Goal: Task Accomplishment & Management: Use online tool/utility

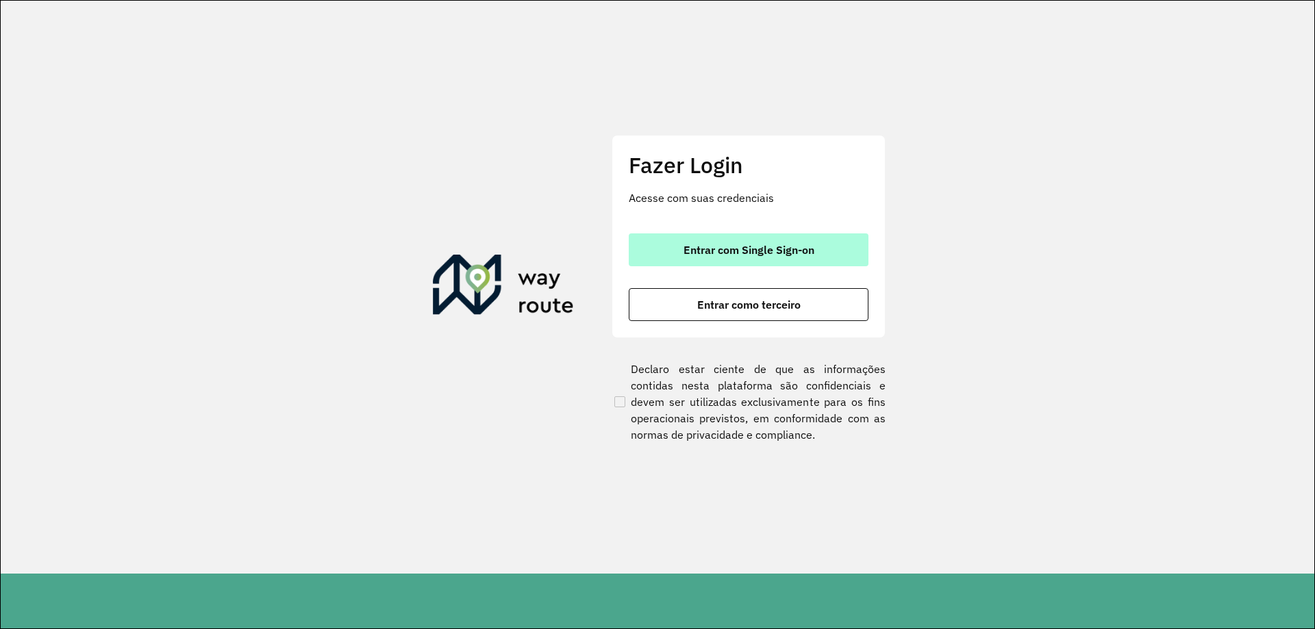
click at [740, 254] on span "Entrar com Single Sign-on" at bounding box center [748, 249] width 131 height 11
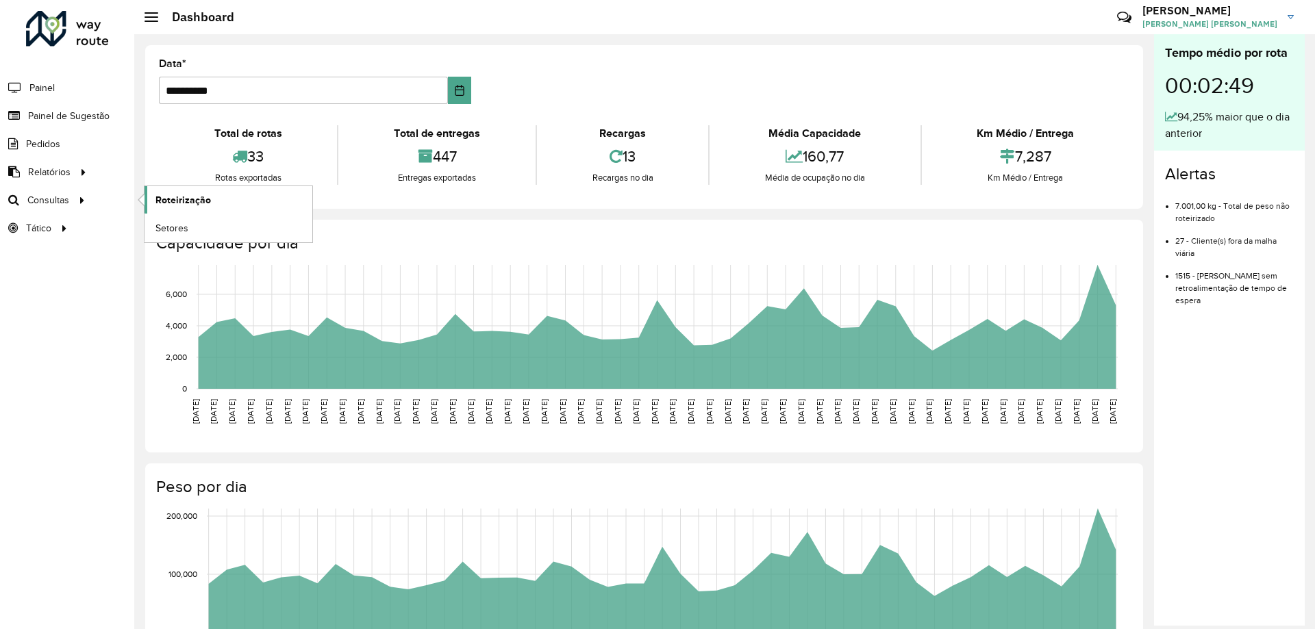
click at [231, 194] on link "Roteirização" at bounding box center [228, 199] width 168 height 27
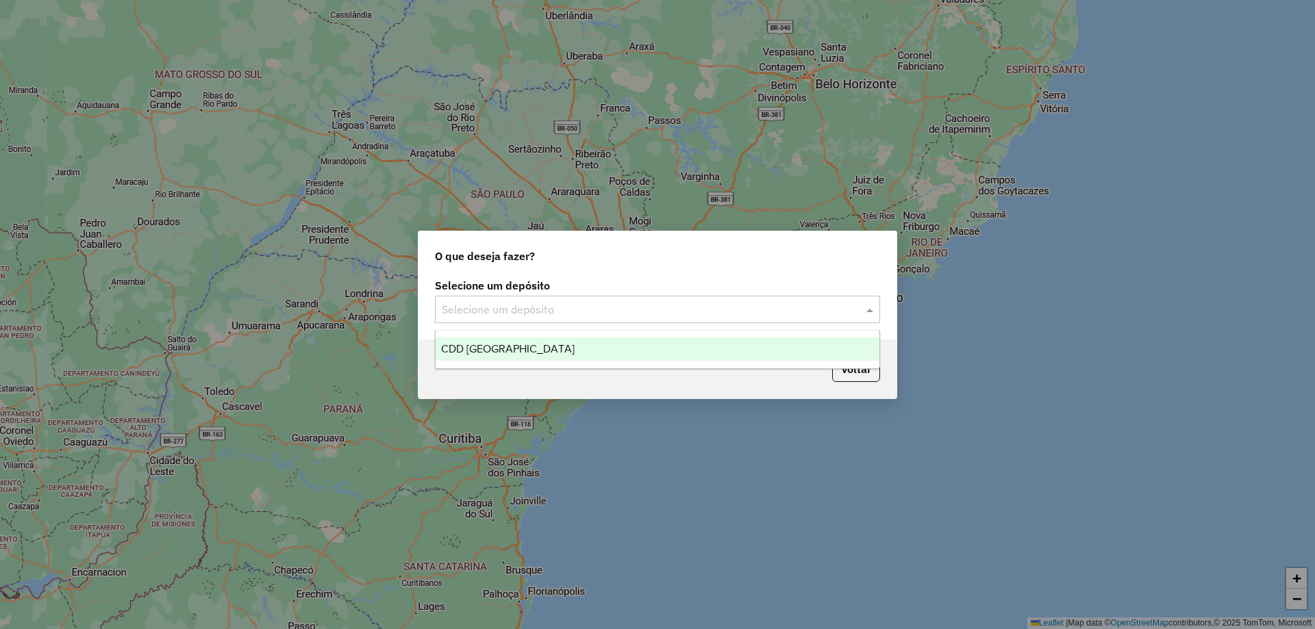
click at [587, 310] on input "text" at bounding box center [644, 310] width 404 height 16
click at [540, 356] on div "CDD Petropolis" at bounding box center [657, 349] width 444 height 23
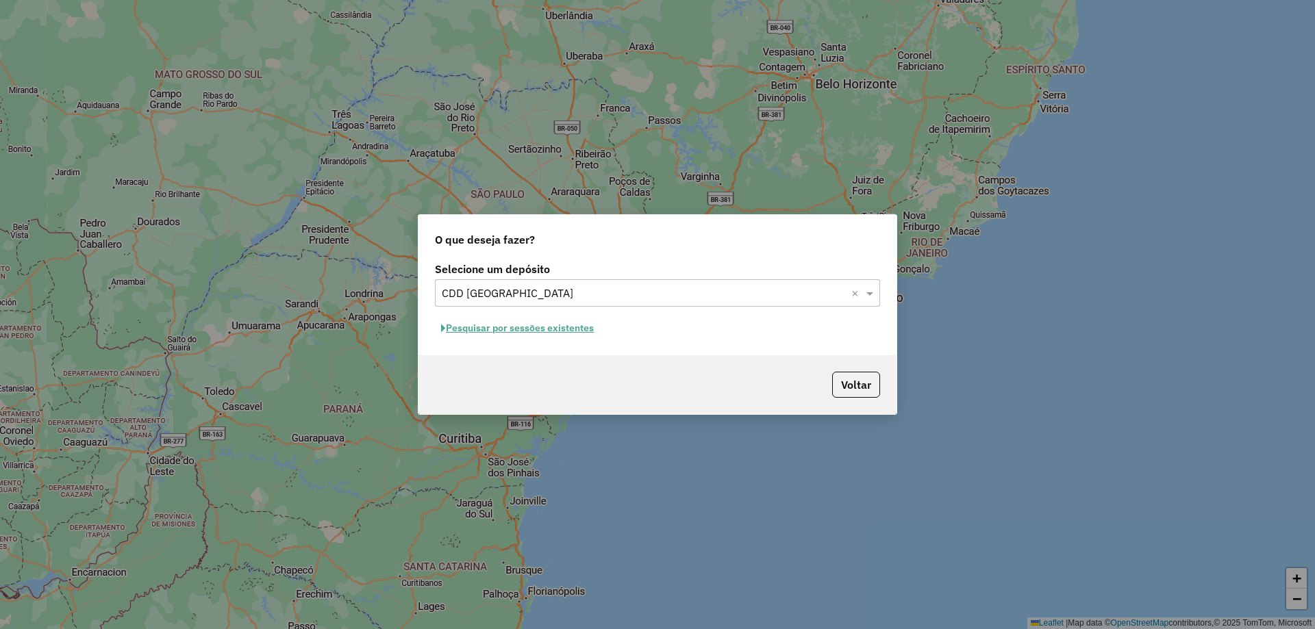
click at [511, 329] on button "Pesquisar por sessões existentes" at bounding box center [517, 328] width 165 height 21
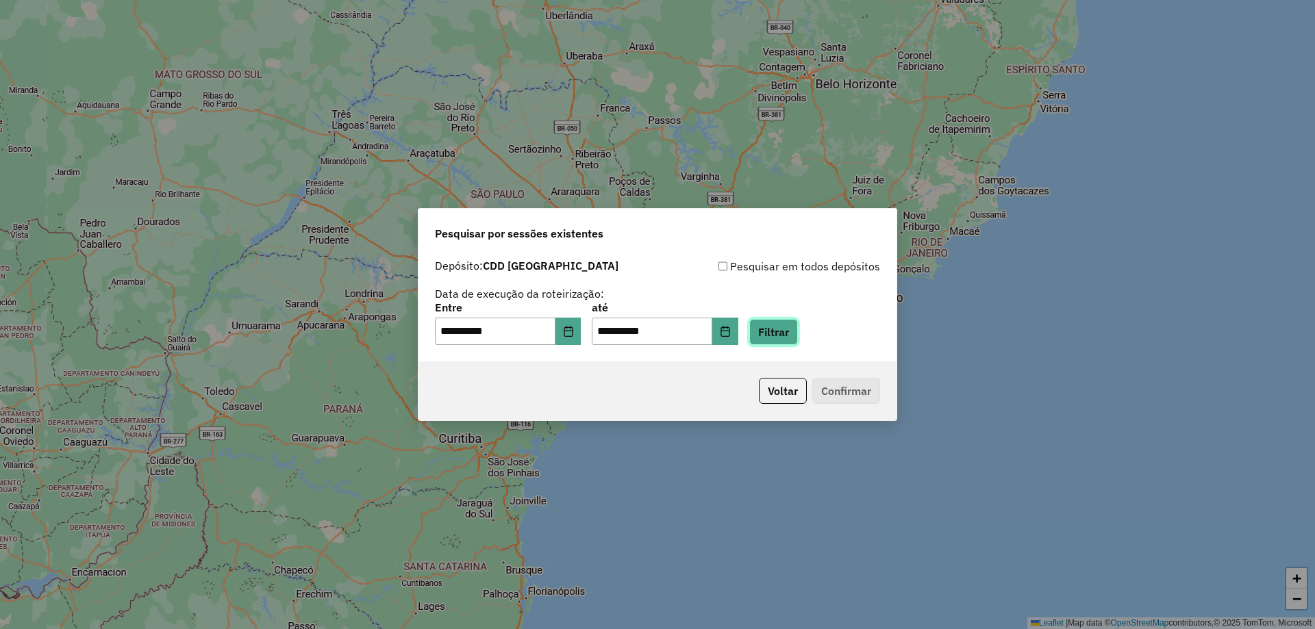
click at [798, 338] on button "Filtrar" at bounding box center [773, 332] width 49 height 26
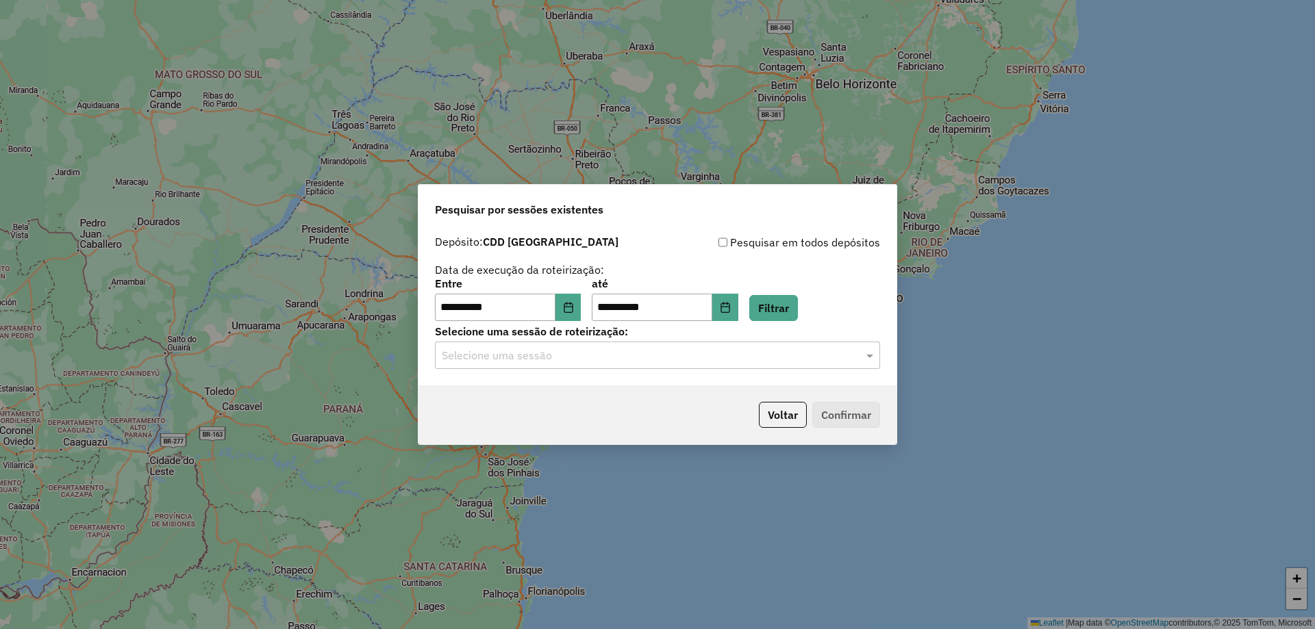
click at [639, 361] on input "text" at bounding box center [644, 356] width 404 height 16
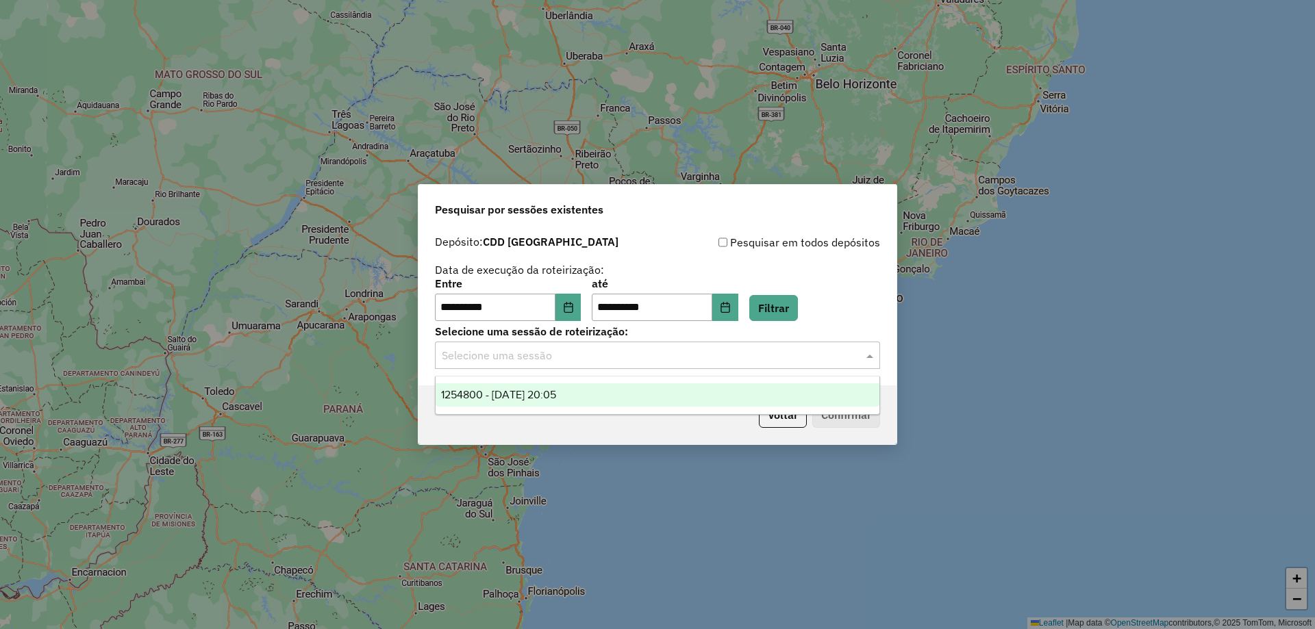
click at [617, 388] on div "1254800 - 28/08/2025 20:05" at bounding box center [657, 394] width 444 height 23
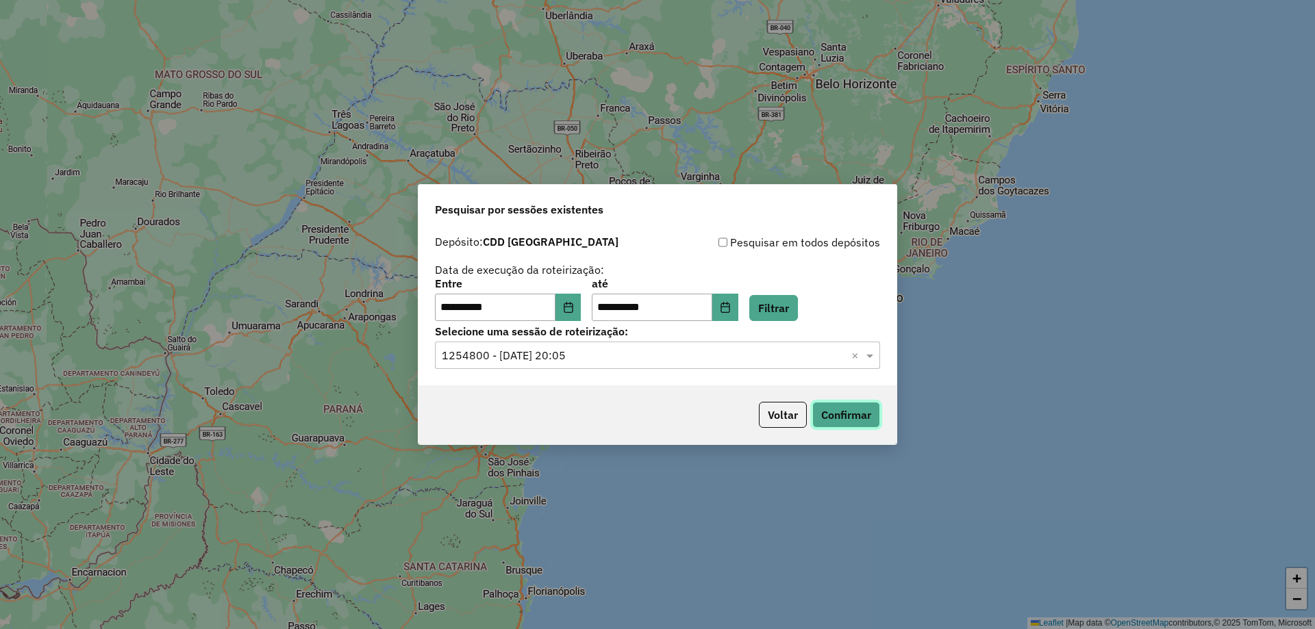
click at [851, 420] on button "Confirmar" at bounding box center [846, 415] width 68 height 26
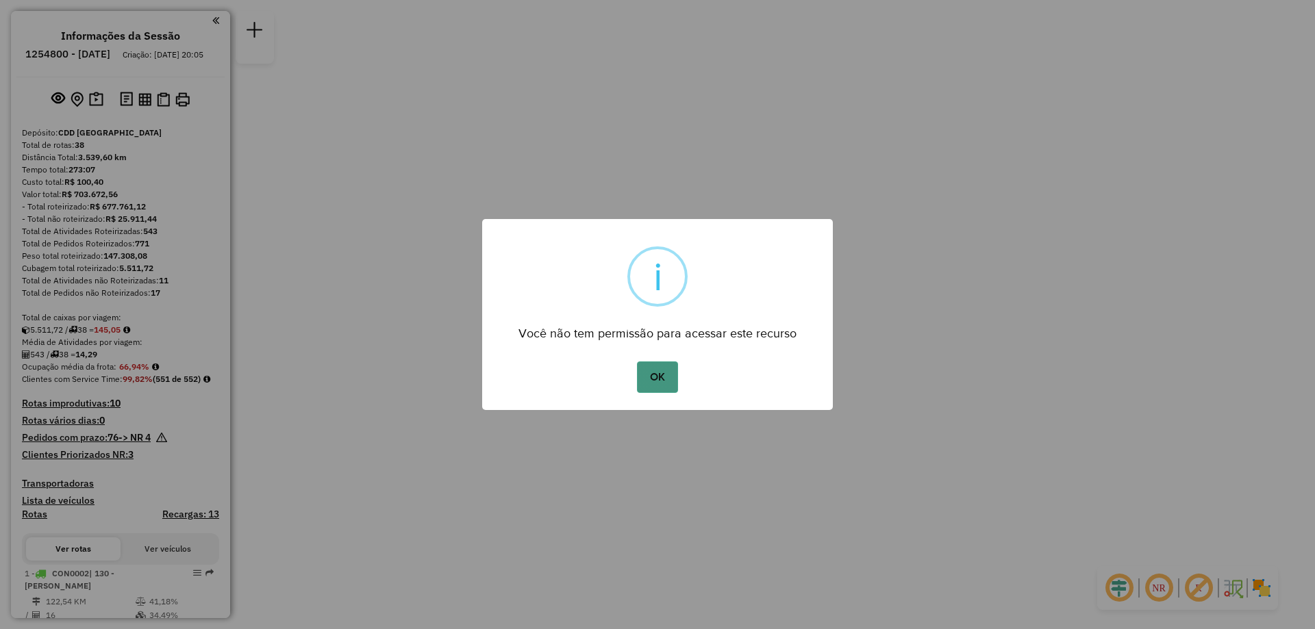
click at [655, 385] on button "OK" at bounding box center [657, 377] width 40 height 31
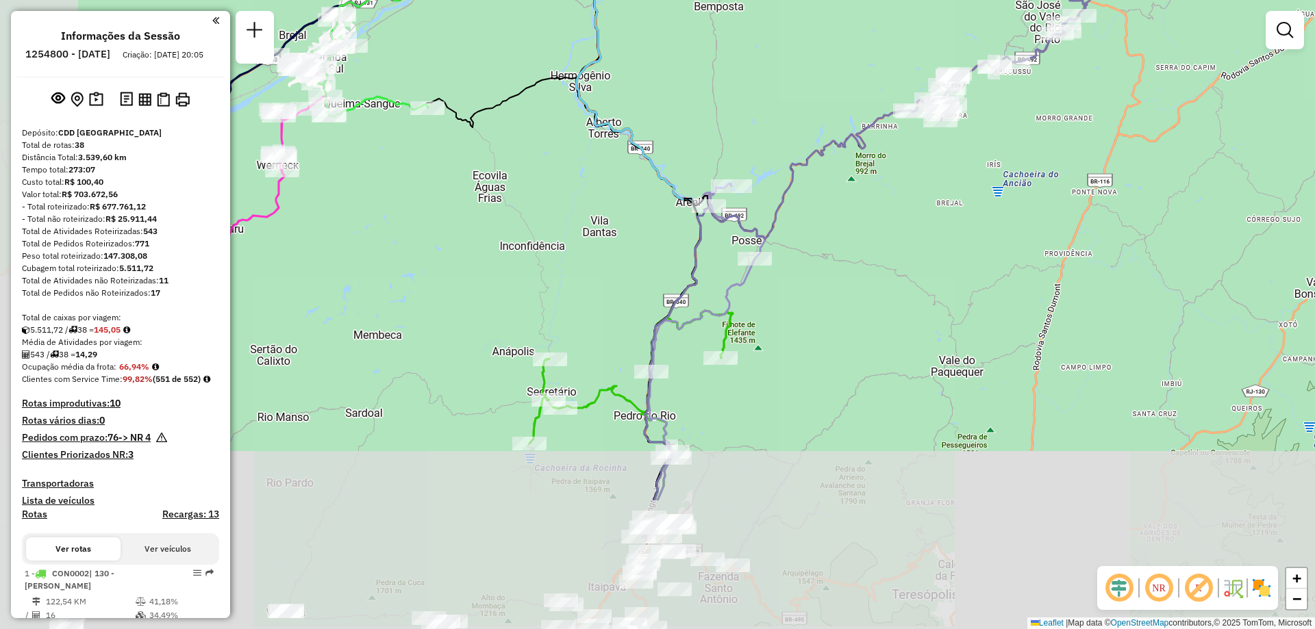
drag, startPoint x: 677, startPoint y: 244, endPoint x: 772, endPoint y: 101, distance: 172.4
click at [772, 101] on div "Janela de atendimento Grade de atendimento Capacidade Transportadoras Veículos …" at bounding box center [657, 314] width 1315 height 629
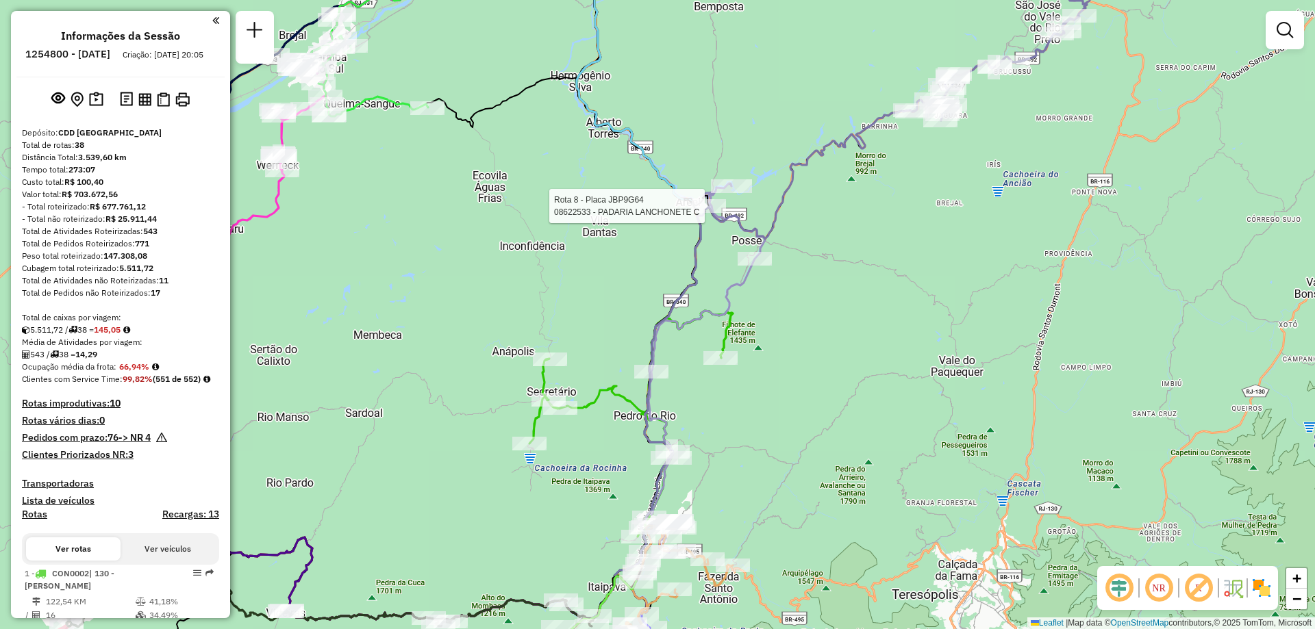
select select "**********"
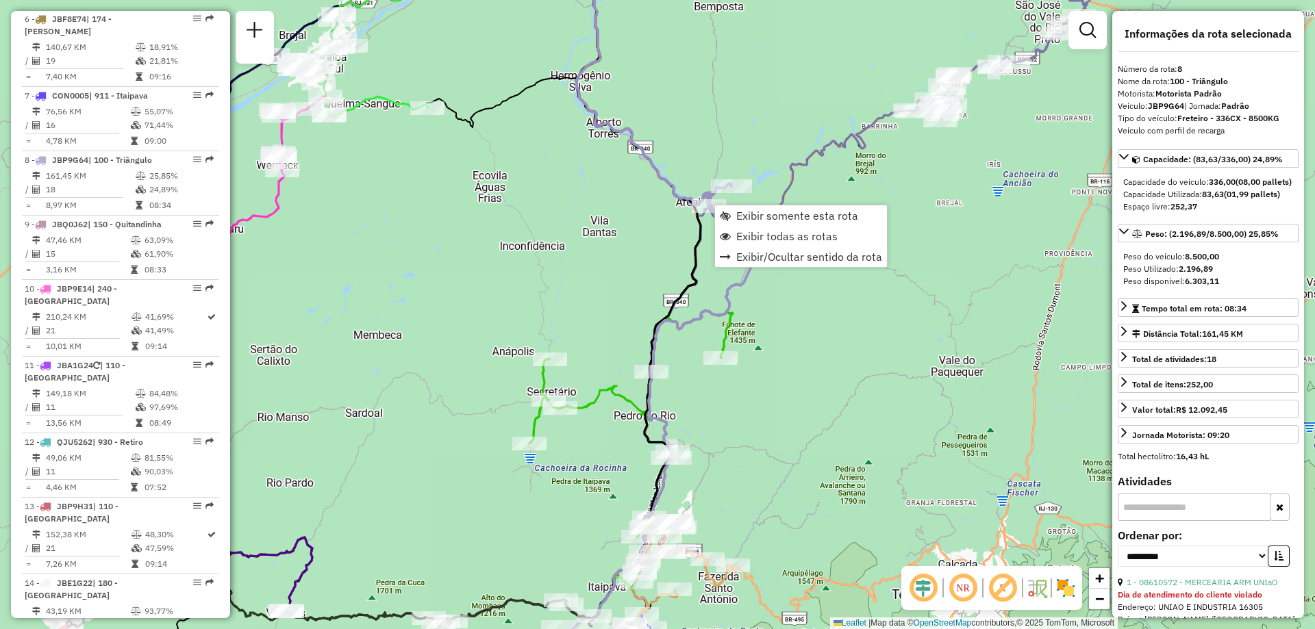
scroll to position [1103, 0]
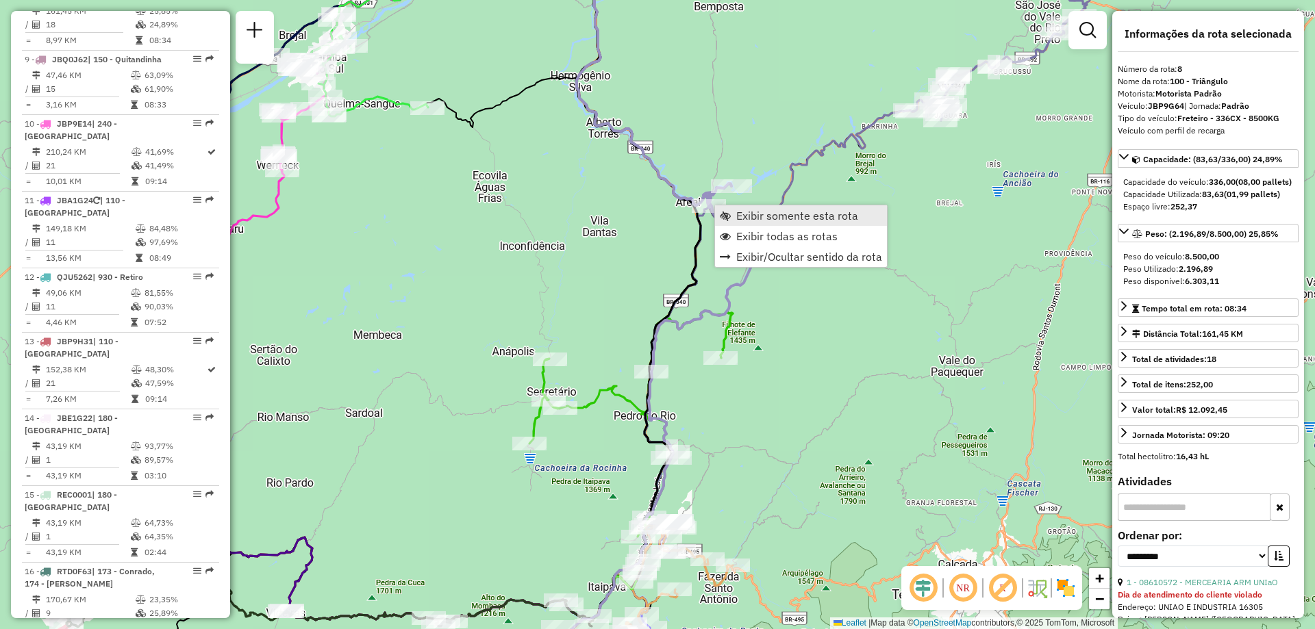
click at [761, 223] on link "Exibir somente esta rota" at bounding box center [801, 215] width 172 height 21
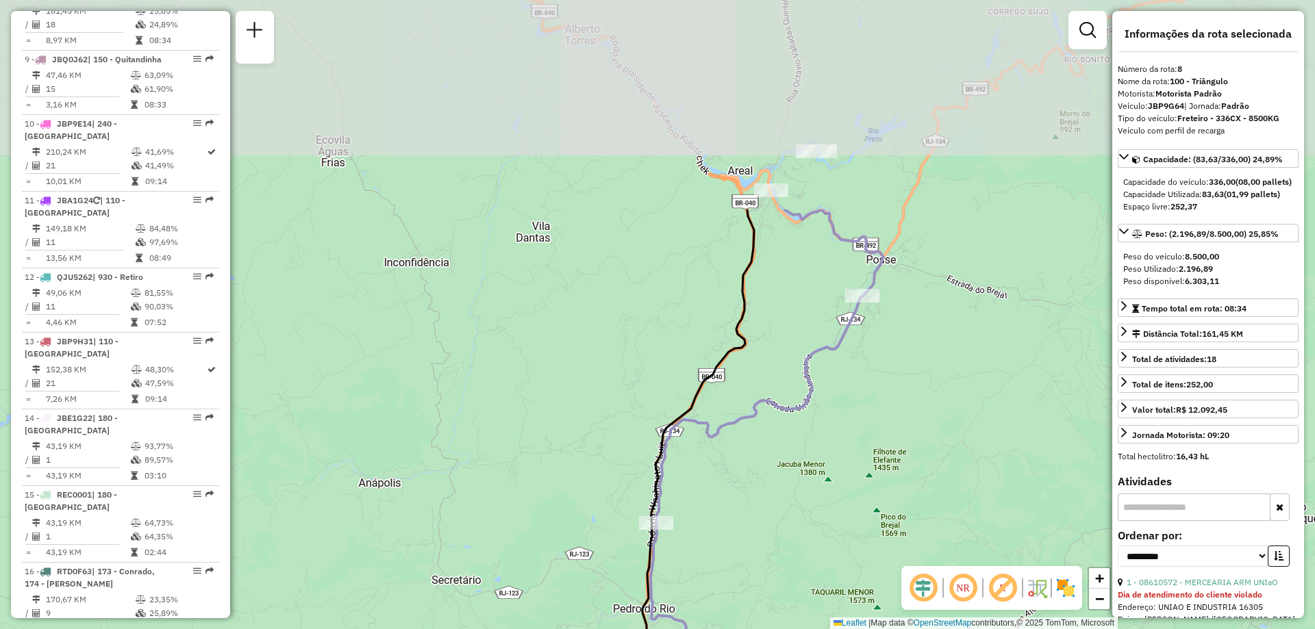
drag, startPoint x: 812, startPoint y: 217, endPoint x: 761, endPoint y: 490, distance: 277.2
click at [761, 490] on div "Janela de atendimento Grade de atendimento Capacidade Transportadoras Veículos …" at bounding box center [657, 314] width 1315 height 629
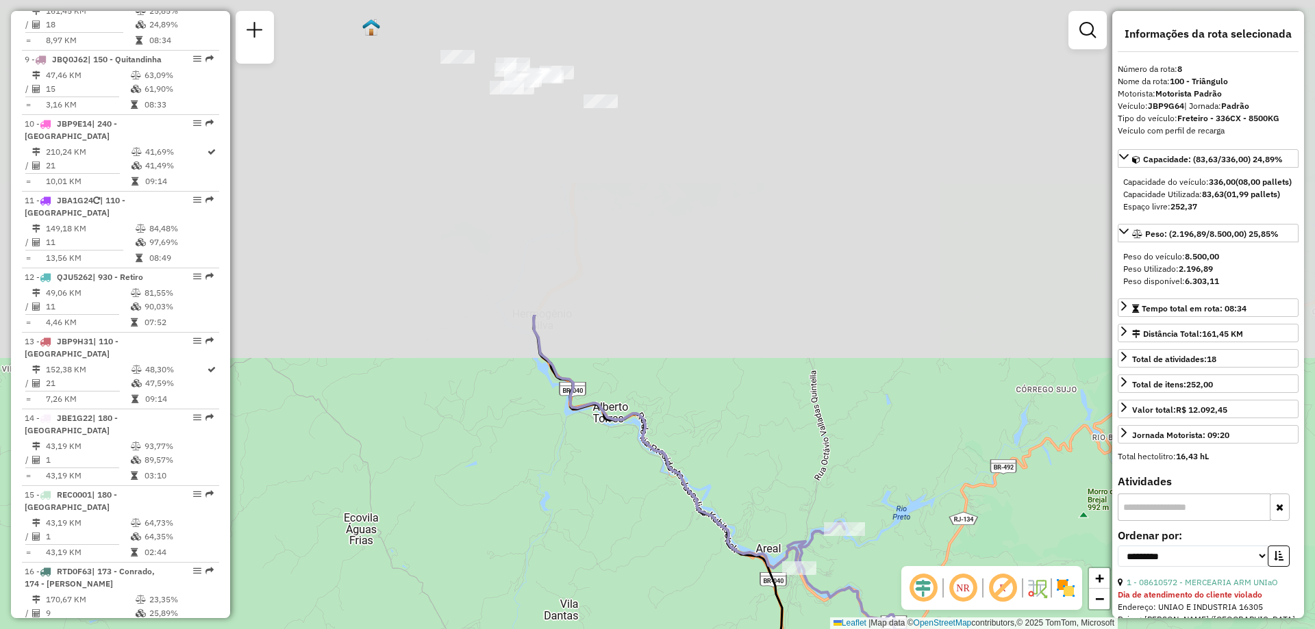
drag, startPoint x: 582, startPoint y: 79, endPoint x: 611, endPoint y: 476, distance: 398.2
click at [611, 476] on div "Janela de atendimento Grade de atendimento Capacidade Transportadoras Veículos …" at bounding box center [657, 314] width 1315 height 629
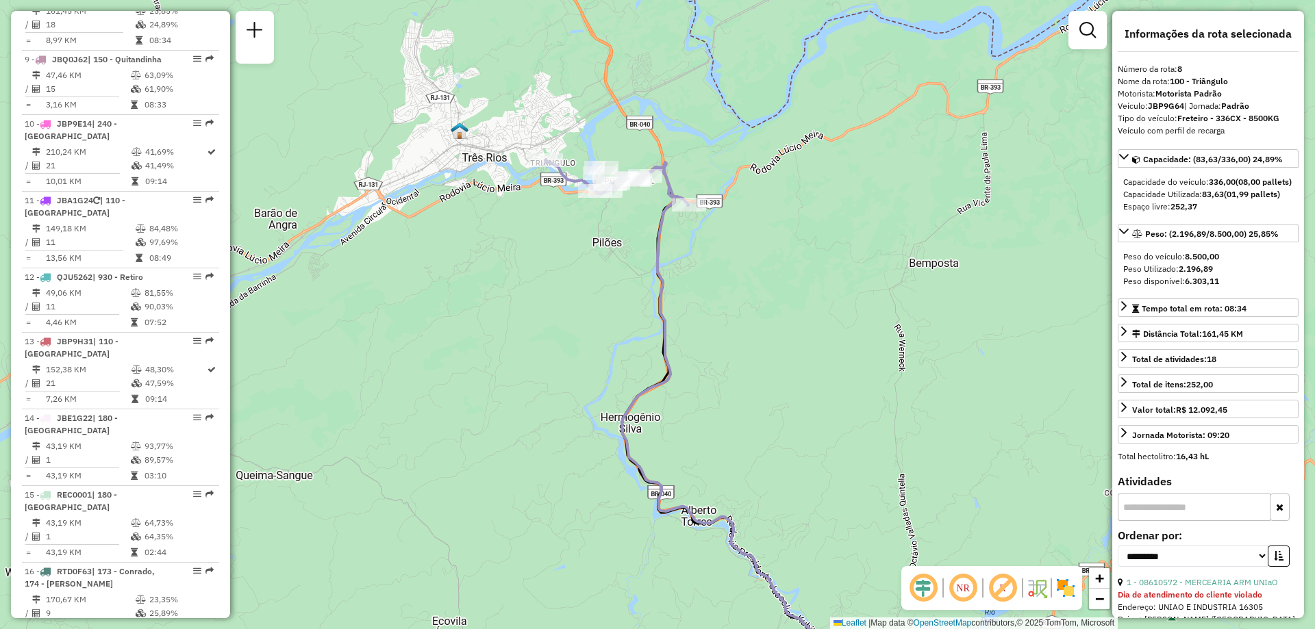
drag, startPoint x: 536, startPoint y: 187, endPoint x: 667, endPoint y: 303, distance: 174.6
click at [667, 303] on div "Janela de atendimento Grade de atendimento Capacidade Transportadoras Veículos …" at bounding box center [657, 314] width 1315 height 629
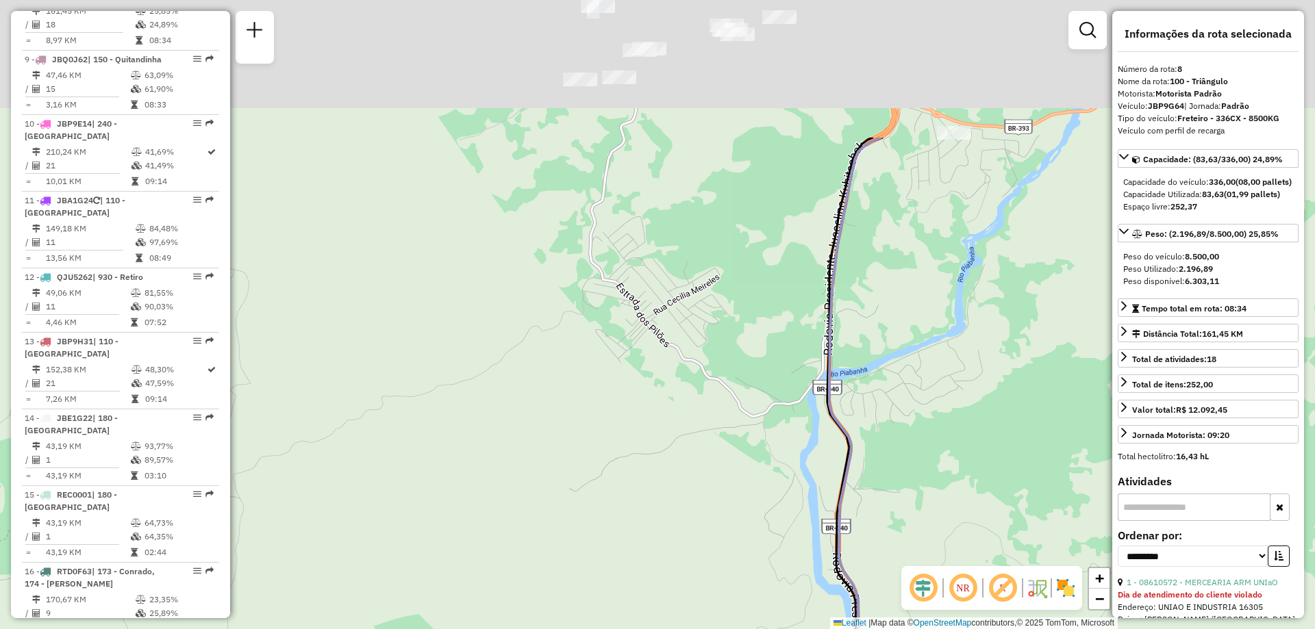
drag, startPoint x: 631, startPoint y: 251, endPoint x: 644, endPoint y: 453, distance: 202.4
click at [644, 453] on div "Janela de atendimento Grade de atendimento Capacidade Transportadoras Veículos …" at bounding box center [657, 314] width 1315 height 629
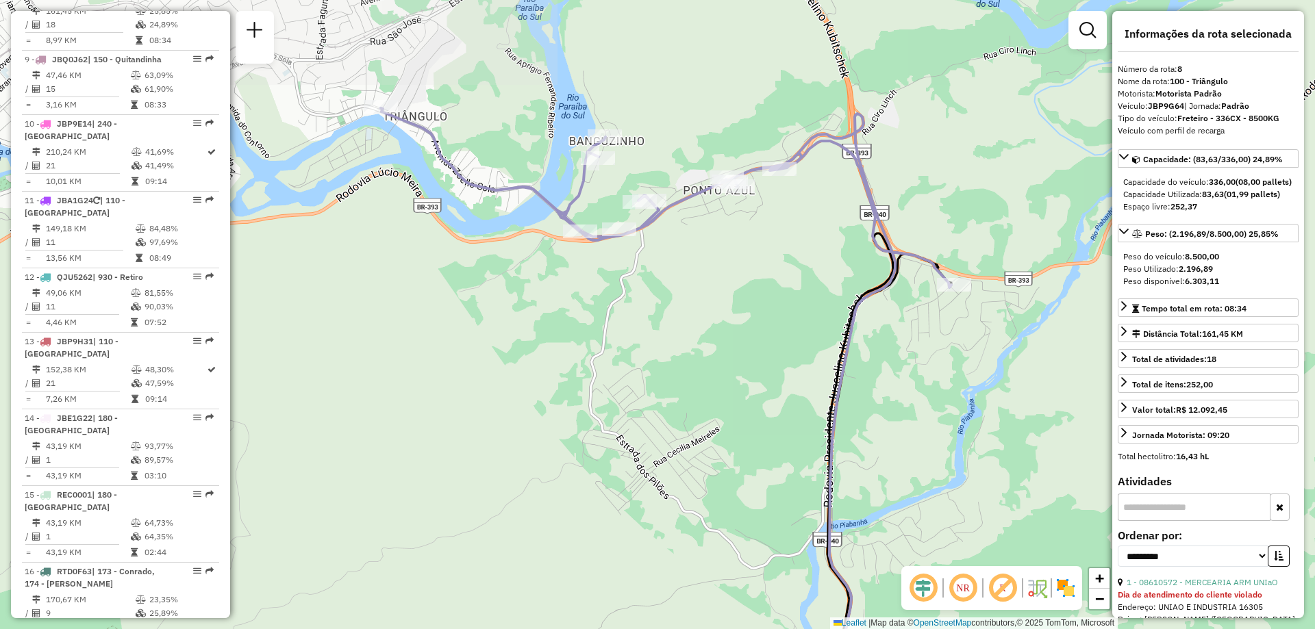
drag, startPoint x: 660, startPoint y: 261, endPoint x: 660, endPoint y: 412, distance: 150.6
click at [660, 412] on div "Janela de atendimento Grade de atendimento Capacidade Transportadoras Veículos …" at bounding box center [657, 314] width 1315 height 629
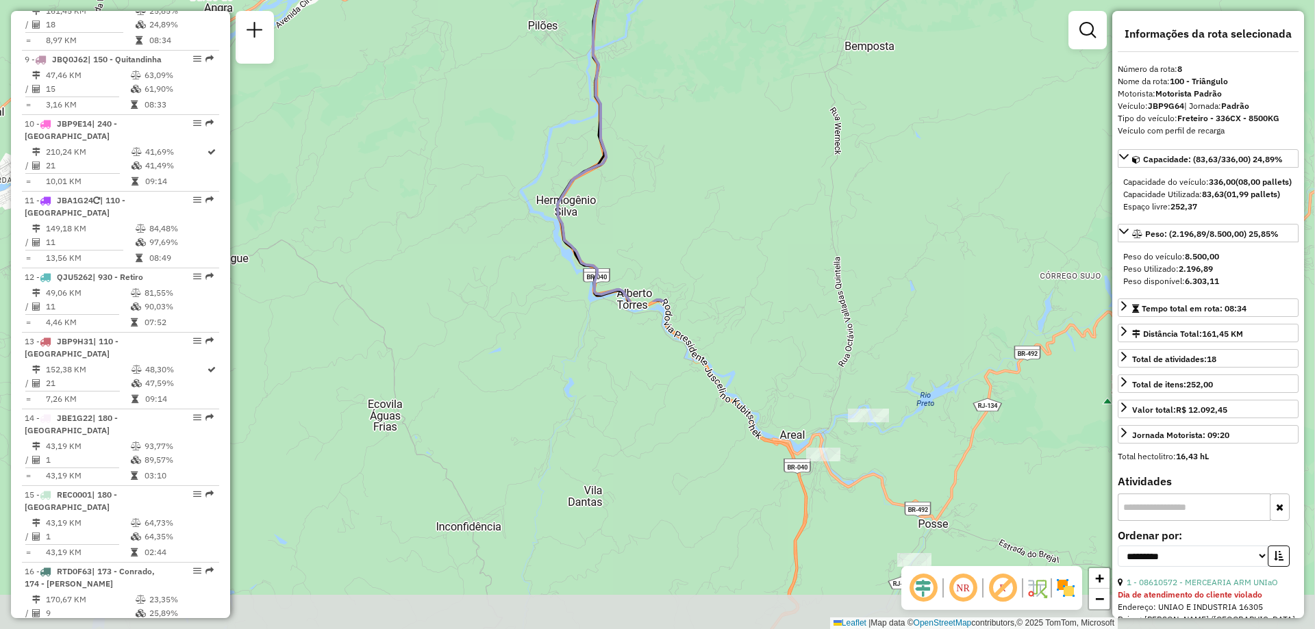
drag, startPoint x: 826, startPoint y: 490, endPoint x: 719, endPoint y: 99, distance: 405.5
click at [719, 99] on div "Janela de atendimento Grade de atendimento Capacidade Transportadoras Veículos …" at bounding box center [657, 314] width 1315 height 629
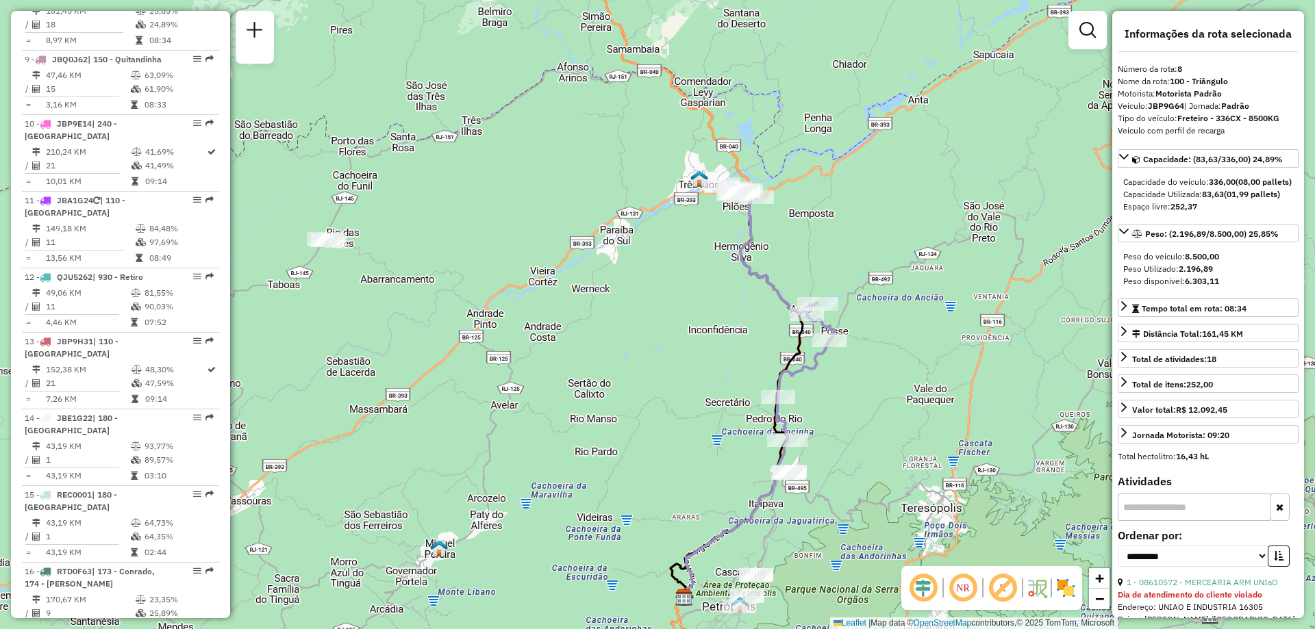
drag, startPoint x: 898, startPoint y: 479, endPoint x: 835, endPoint y: 331, distance: 161.4
click at [835, 331] on div "Janela de atendimento Grade de atendimento Capacidade Transportadoras Veículos …" at bounding box center [657, 314] width 1315 height 629
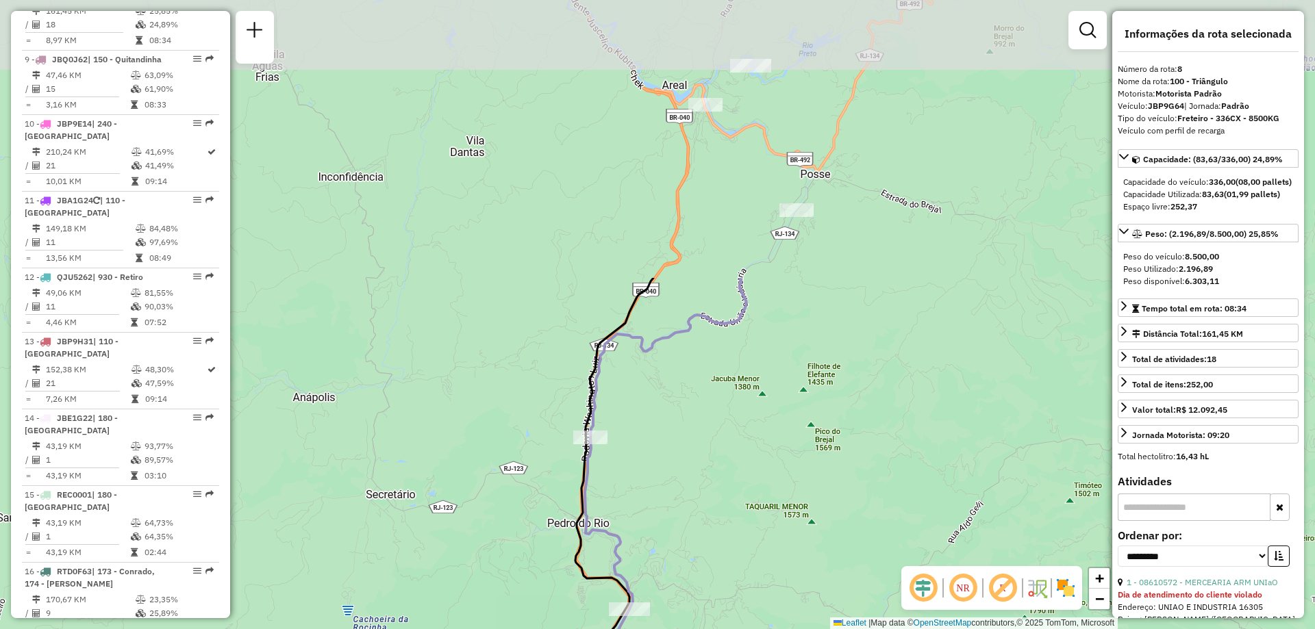
drag, startPoint x: 711, startPoint y: 121, endPoint x: 694, endPoint y: 463, distance: 342.8
click at [694, 463] on div "Janela de atendimento Grade de atendimento Capacidade Transportadoras Veículos …" at bounding box center [657, 314] width 1315 height 629
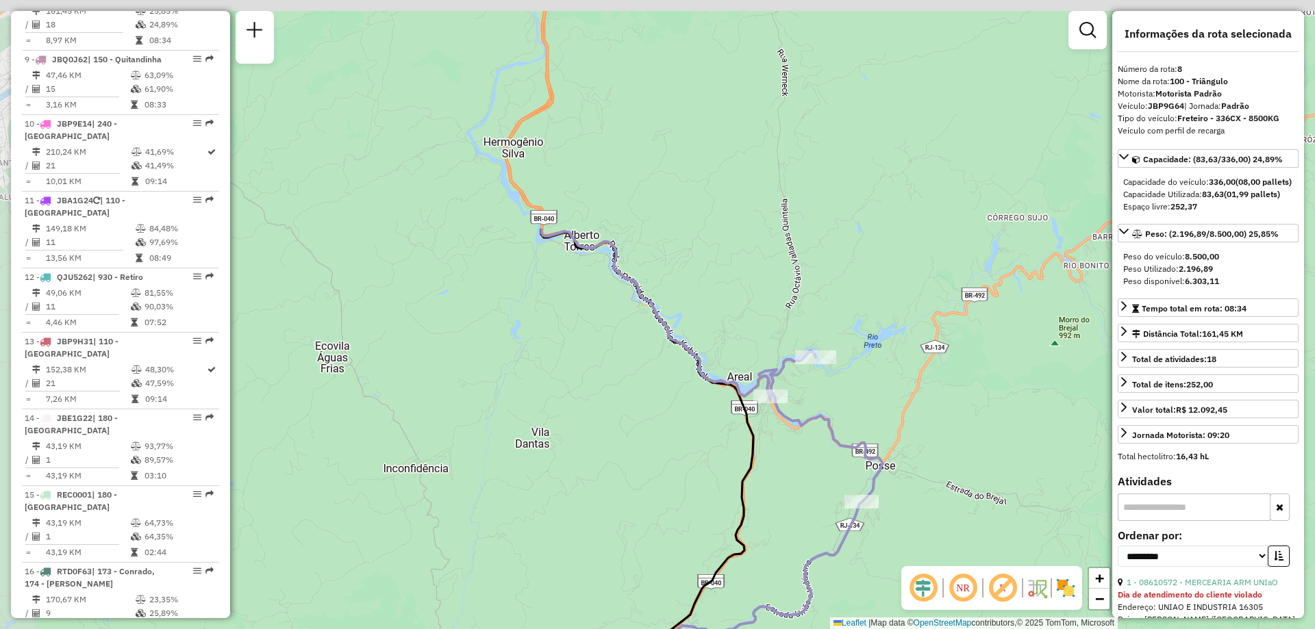
drag, startPoint x: 792, startPoint y: 67, endPoint x: 857, endPoint y: 359, distance: 298.9
click at [857, 359] on div "Janela de atendimento Grade de atendimento Capacidade Transportadoras Veículos …" at bounding box center [657, 314] width 1315 height 629
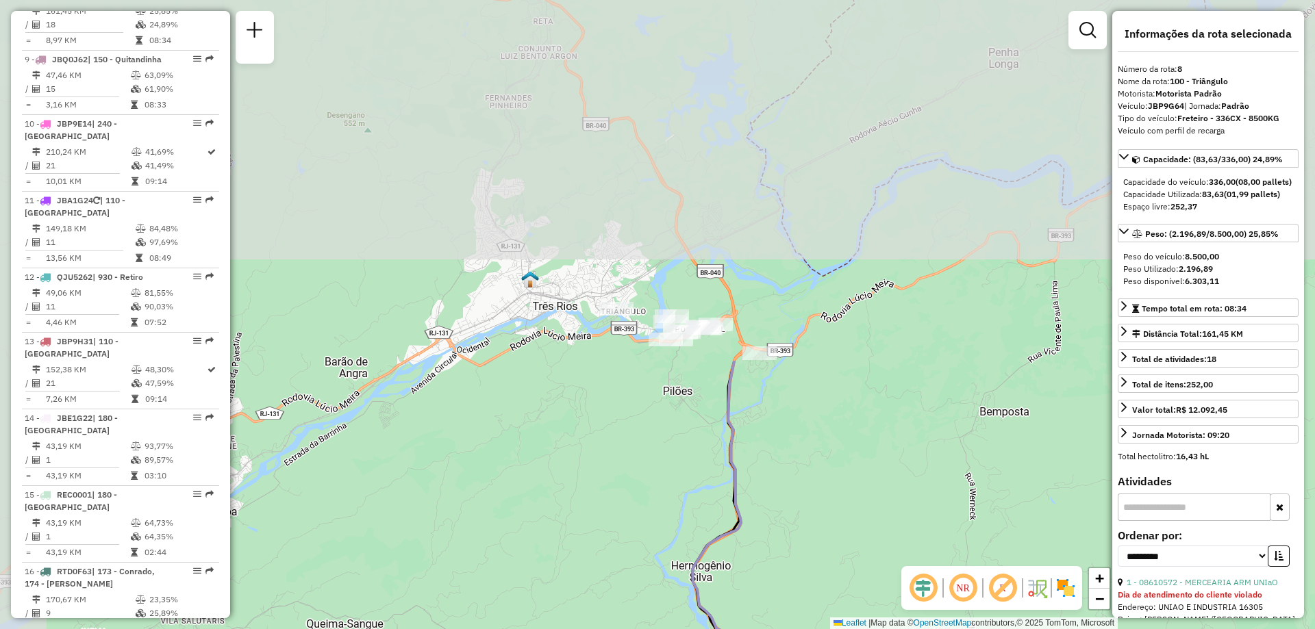
drag, startPoint x: 683, startPoint y: 118, endPoint x: 885, endPoint y: 579, distance: 503.2
click at [885, 579] on div "Janela de atendimento Grade de atendimento Capacidade Transportadoras Veículos …" at bounding box center [657, 314] width 1315 height 629
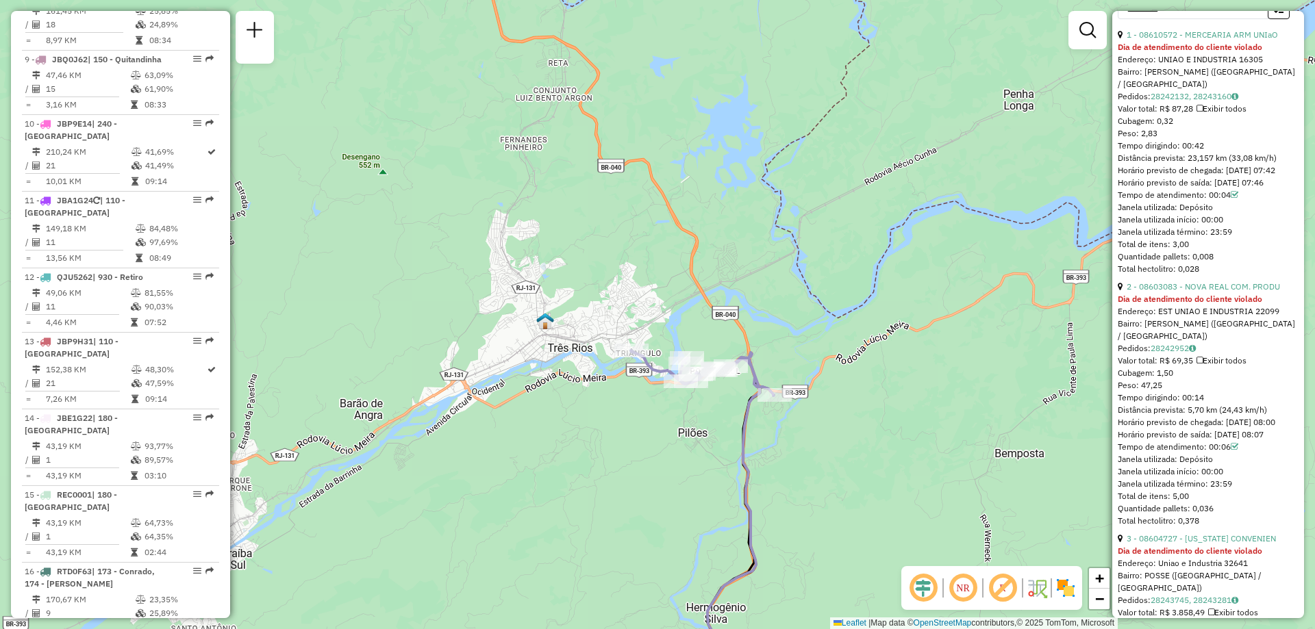
scroll to position [822, 0]
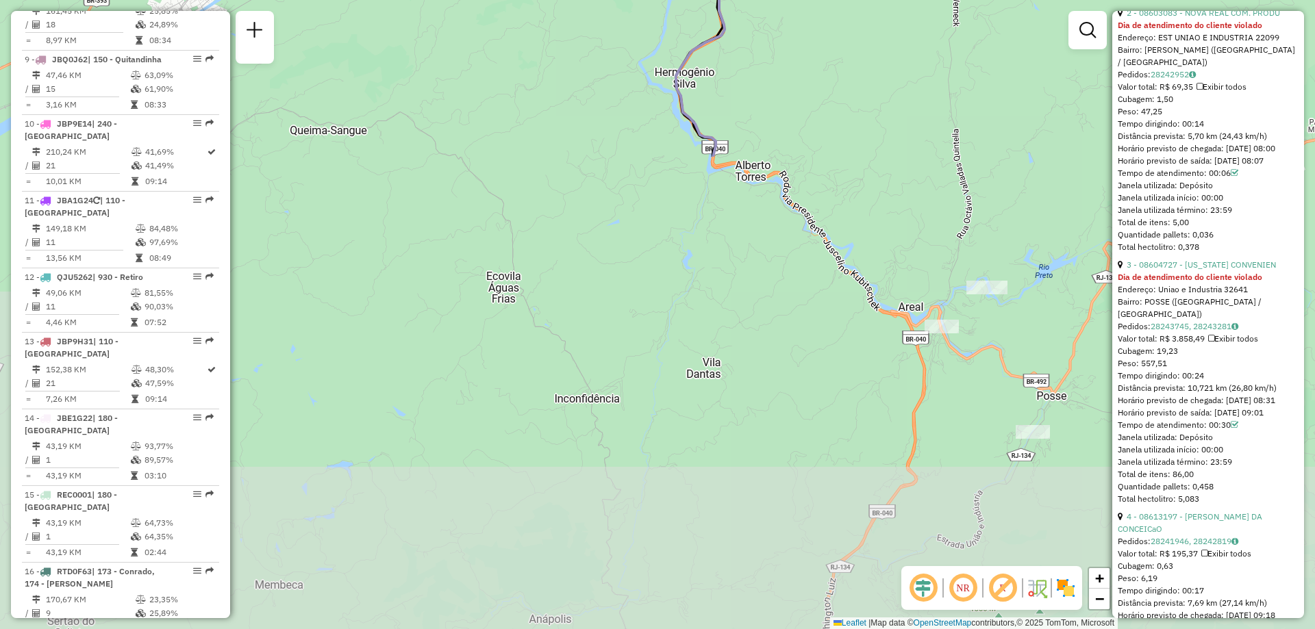
drag, startPoint x: 800, startPoint y: 531, endPoint x: 771, endPoint y: -1, distance: 532.8
click at [771, 0] on html "Aguarde... Pop-up bloqueado! Seu navegador bloqueou automáticamente a abertura …" at bounding box center [657, 314] width 1315 height 629
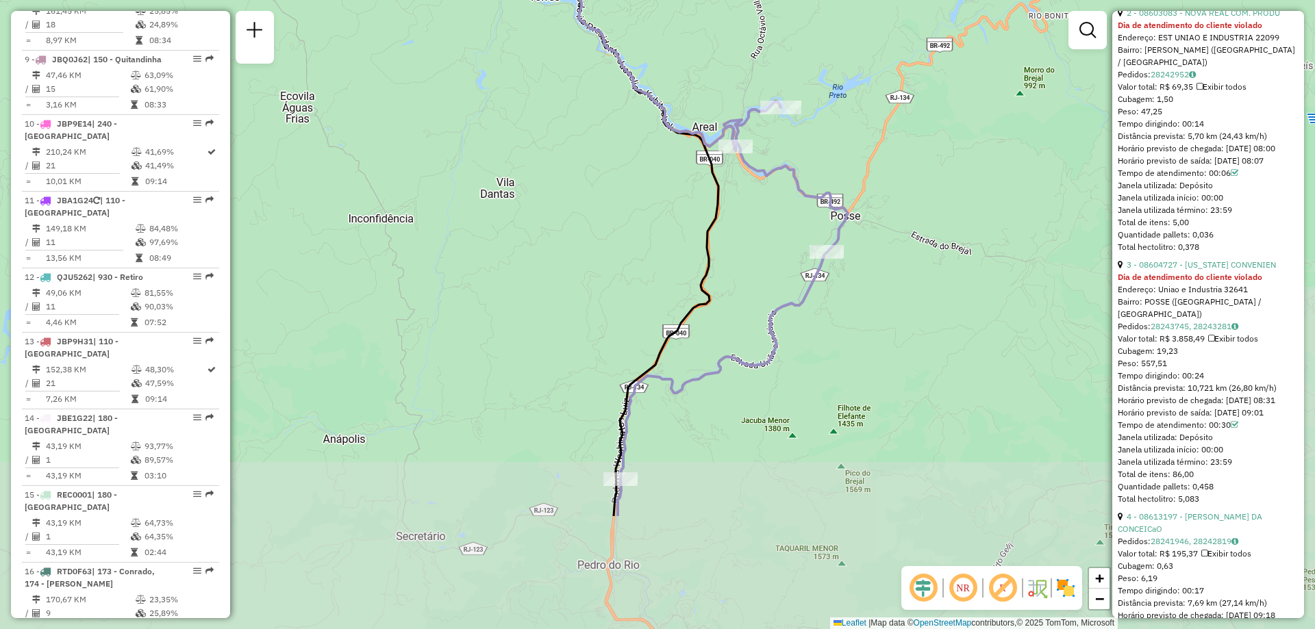
drag, startPoint x: 763, startPoint y: 442, endPoint x: 561, endPoint y: 266, distance: 267.9
click at [561, 266] on div "Janela de atendimento Grade de atendimento Capacidade Transportadoras Veículos …" at bounding box center [657, 314] width 1315 height 629
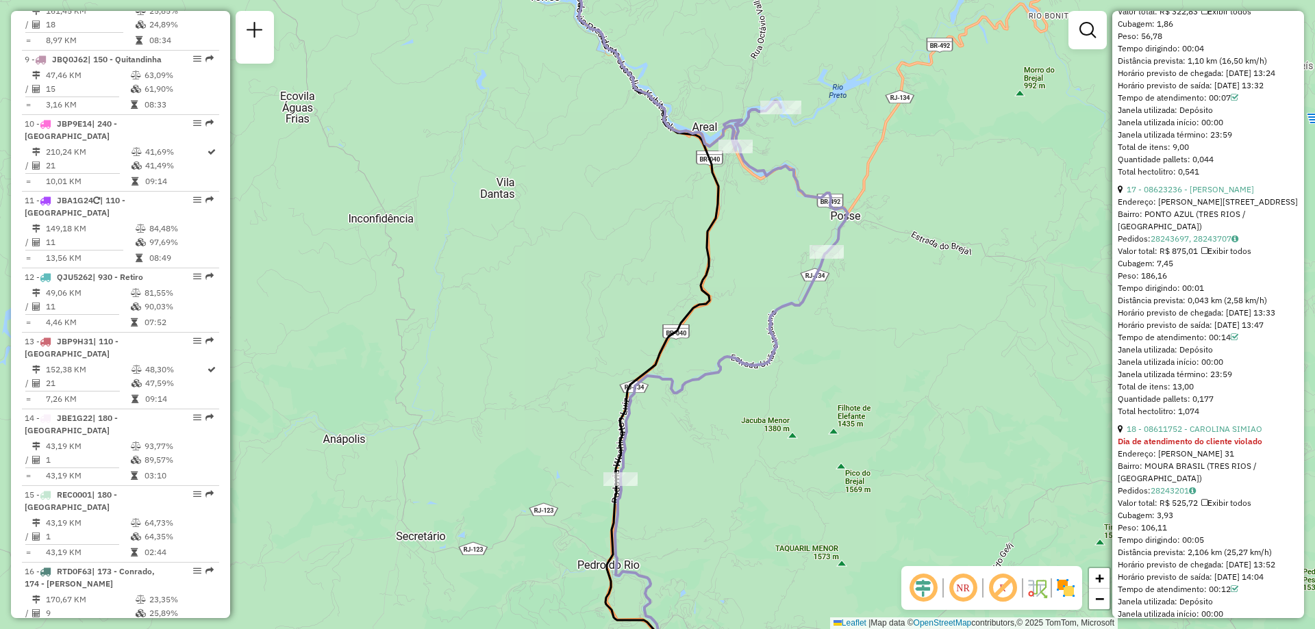
scroll to position [4406, 0]
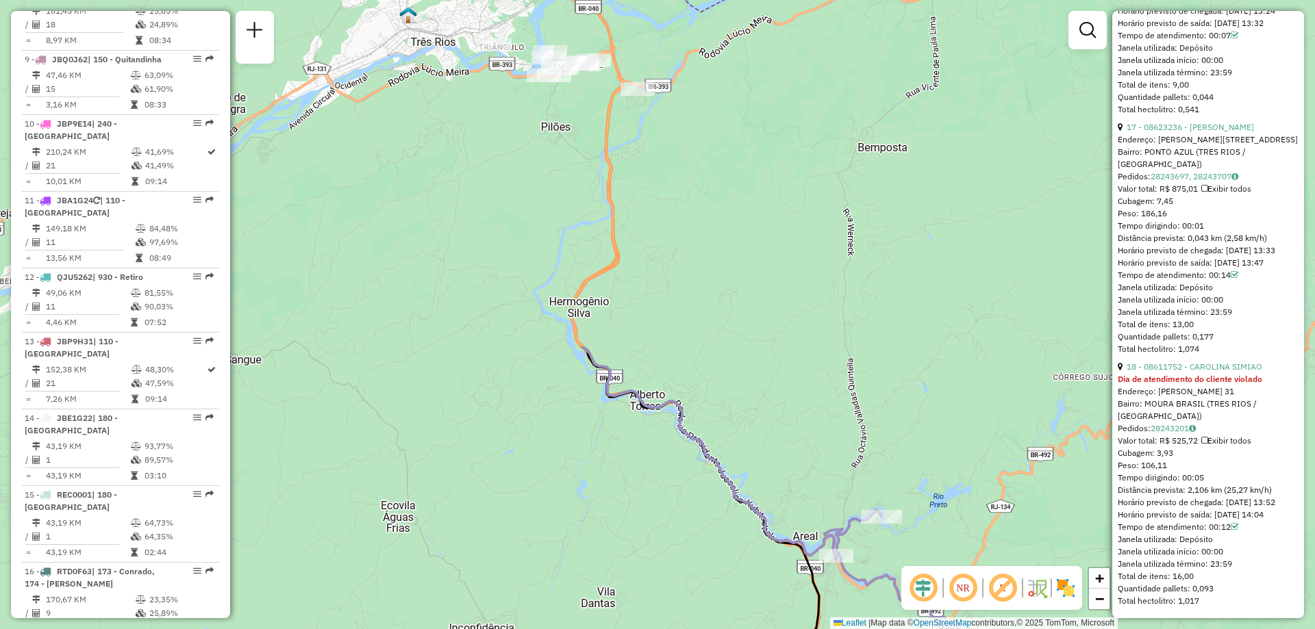
drag, startPoint x: 429, startPoint y: 149, endPoint x: 529, endPoint y: 559, distance: 421.7
click at [529, 559] on div "Janela de atendimento Grade de atendimento Capacidade Transportadoras Veículos …" at bounding box center [657, 314] width 1315 height 629
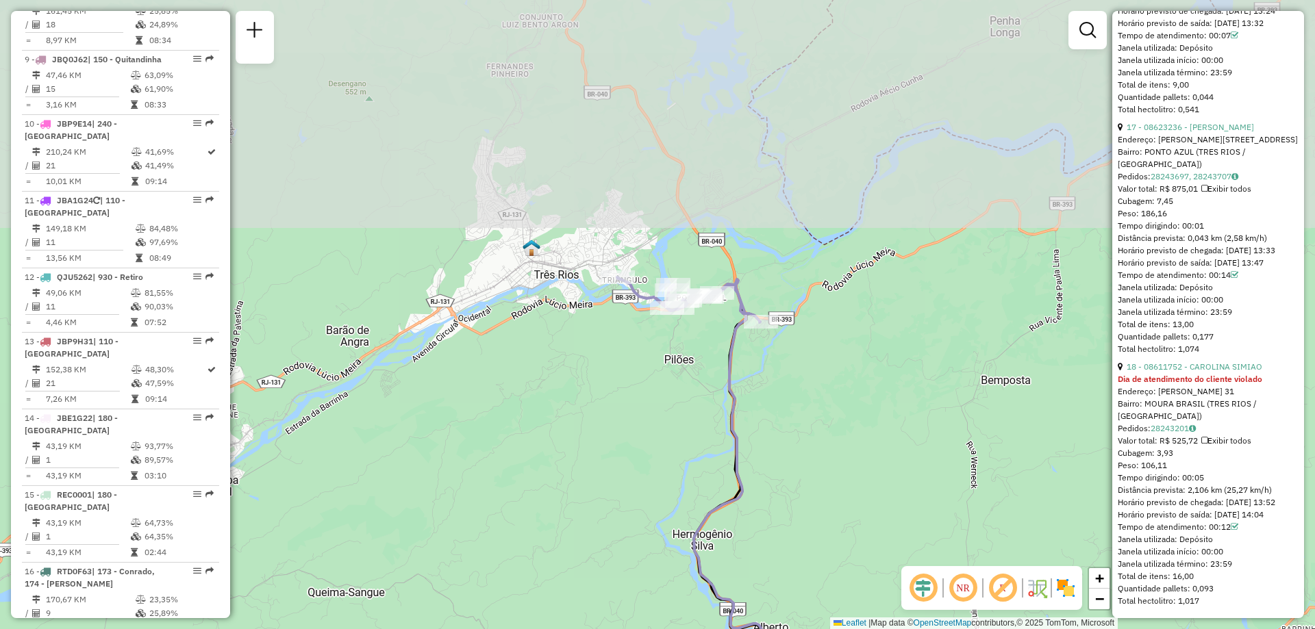
drag, startPoint x: 423, startPoint y: 266, endPoint x: 546, endPoint y: 498, distance: 263.4
click at [546, 498] on div "Janela de atendimento Grade de atendimento Capacidade Transportadoras Veículos …" at bounding box center [657, 314] width 1315 height 629
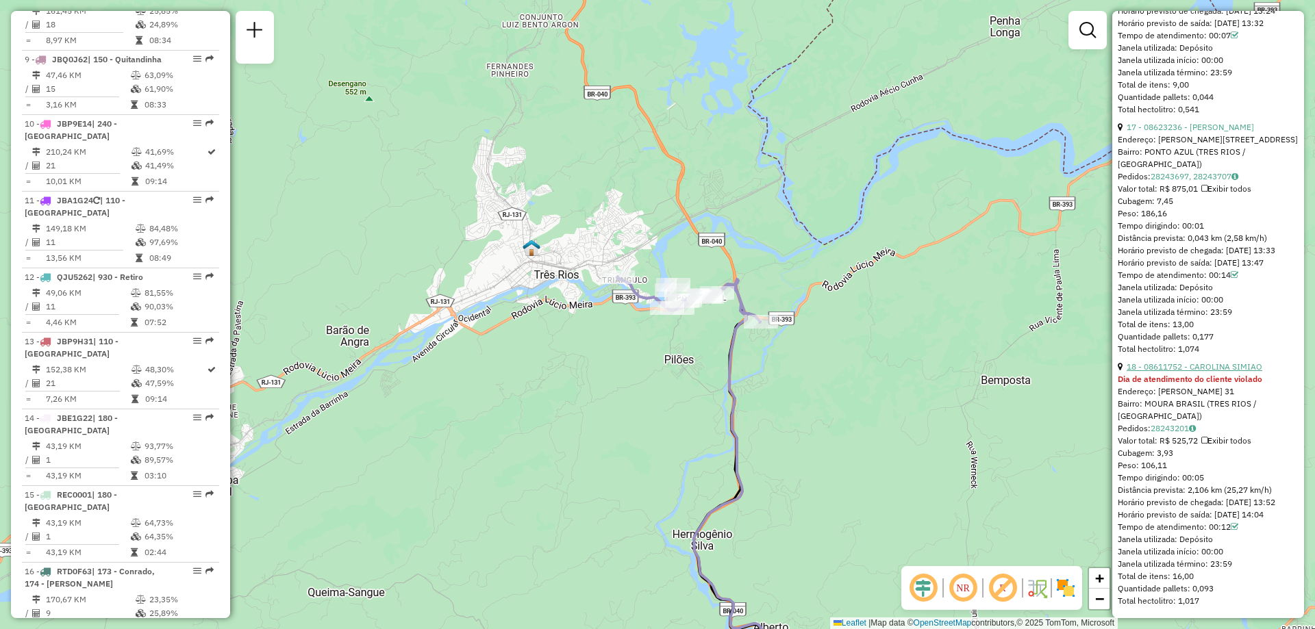
click at [1185, 366] on link "18 - 08611752 - CAROLINA SIMIAO" at bounding box center [1194, 367] width 136 height 10
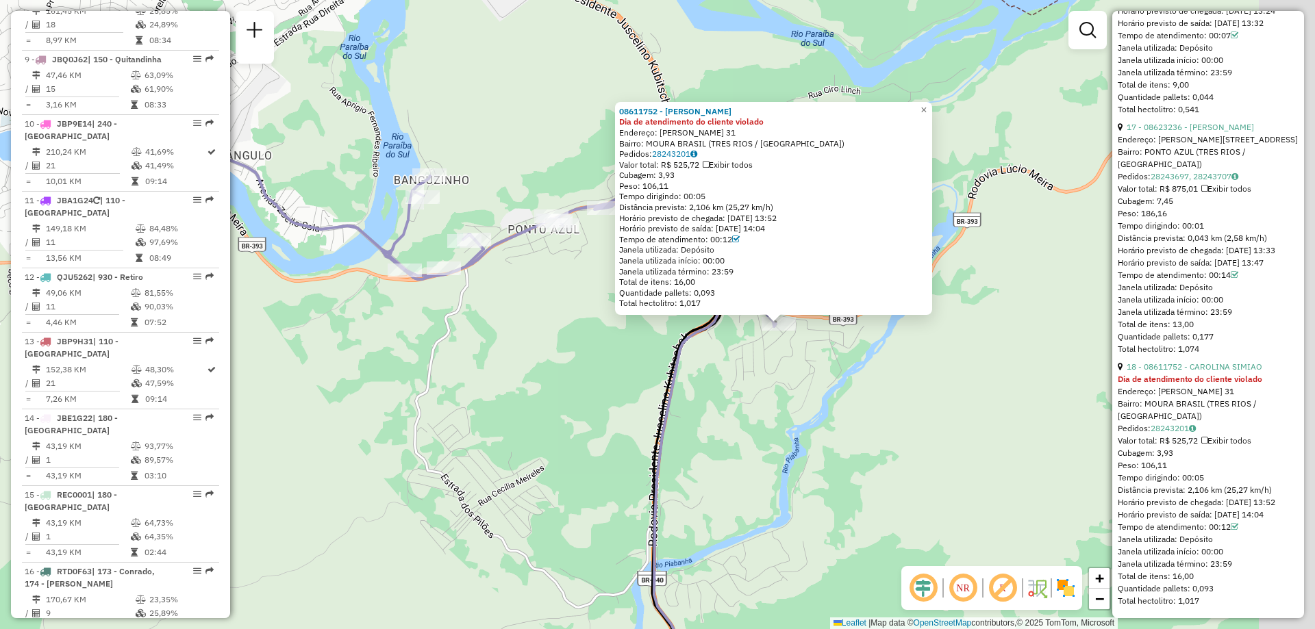
drag, startPoint x: 898, startPoint y: 261, endPoint x: 840, endPoint y: 364, distance: 119.0
click at [840, 364] on div "08611752 - CAROLINA SIMIAO Dia de atendimento do cliente violado Endereço: MARI…" at bounding box center [657, 314] width 1315 height 629
click at [926, 110] on span "×" at bounding box center [923, 110] width 6 height 12
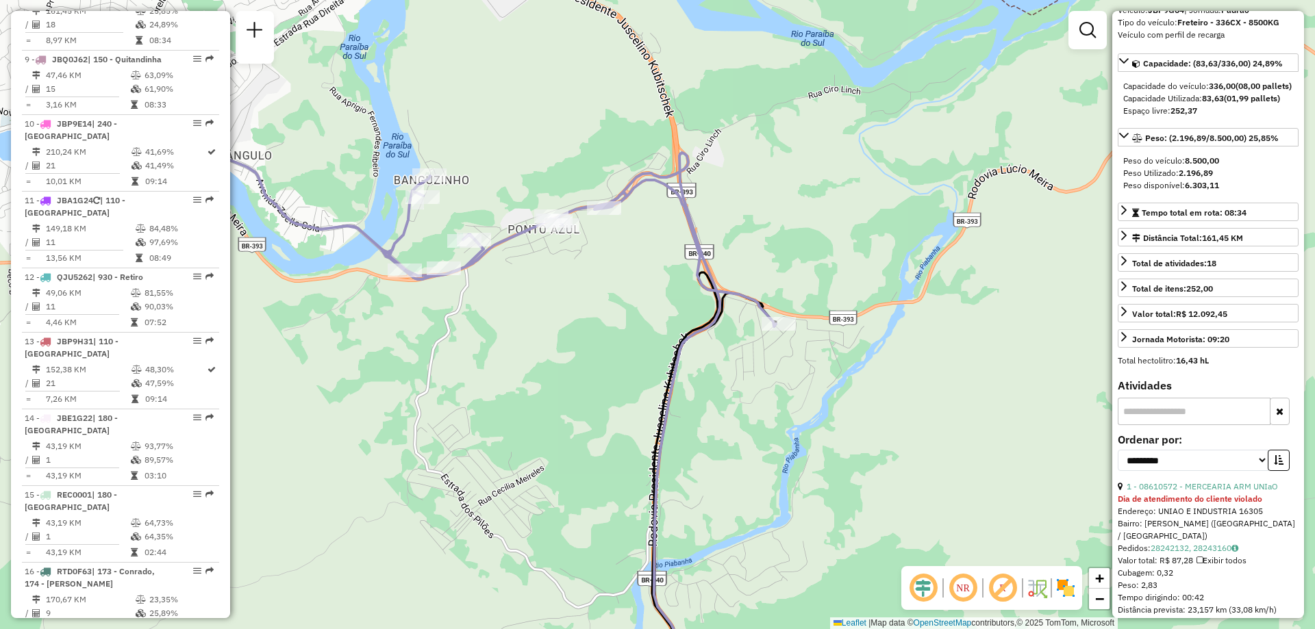
scroll to position [333, 0]
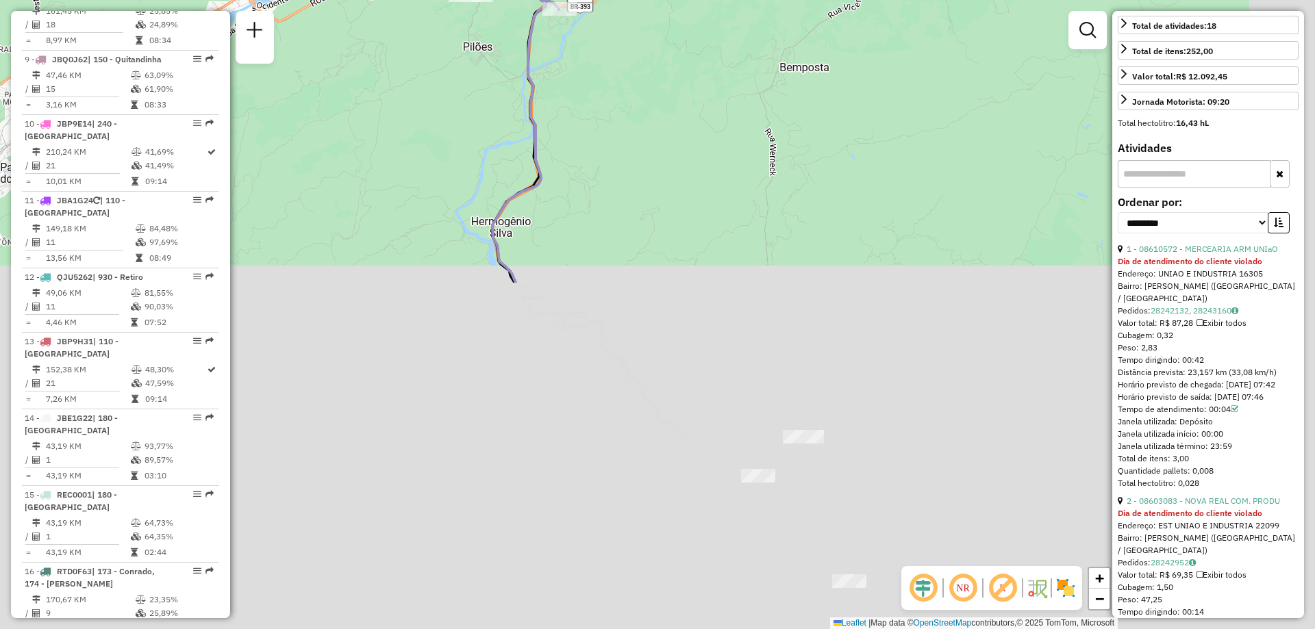
drag, startPoint x: 727, startPoint y: 479, endPoint x: 544, endPoint y: 67, distance: 451.2
click at [544, 67] on div "Janela de atendimento Grade de atendimento Capacidade Transportadoras Veículos …" at bounding box center [657, 314] width 1315 height 629
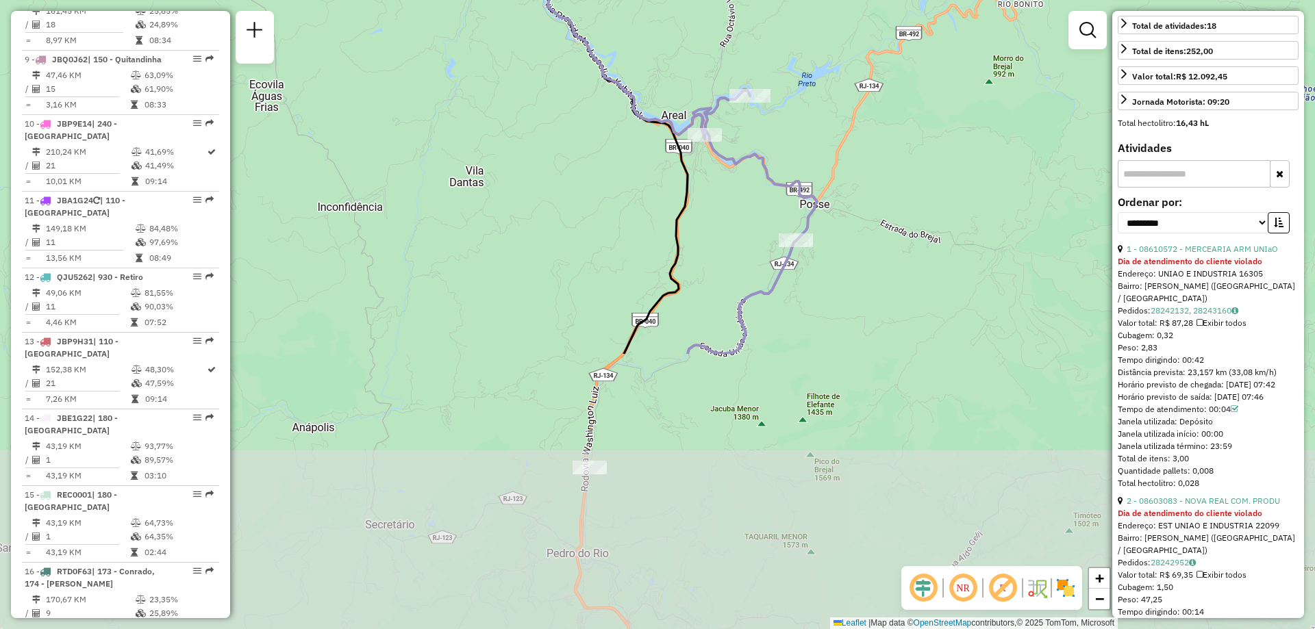
drag, startPoint x: 581, startPoint y: 533, endPoint x: 531, endPoint y: 194, distance: 342.6
click at [531, 194] on div "Rota 8 - Placa JBP9G64 08605070 - LUIZ PAULO DA SILVEI Janela de atendimento Gr…" at bounding box center [657, 314] width 1315 height 629
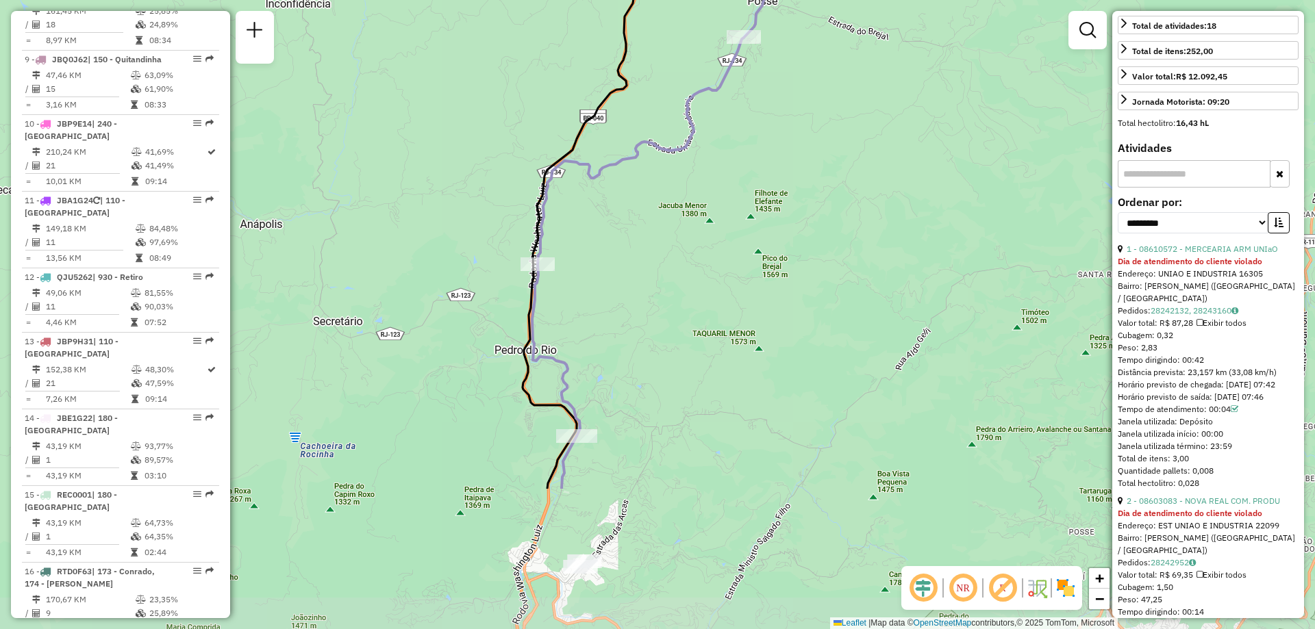
drag, startPoint x: 601, startPoint y: 373, endPoint x: 548, endPoint y: 170, distance: 209.9
click at [548, 170] on icon at bounding box center [585, 85] width 357 height 703
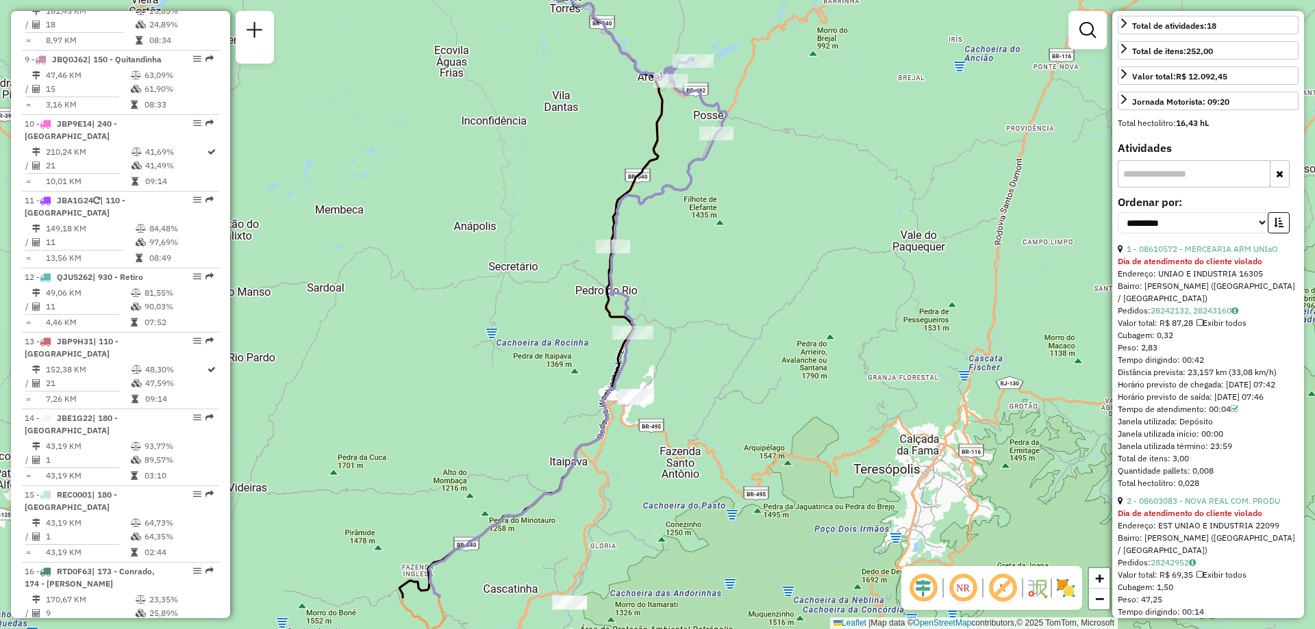
drag, startPoint x: 674, startPoint y: 425, endPoint x: 686, endPoint y: 333, distance: 93.3
click at [686, 333] on div "Rota 8 - Placa JBP9G64 08605070 - LUIZ PAULO DA SILVEI Janela de atendimento Gr…" at bounding box center [657, 314] width 1315 height 629
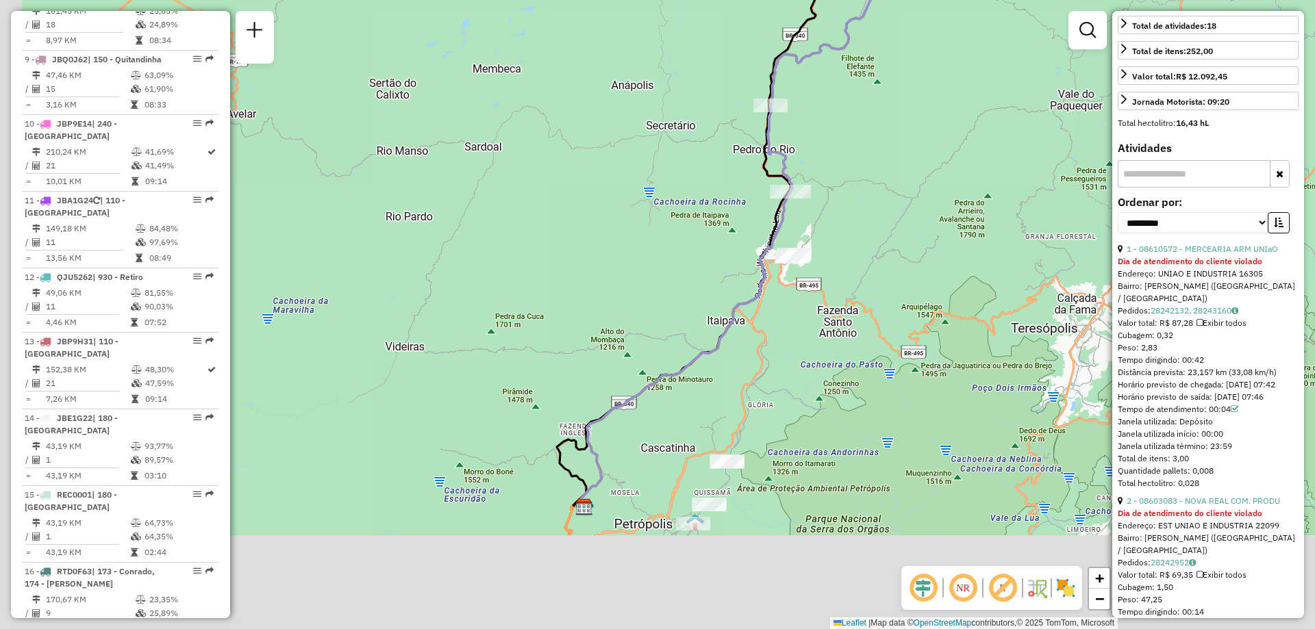
drag, startPoint x: 686, startPoint y: 333, endPoint x: 892, endPoint y: 162, distance: 267.9
click at [892, 162] on div "Rota 8 - Placa JBP9G64 08605070 - LUIZ PAULO DA SILVEI Janela de atendimento Gr…" at bounding box center [657, 314] width 1315 height 629
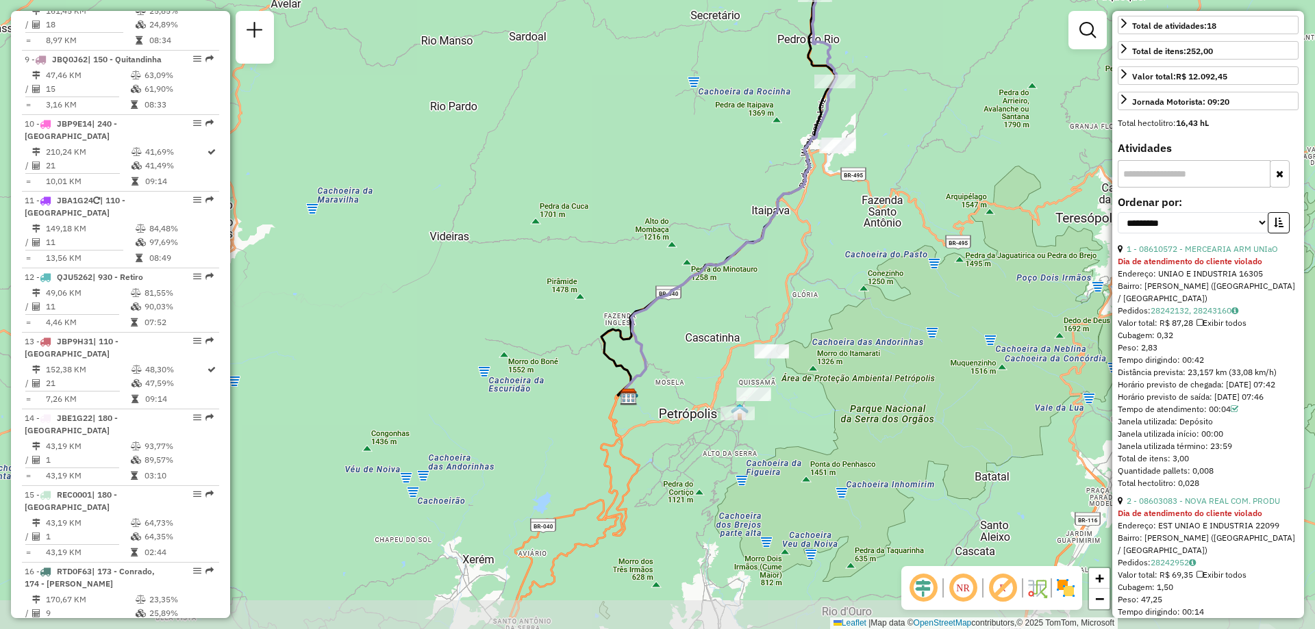
drag, startPoint x: 883, startPoint y: 441, endPoint x: 878, endPoint y: 361, distance: 80.3
click at [878, 361] on div "Rota 8 - Placa JBP9G64 08605070 - LUIZ PAULO DA SILVEI Janela de atendimento Gr…" at bounding box center [657, 314] width 1315 height 629
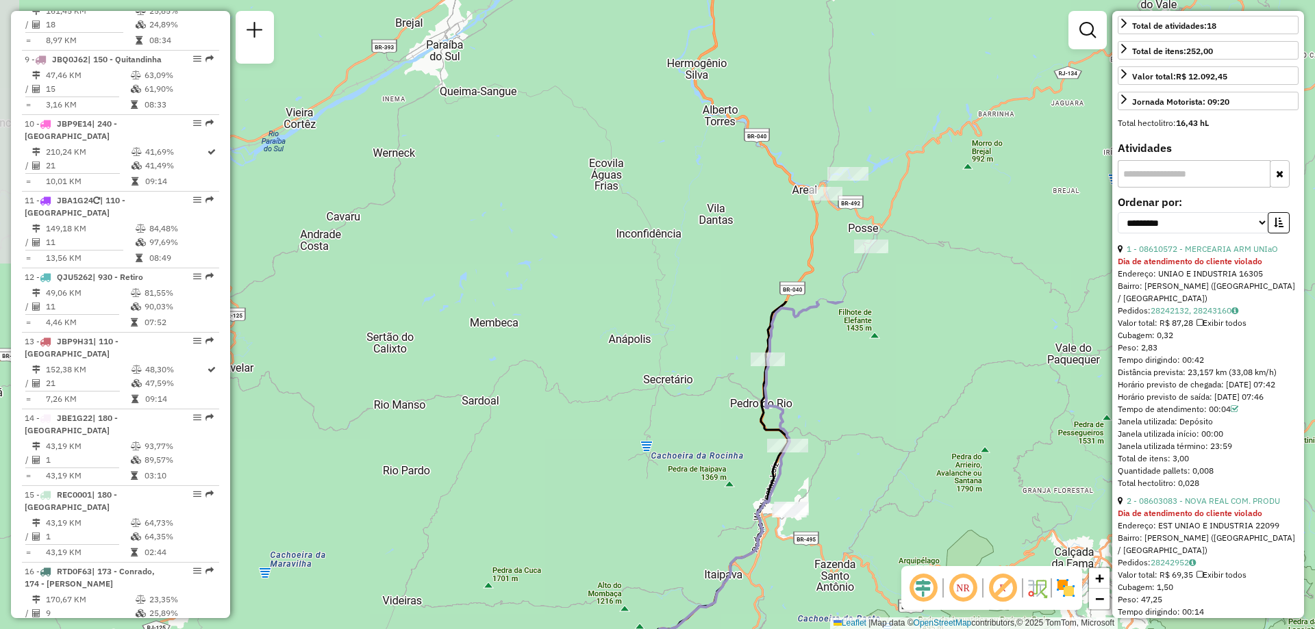
drag, startPoint x: 898, startPoint y: 149, endPoint x: 848, endPoint y: 517, distance: 371.2
click at [848, 517] on div "Rota 8 - Placa JBP9G64 08605070 - LUIZ PAULO DA SILVEI Janela de atendimento Gr…" at bounding box center [657, 314] width 1315 height 629
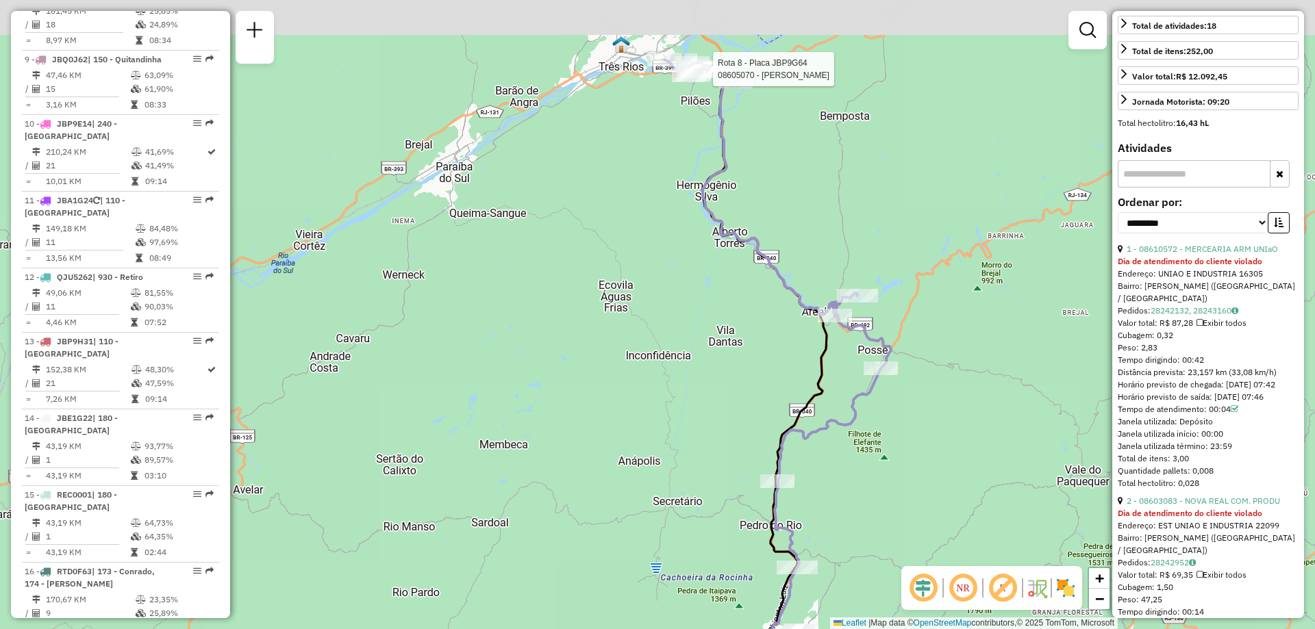
drag, startPoint x: 882, startPoint y: 120, endPoint x: 895, endPoint y: 238, distance: 119.2
click at [895, 238] on div "Rota 8 - Placa JBP9G64 08605070 - LUIZ PAULO DA SILVEI Janela de atendimento Gr…" at bounding box center [657, 314] width 1315 height 629
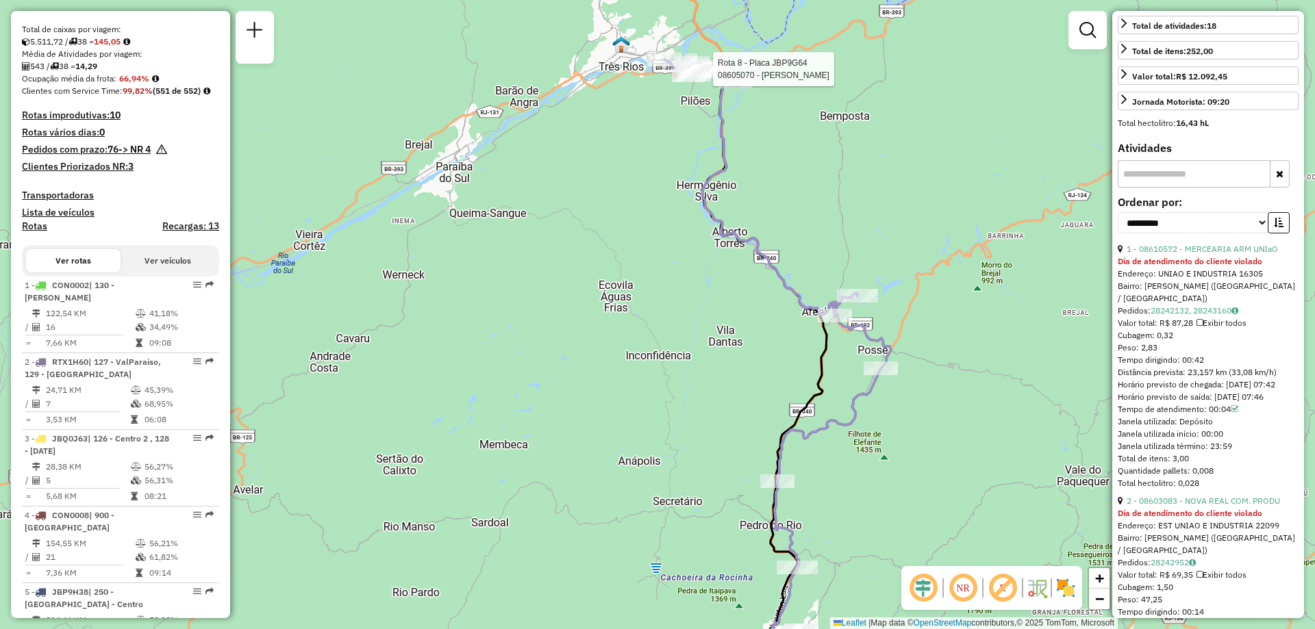
scroll to position [318, 0]
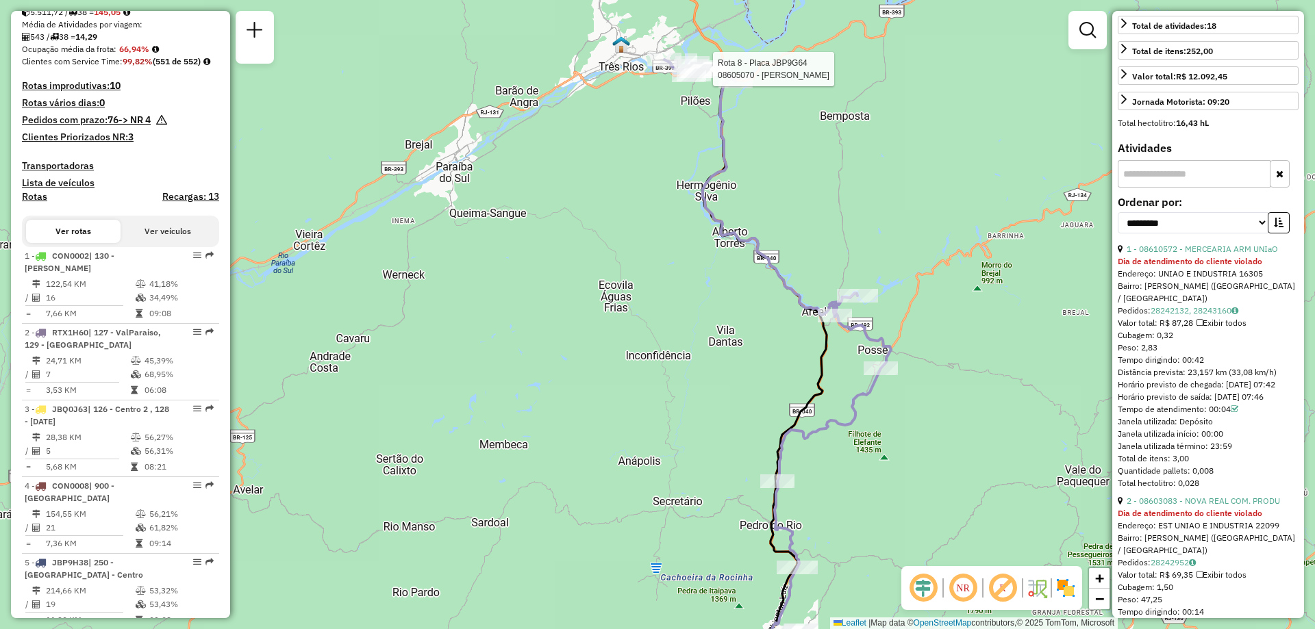
click at [108, 92] on h4 "Rotas improdutivas: 10" at bounding box center [120, 86] width 197 height 12
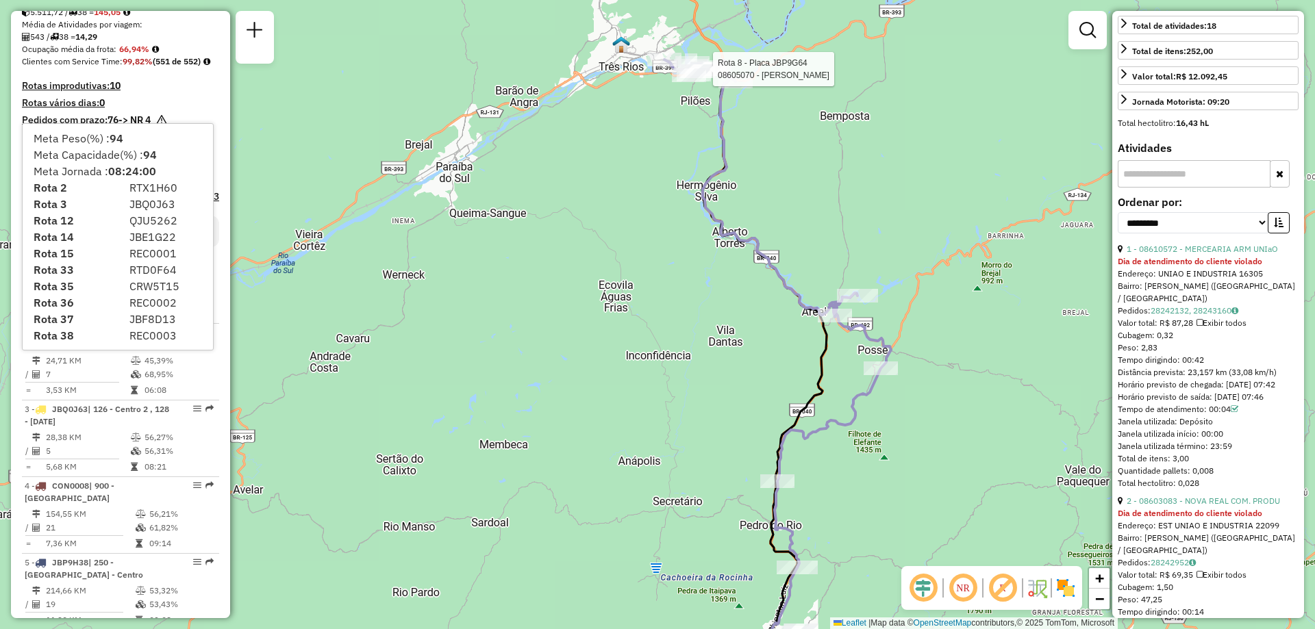
click at [537, 227] on div "Rota 8 - Placa JBP9G64 08605070 - LUIZ PAULO DA SILVEI Janela de atendimento Gr…" at bounding box center [657, 314] width 1315 height 629
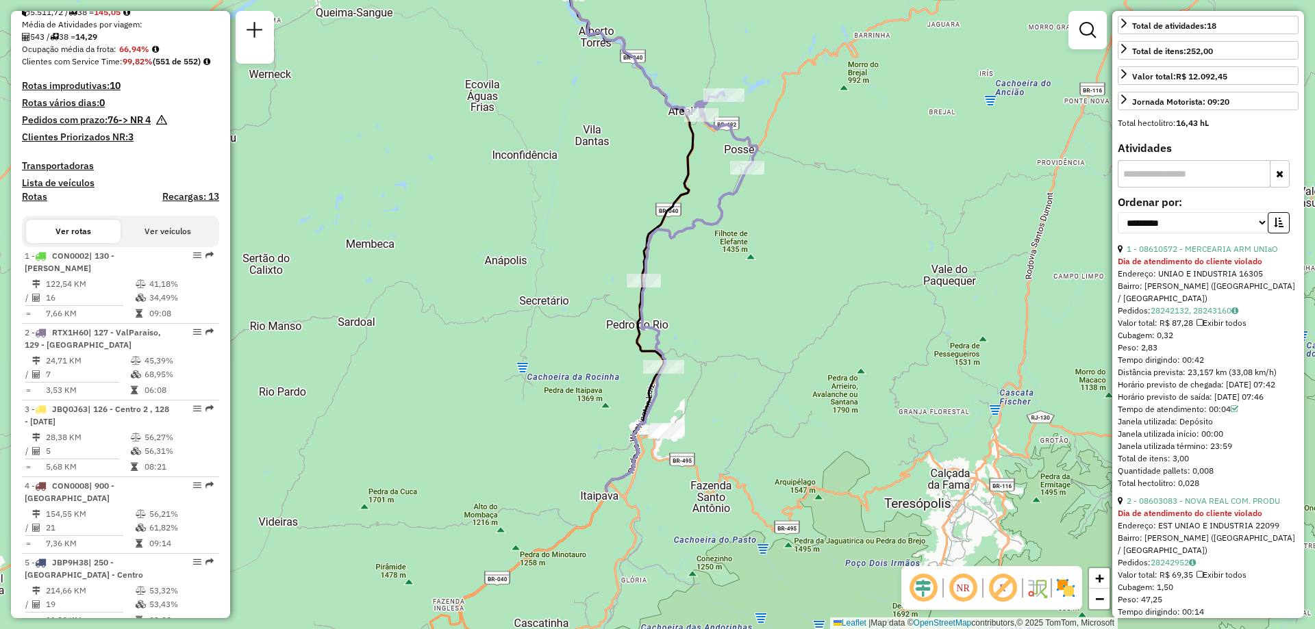
drag, startPoint x: 655, startPoint y: 403, endPoint x: 523, endPoint y: 203, distance: 239.3
click at [523, 203] on div "Rota 8 - Placa JBP9G64 08605070 - LUIZ PAULO DA SILVEI Janela de atendimento Gr…" at bounding box center [657, 314] width 1315 height 629
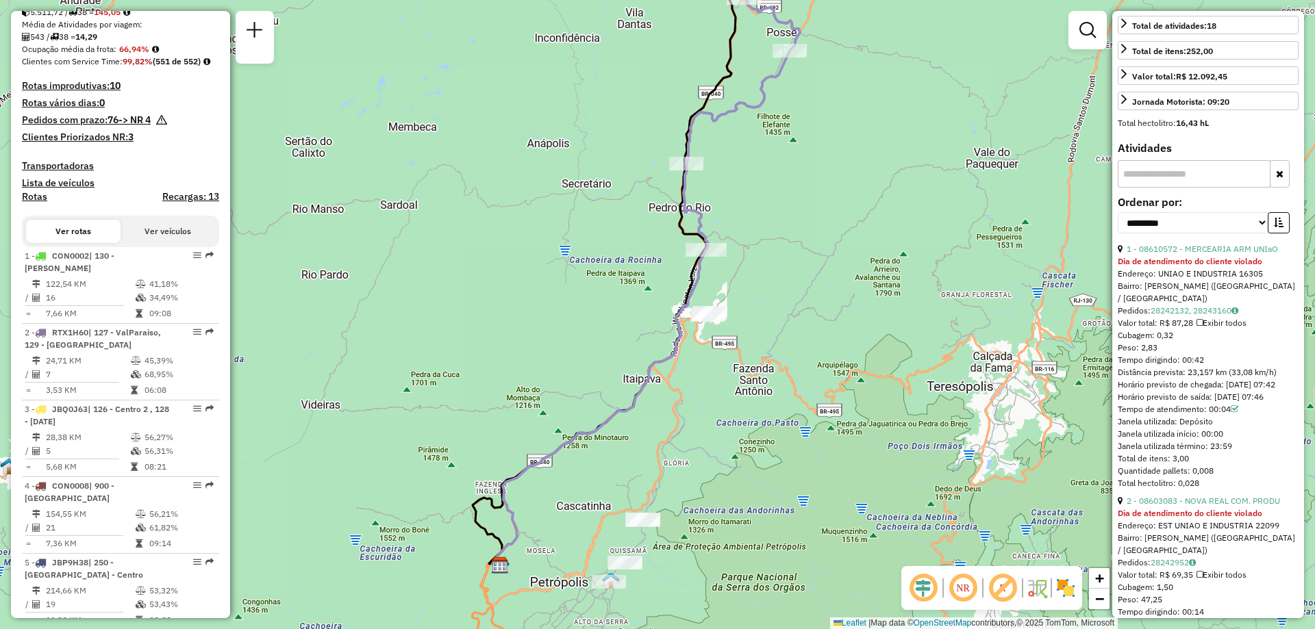
drag, startPoint x: 755, startPoint y: 383, endPoint x: 868, endPoint y: 149, distance: 260.0
click at [868, 149] on div "Rota 8 - Placa JBP9G64 08605070 - LUIZ PAULO DA SILVEI Janela de atendimento Gr…" at bounding box center [657, 314] width 1315 height 629
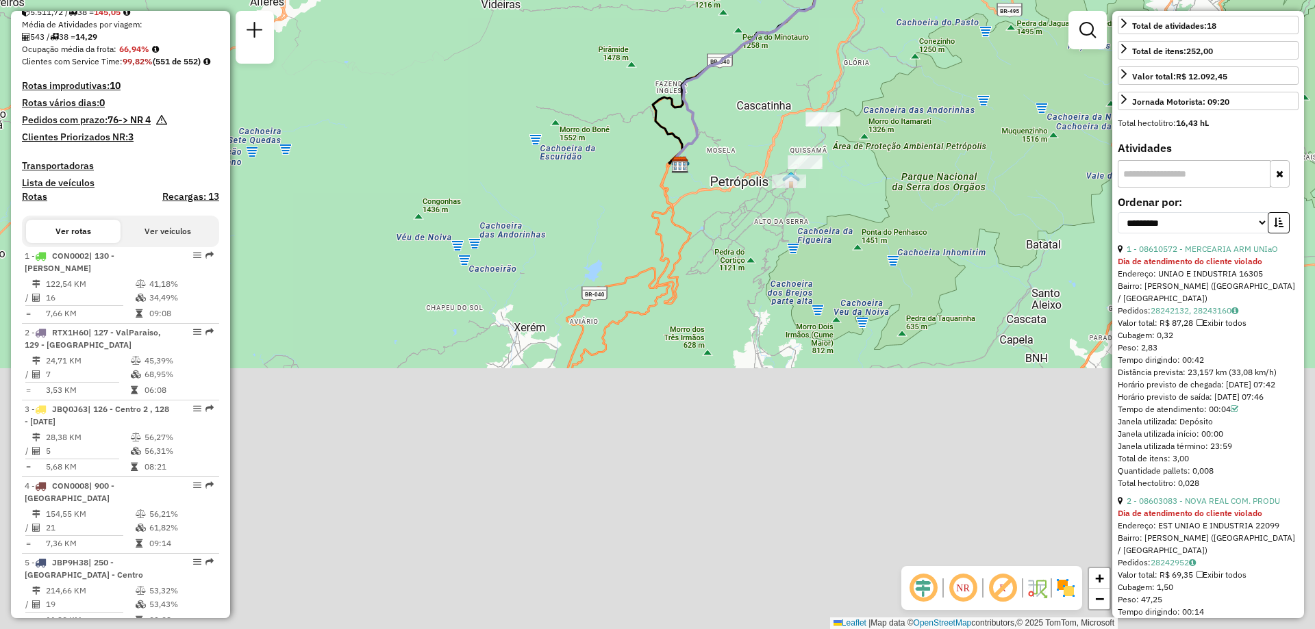
drag, startPoint x: 781, startPoint y: 527, endPoint x: 900, endPoint y: 230, distance: 319.5
click at [900, 230] on div "Rota 8 - Placa JBP9G64 08605070 - LUIZ PAULO DA SILVEI Janela de atendimento Gr…" at bounding box center [657, 314] width 1315 height 629
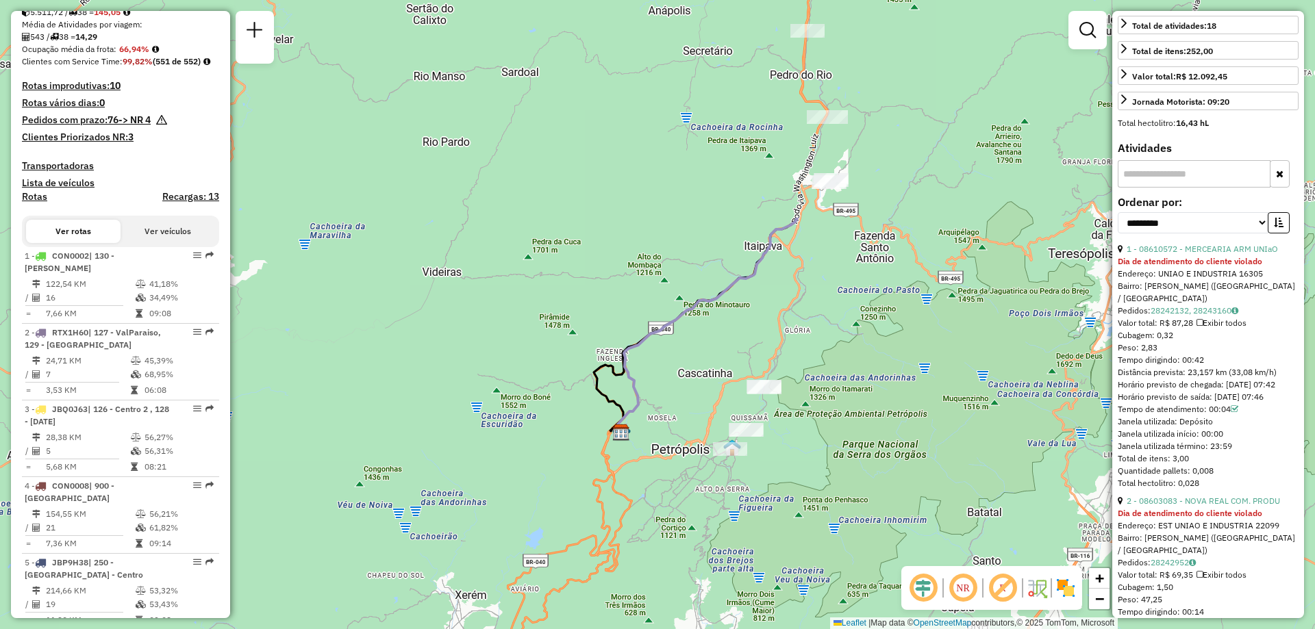
drag, startPoint x: 923, startPoint y: 206, endPoint x: 854, endPoint y: 488, distance: 289.8
click at [854, 488] on div "Rota 8 - Placa JBP9G64 08605070 - LUIZ PAULO DA SILVEI Janela de atendimento Gr…" at bounding box center [657, 314] width 1315 height 629
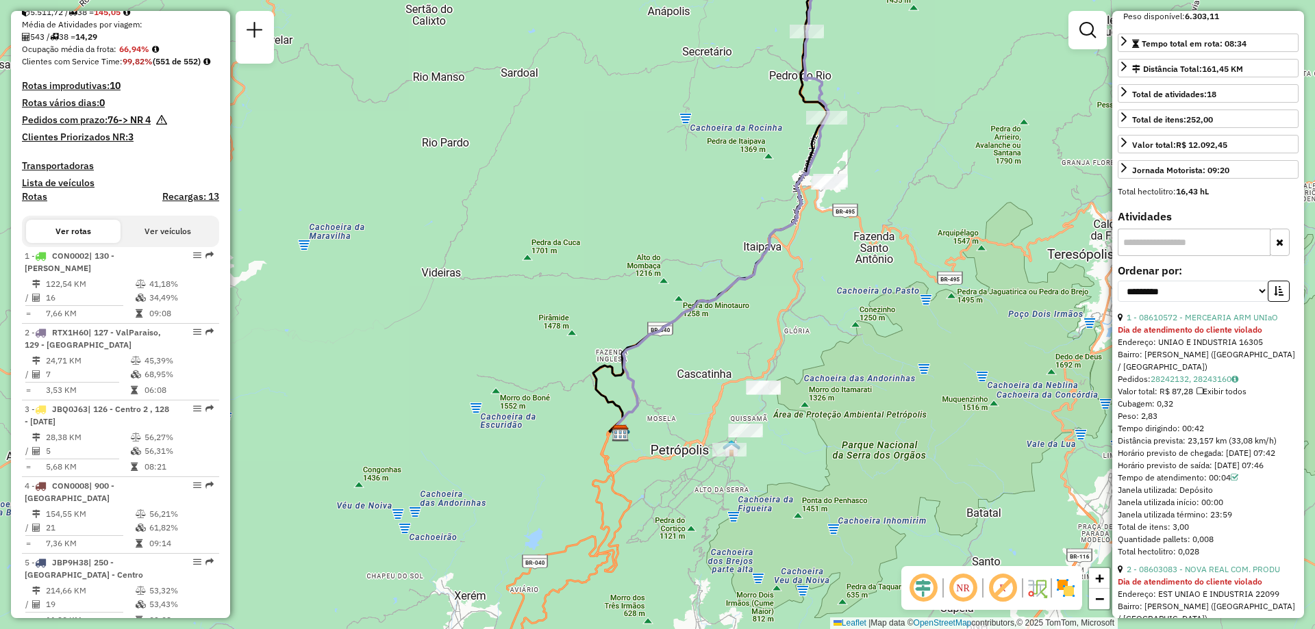
scroll to position [197, 0]
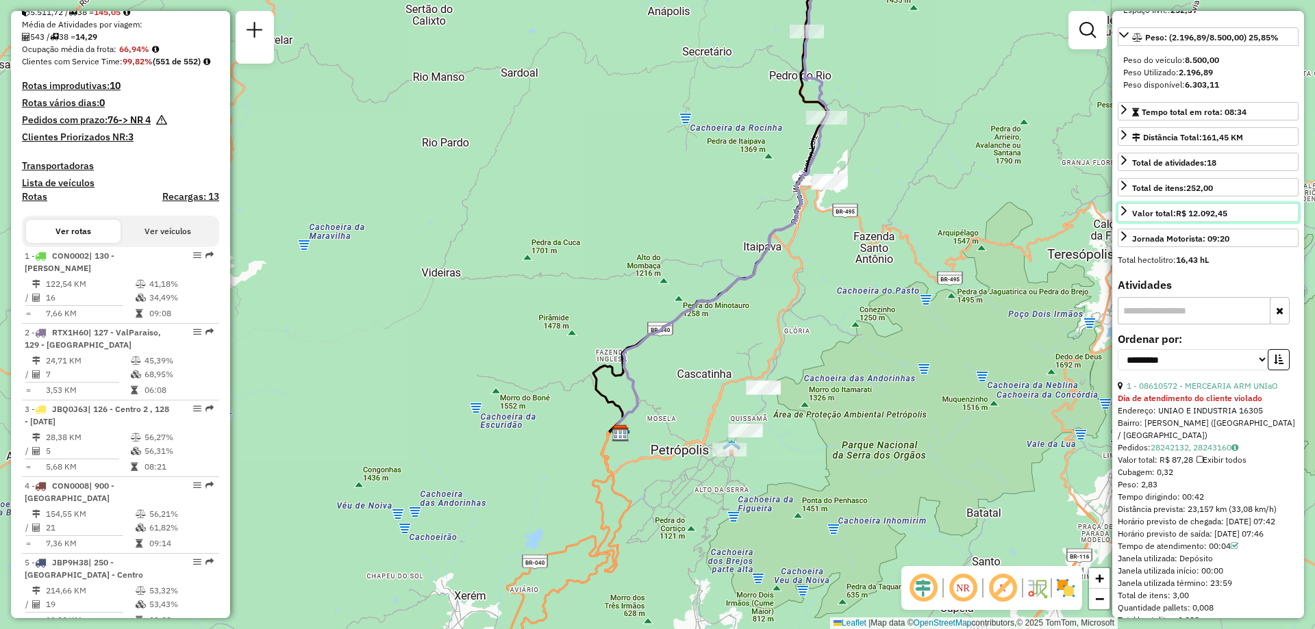
click at [1124, 216] on icon at bounding box center [1123, 210] width 11 height 11
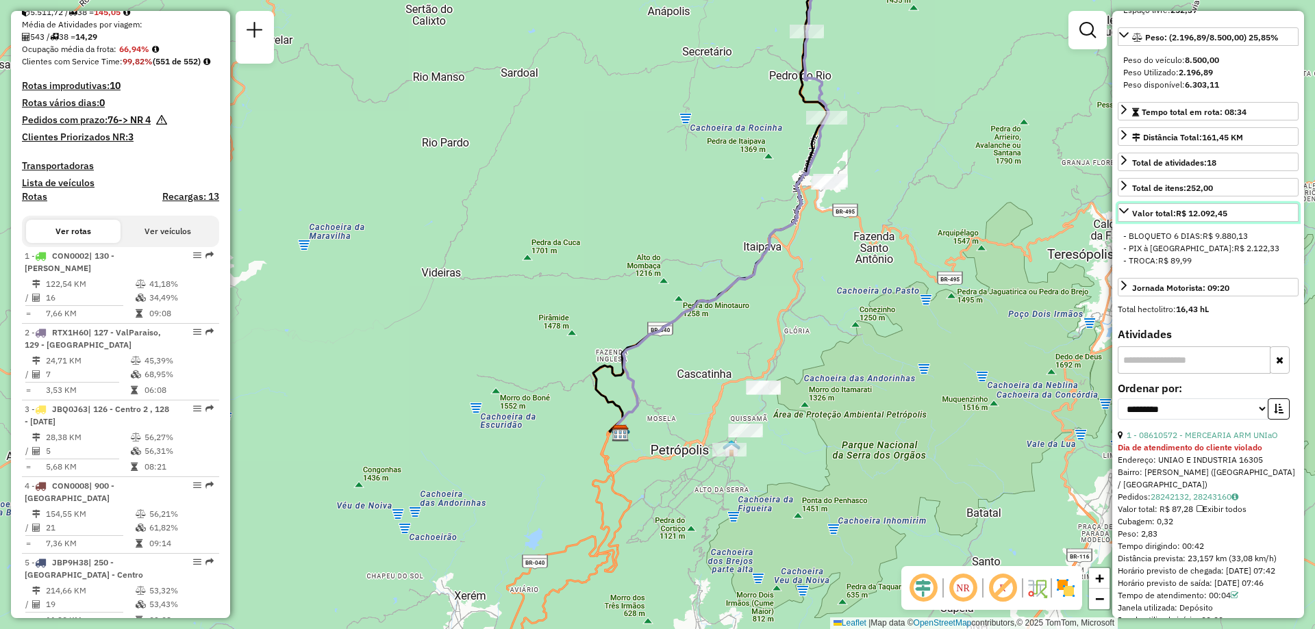
click at [1124, 216] on icon at bounding box center [1123, 210] width 11 height 11
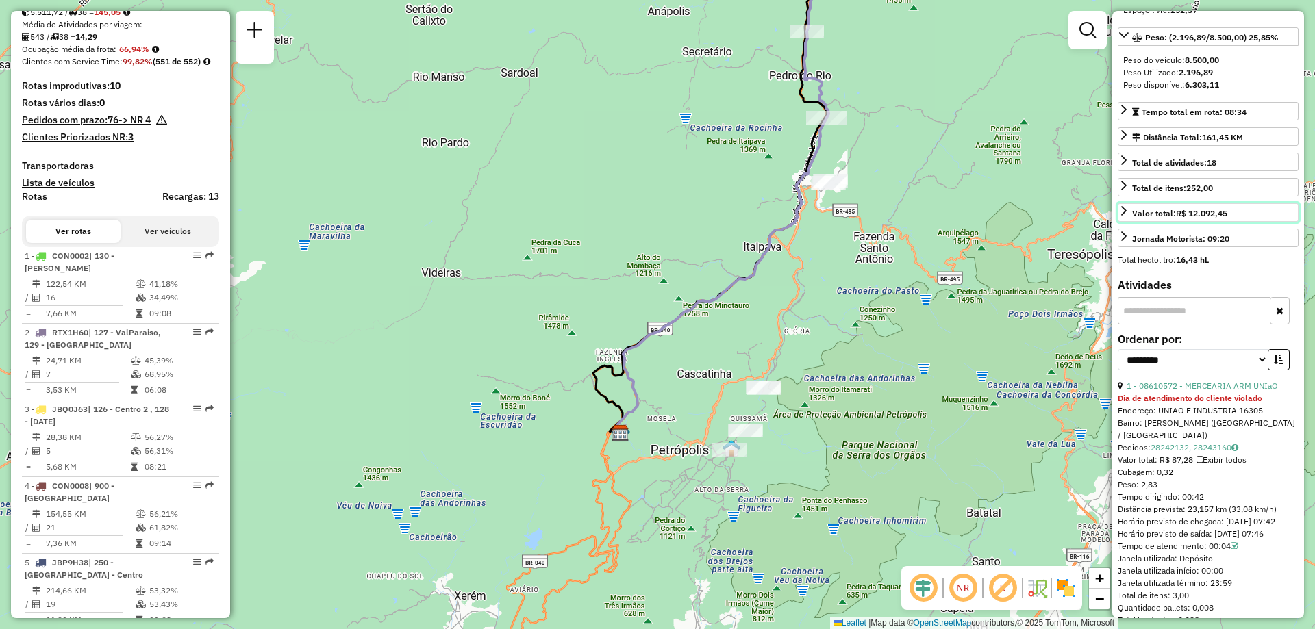
click at [1124, 216] on icon at bounding box center [1123, 210] width 11 height 11
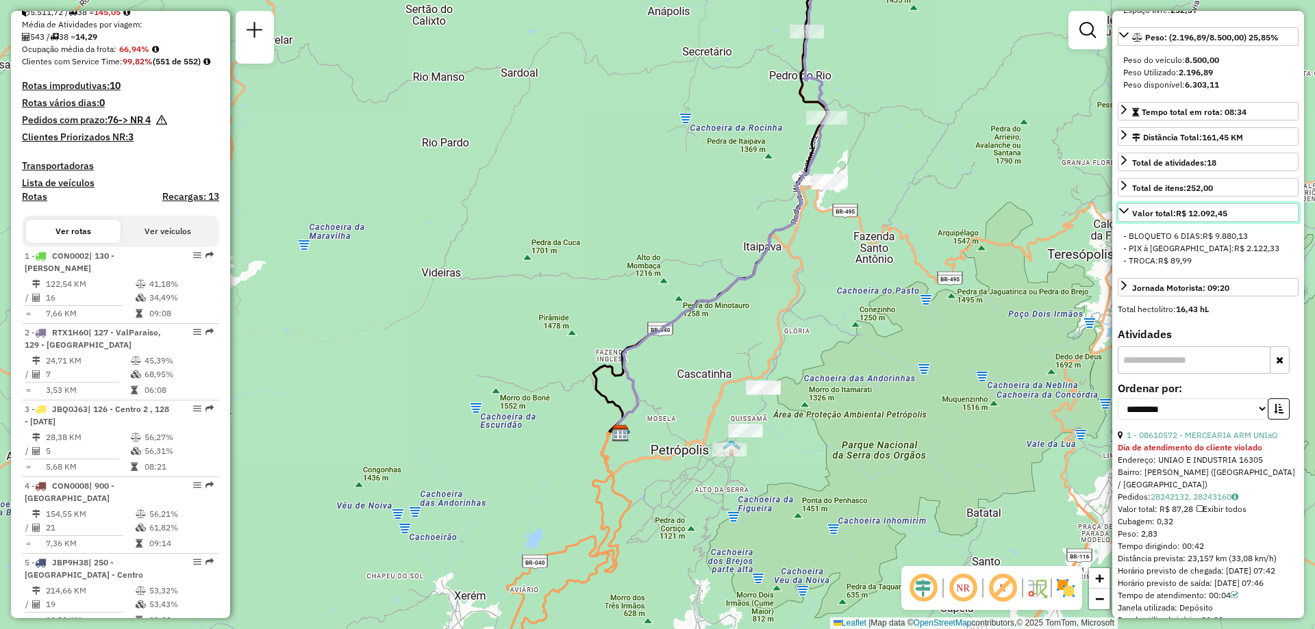
click at [1124, 216] on icon at bounding box center [1123, 210] width 11 height 11
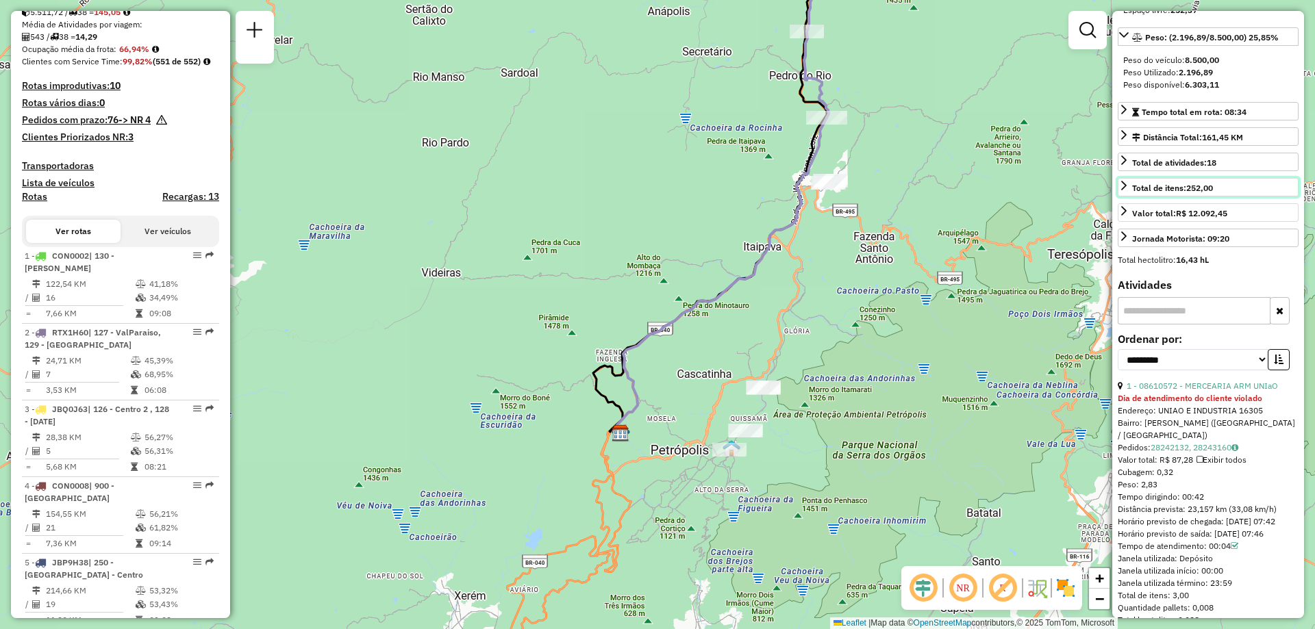
click at [1126, 191] on link "Total de itens: 252,00" at bounding box center [1208, 187] width 181 height 18
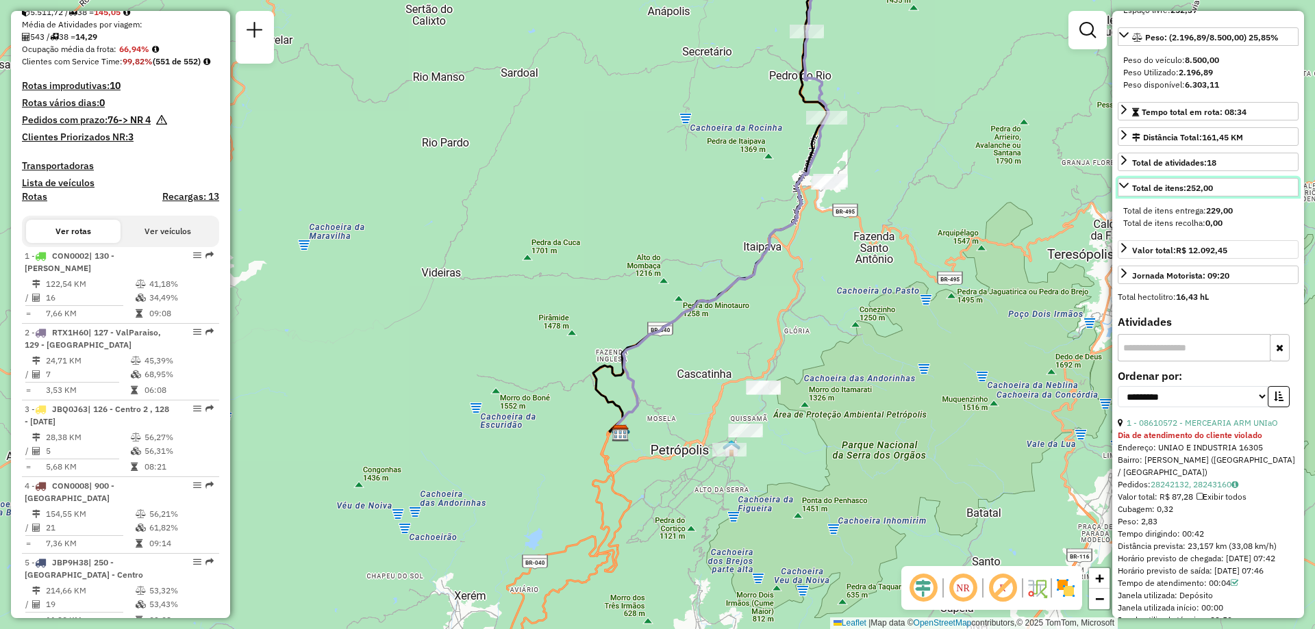
click at [1126, 191] on link "Total de itens: 252,00" at bounding box center [1208, 187] width 181 height 18
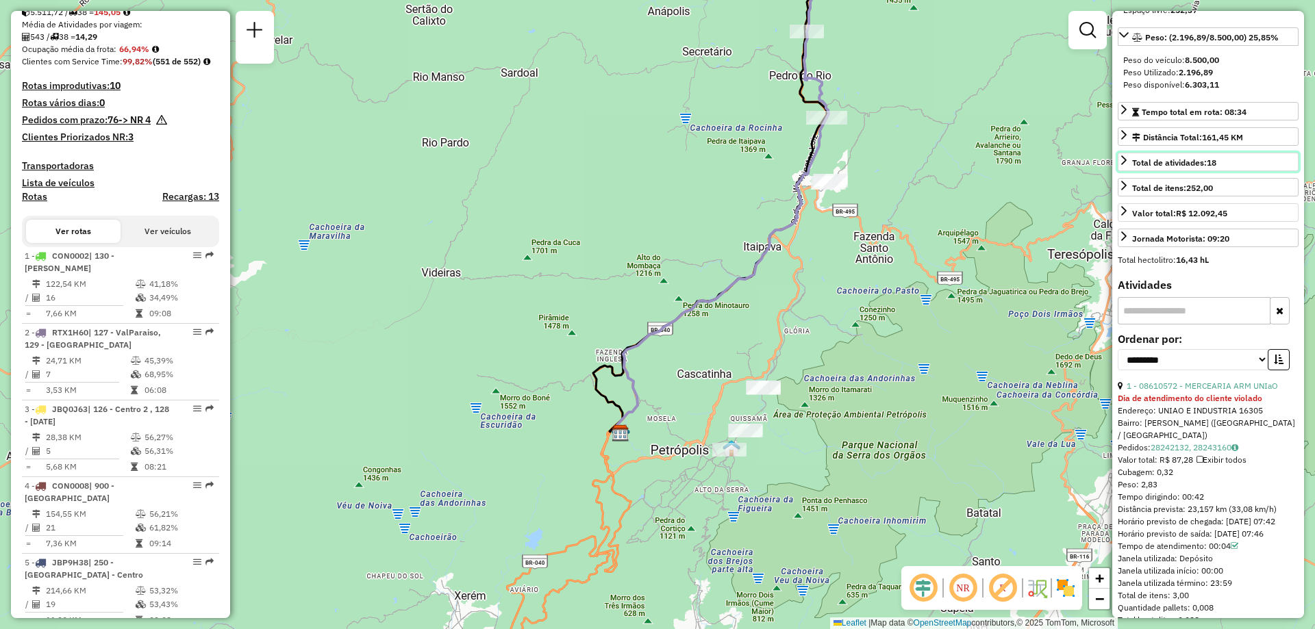
click at [1126, 165] on icon at bounding box center [1123, 160] width 5 height 10
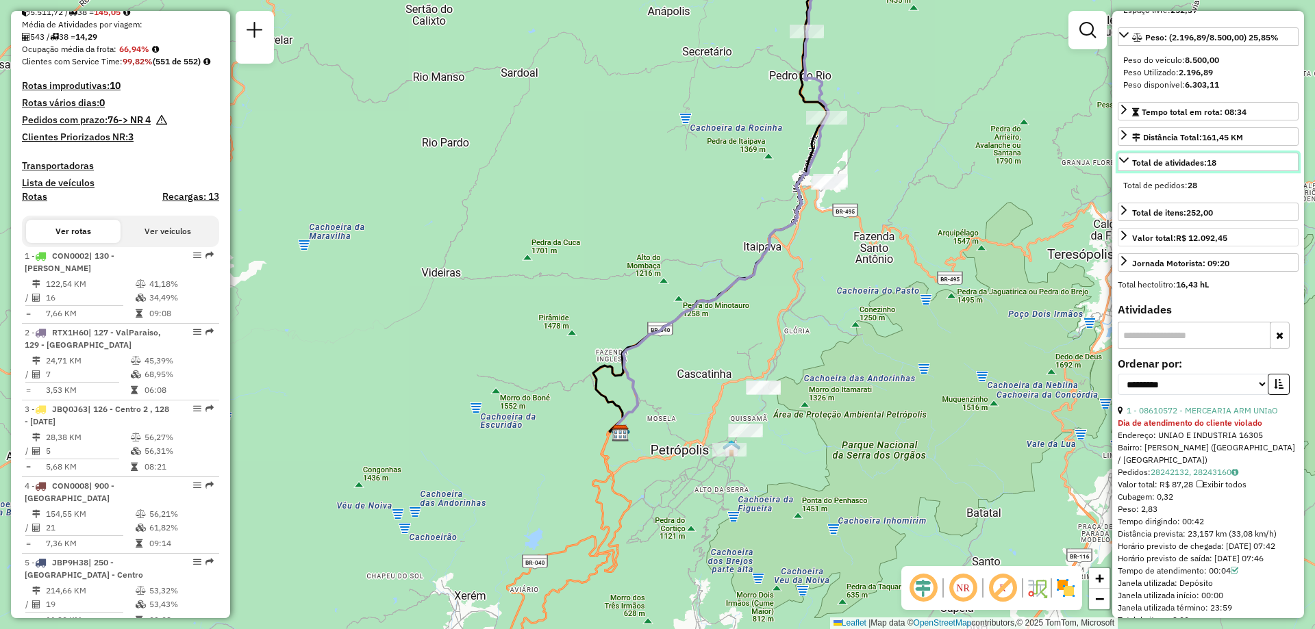
click at [1126, 163] on icon at bounding box center [1124, 159] width 10 height 5
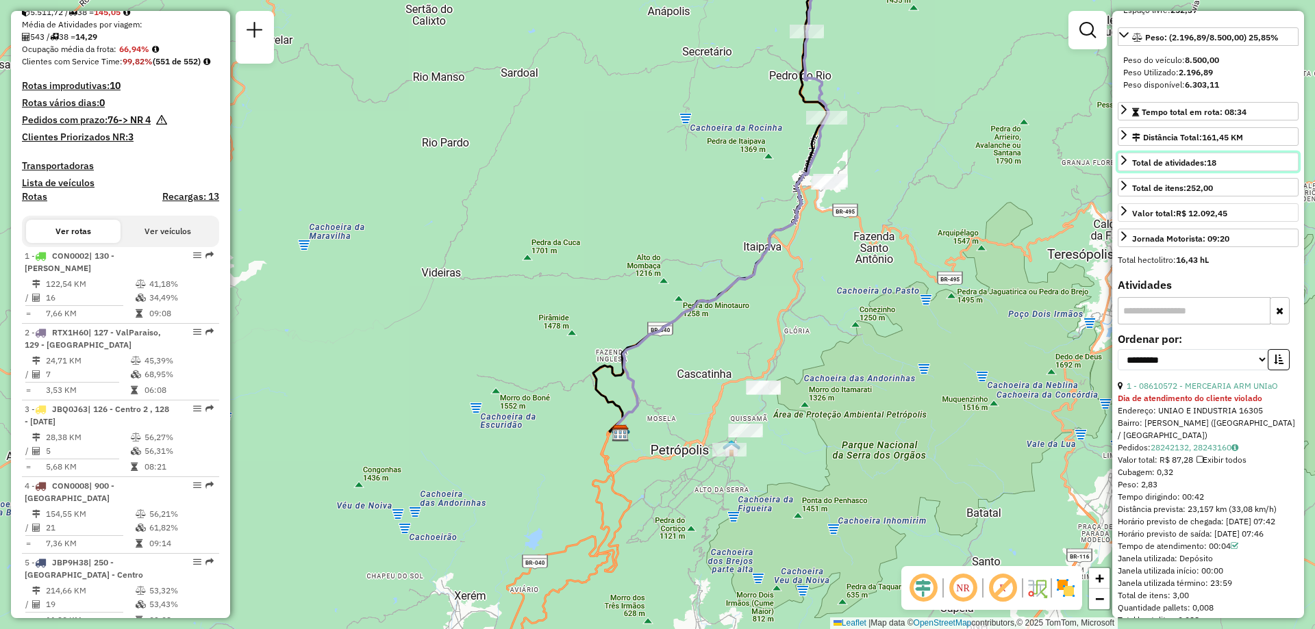
click at [1126, 165] on icon at bounding box center [1123, 160] width 5 height 10
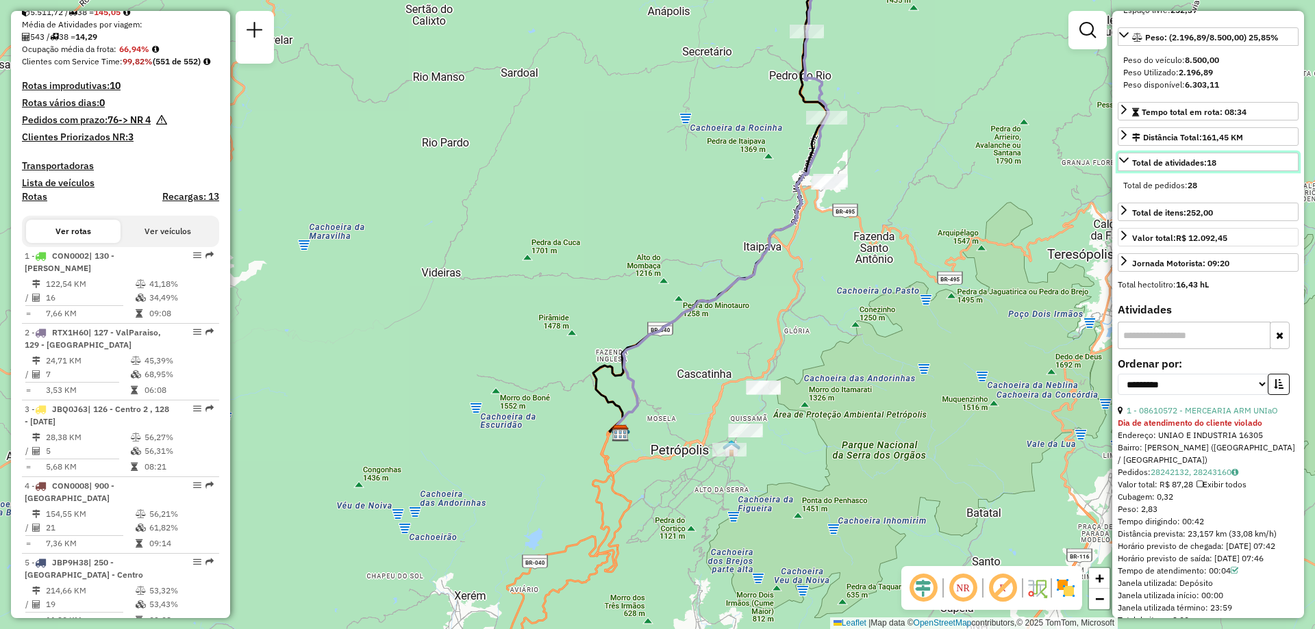
click at [1126, 163] on icon at bounding box center [1124, 159] width 10 height 5
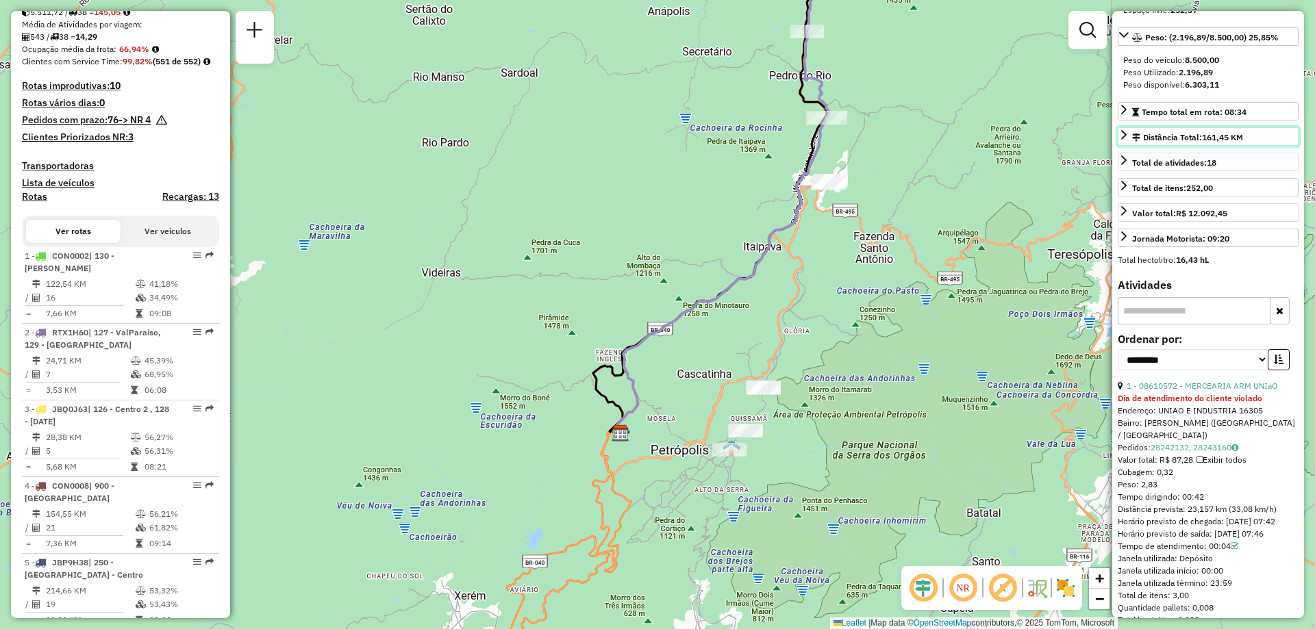
click at [1122, 140] on icon at bounding box center [1123, 135] width 5 height 10
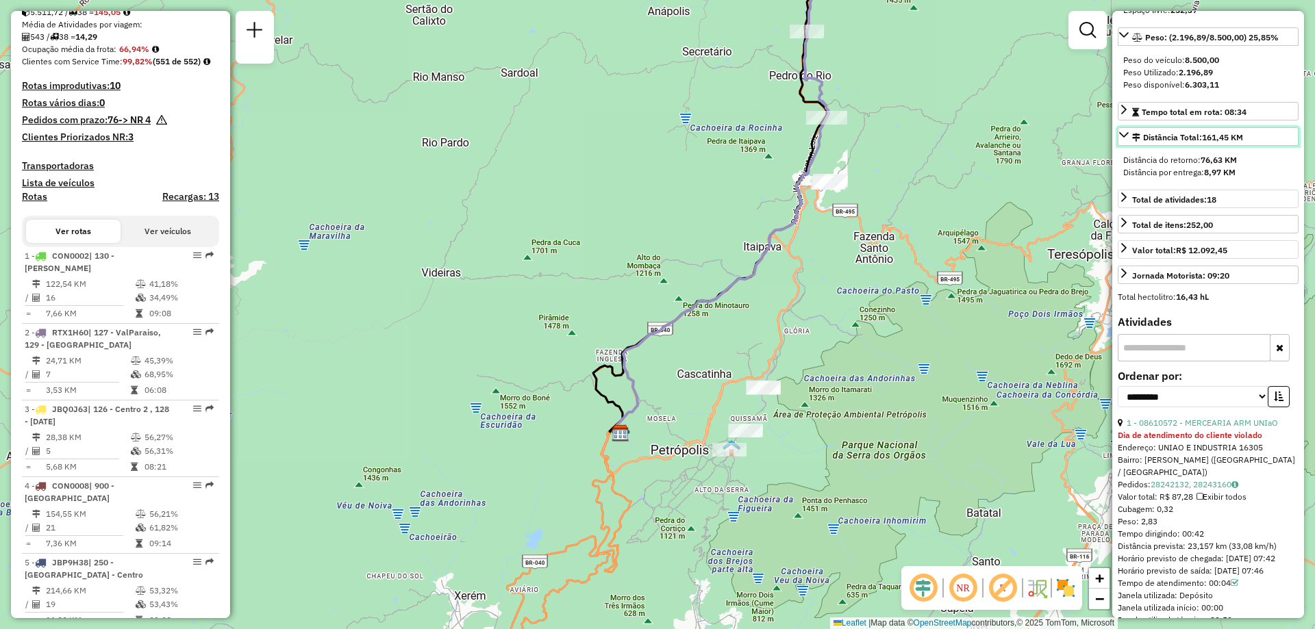
click at [1122, 140] on icon at bounding box center [1123, 134] width 11 height 11
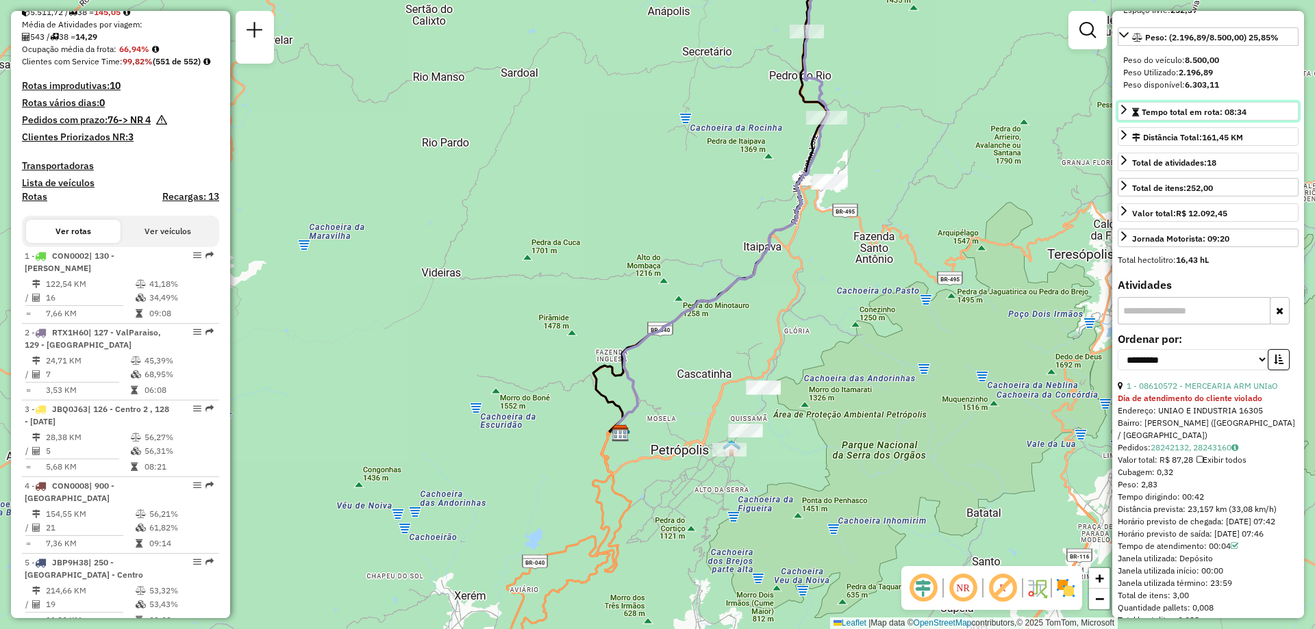
click at [1128, 115] on icon at bounding box center [1123, 109] width 11 height 11
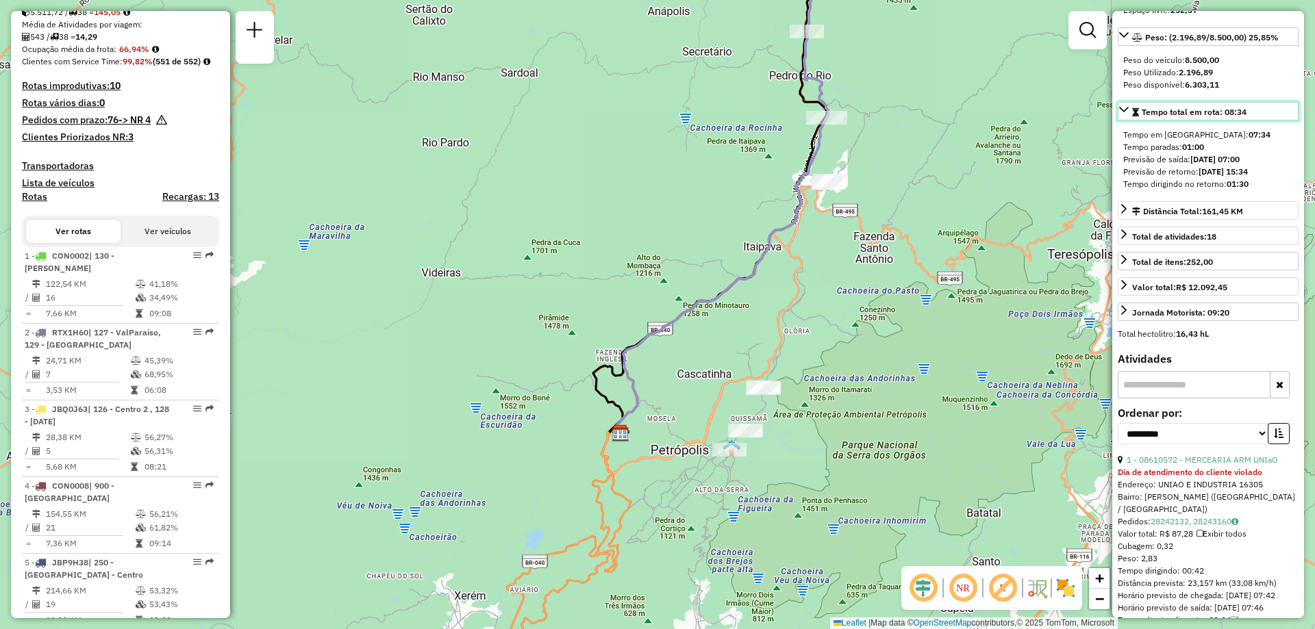
click at [1128, 115] on icon at bounding box center [1123, 109] width 11 height 11
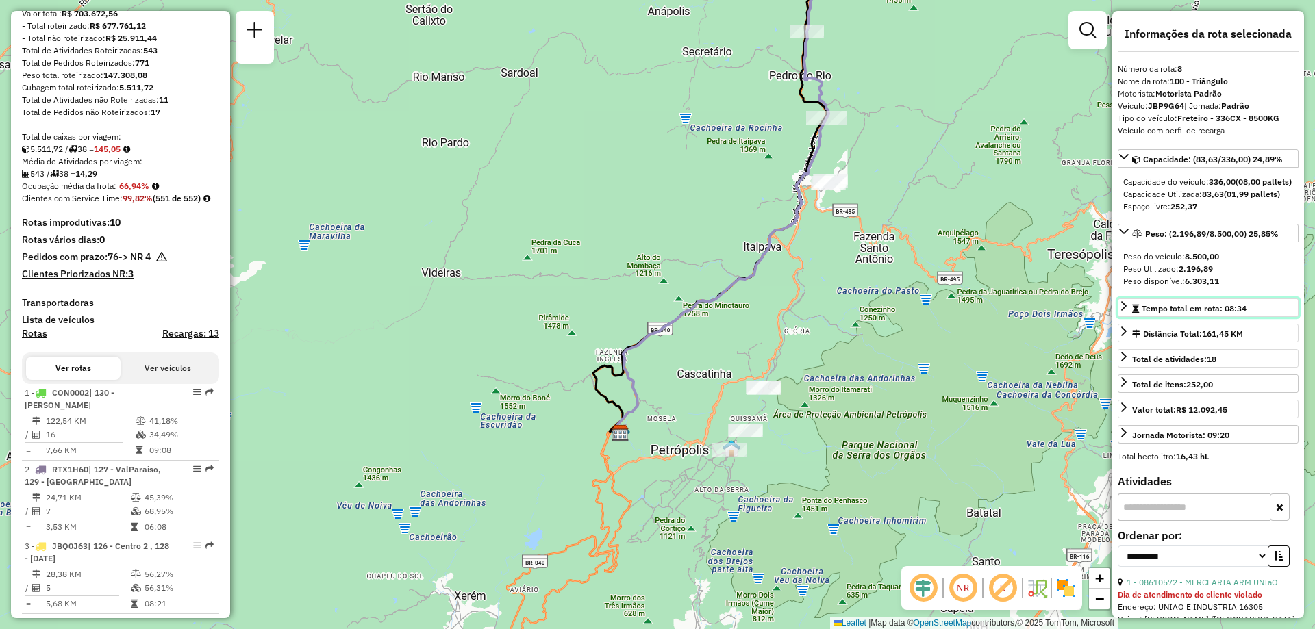
scroll to position [44, 0]
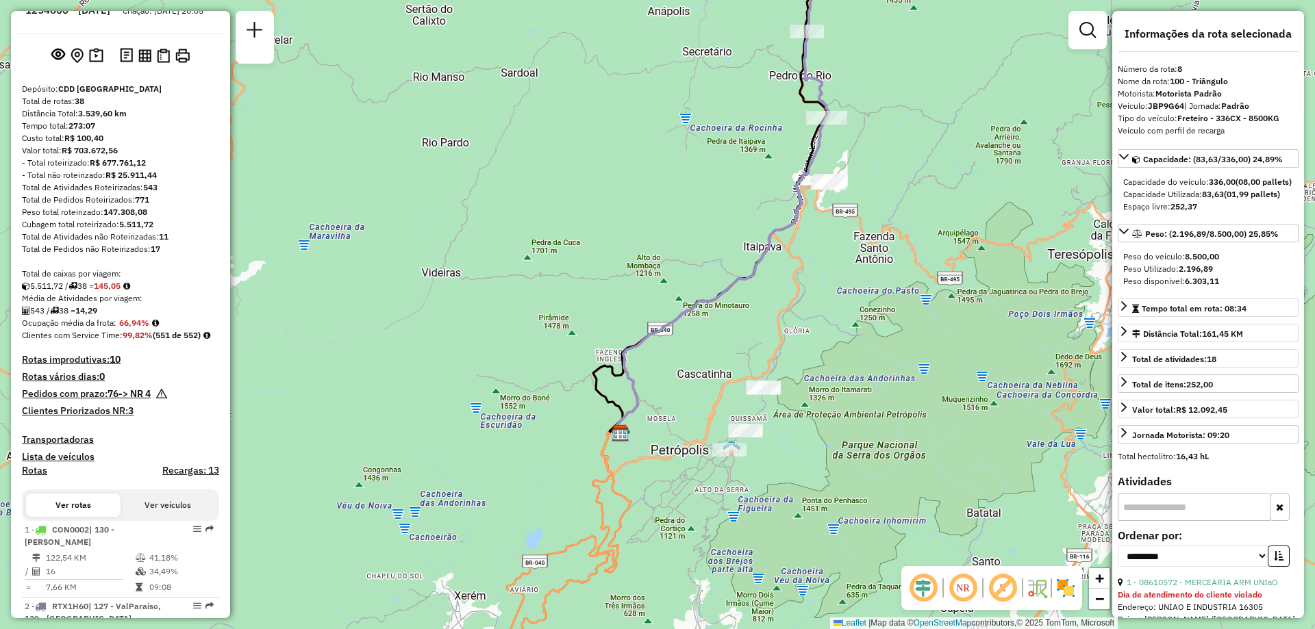
click at [123, 417] on h4 "Clientes Priorizados NR: 3" at bounding box center [120, 411] width 197 height 12
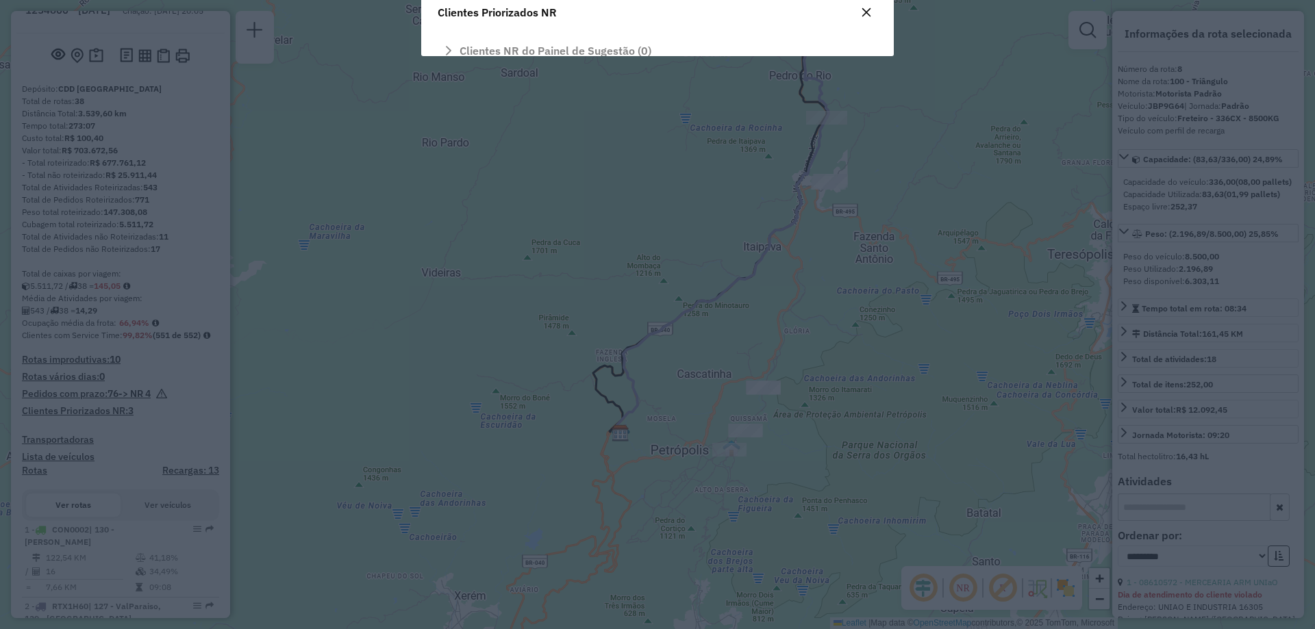
scroll to position [0, 0]
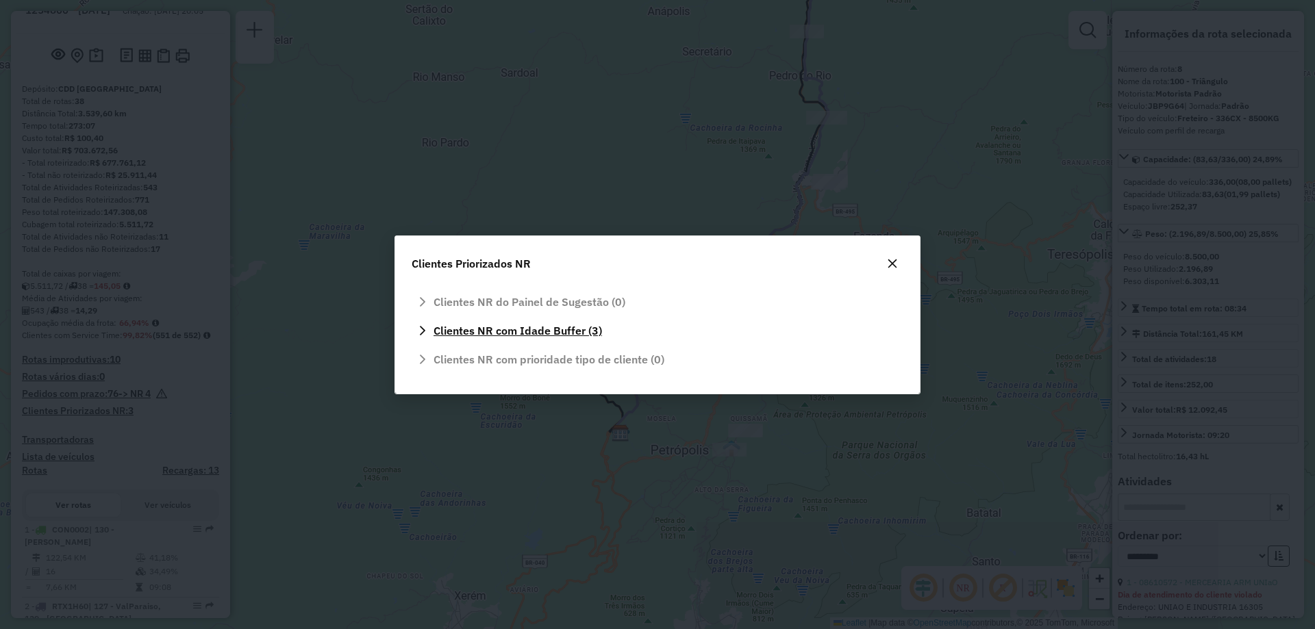
click at [415, 333] on link "Clientes NR com Idade Buffer (3)" at bounding box center [658, 331] width 492 height 22
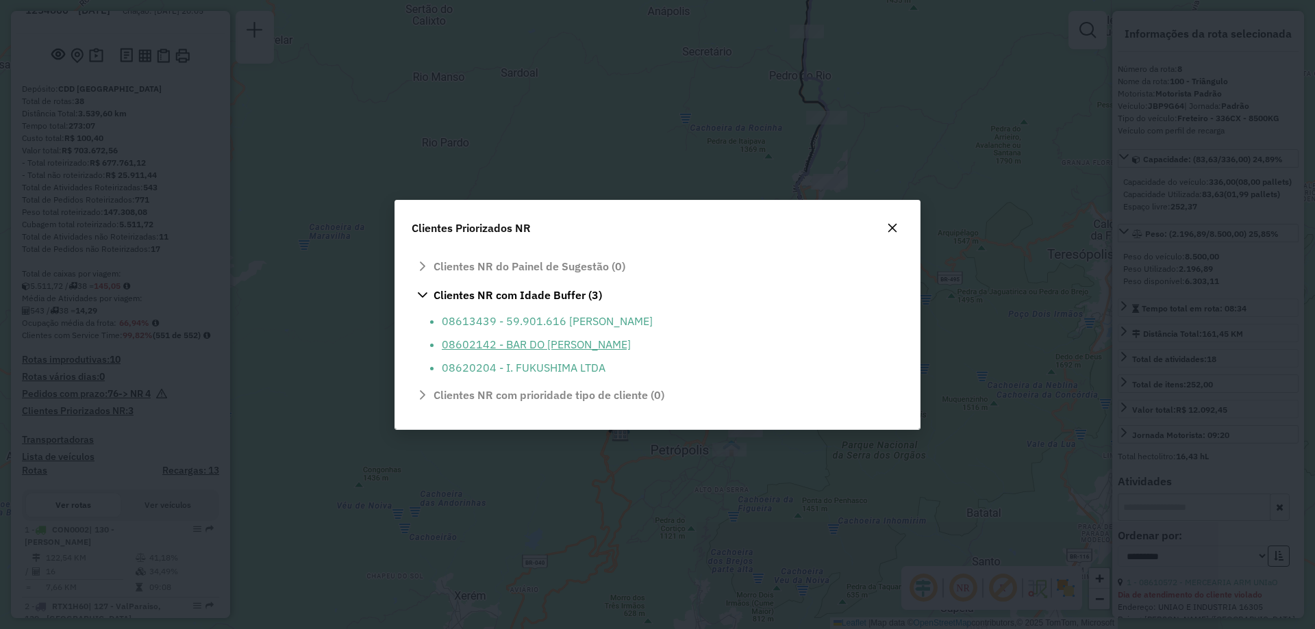
click at [520, 338] on li "08602142 - BAR DO ALEX" at bounding box center [668, 344] width 453 height 16
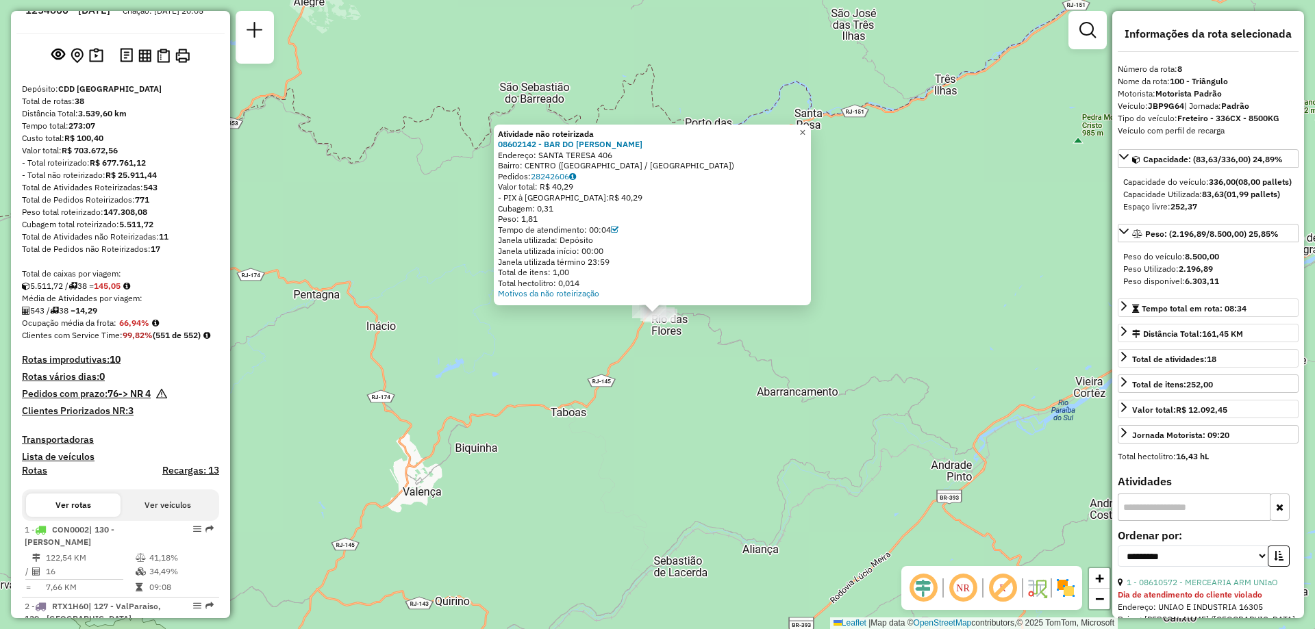
click at [811, 134] on link "×" at bounding box center [802, 133] width 16 height 16
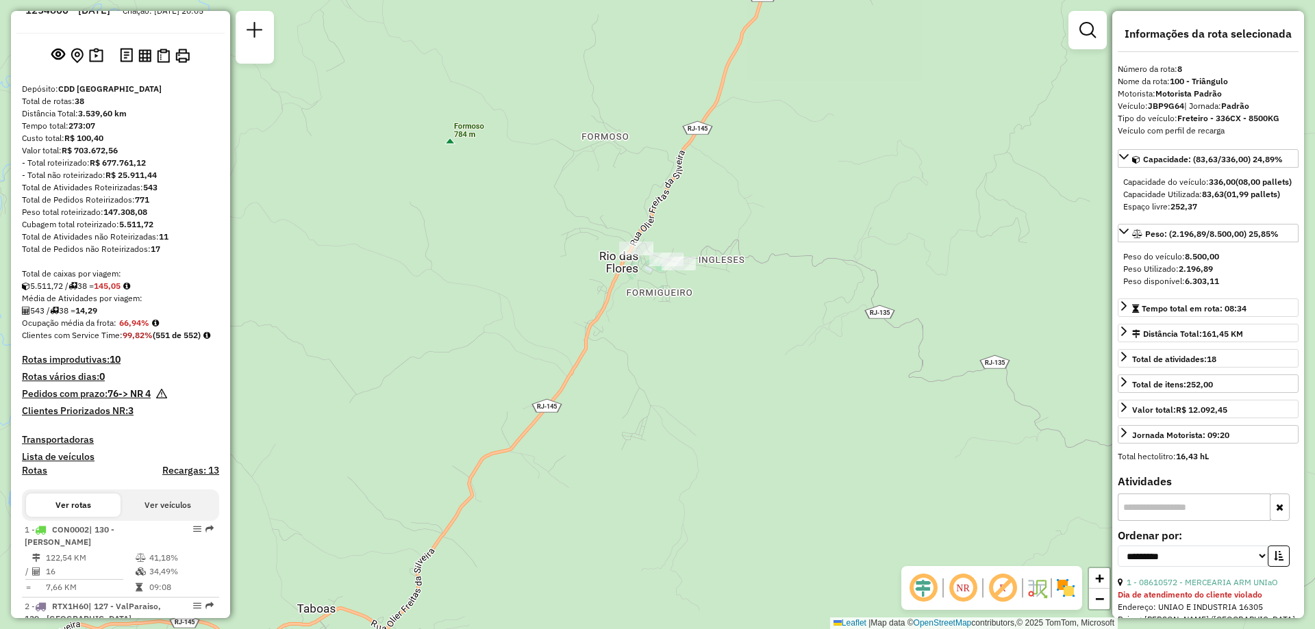
click at [149, 400] on strong "-> NR 4" at bounding box center [134, 394] width 32 height 12
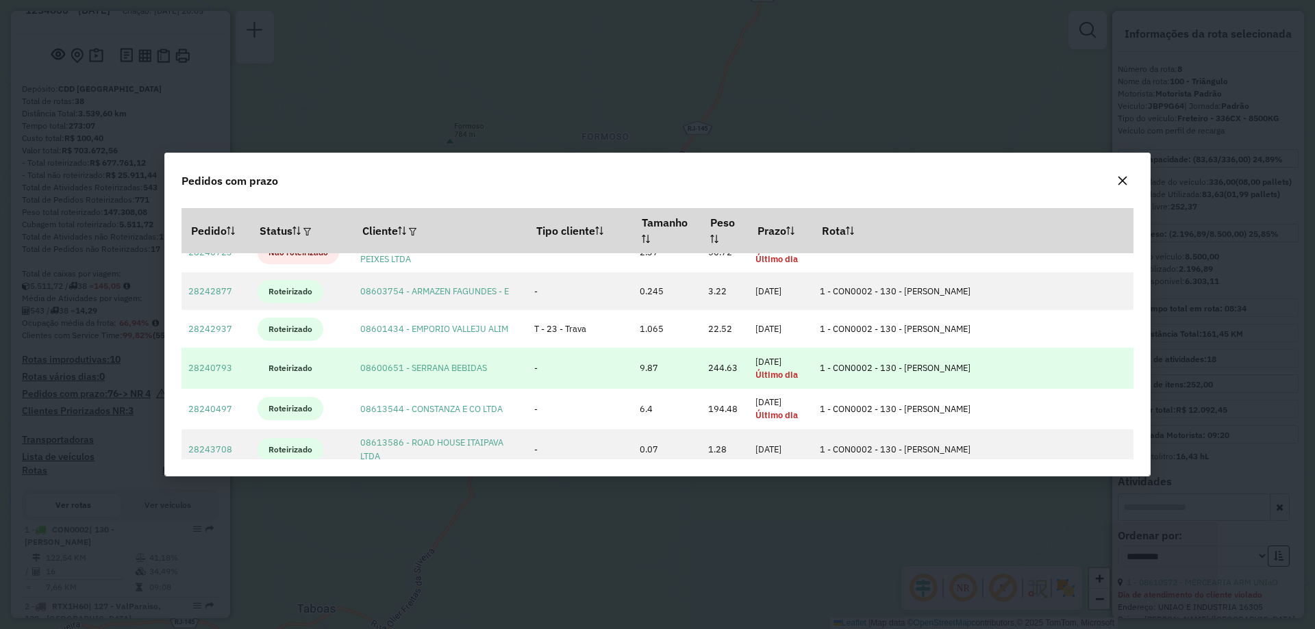
scroll to position [68, 0]
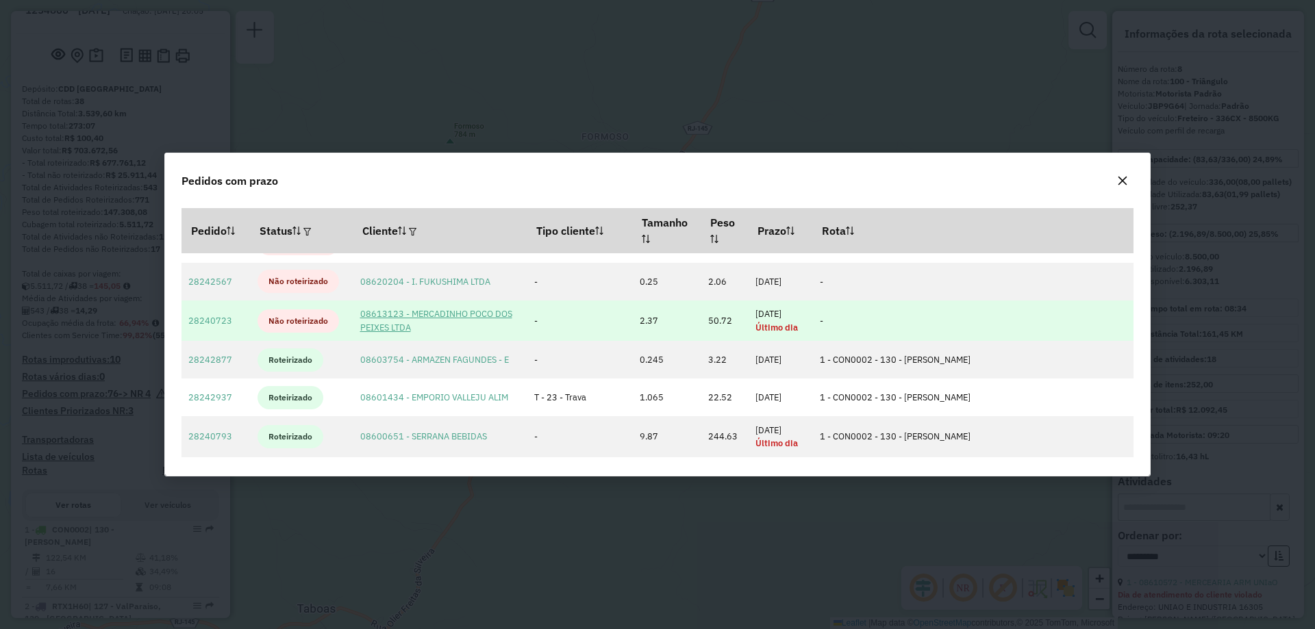
click at [440, 313] on link "08613123 - MERCADINHO POCO DOS PEIXES LTDA" at bounding box center [436, 320] width 152 height 25
click at [203, 318] on link "28240723" at bounding box center [210, 321] width 44 height 12
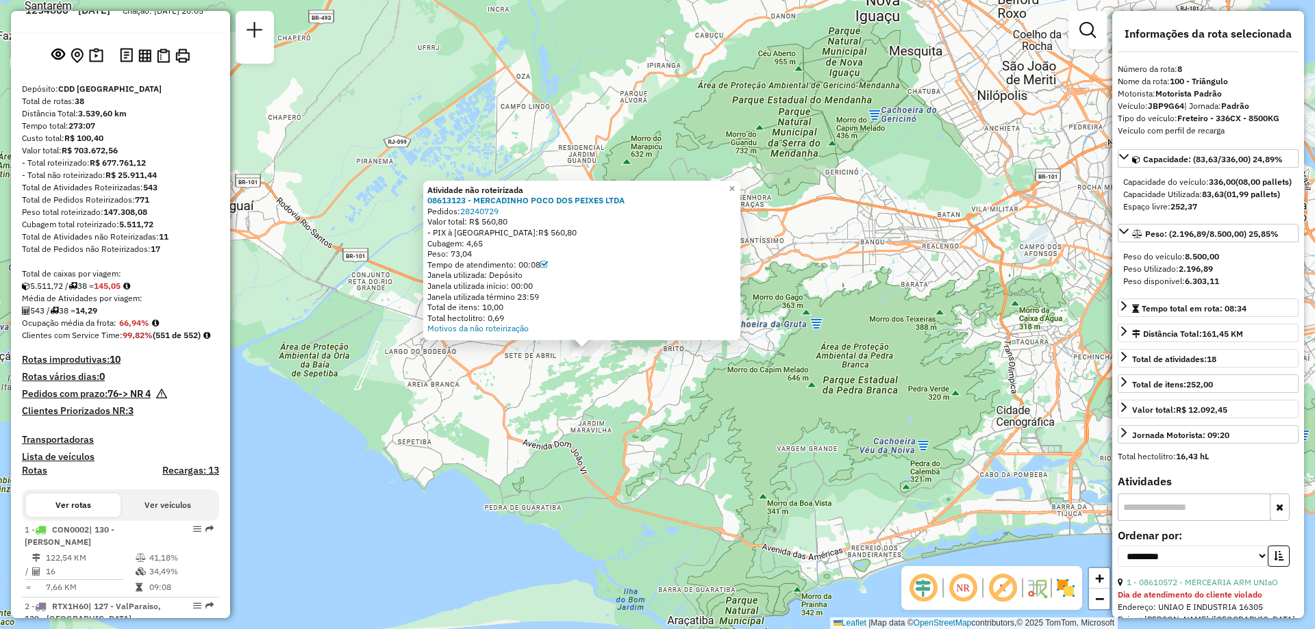
scroll to position [0, 0]
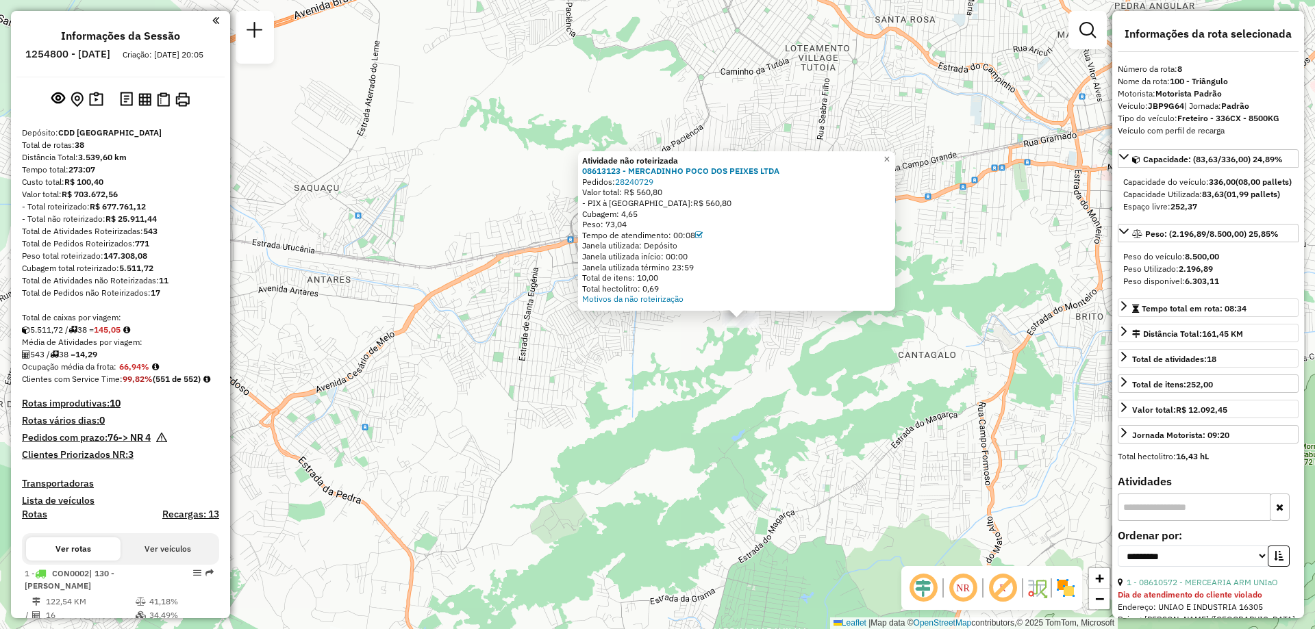
drag, startPoint x: 698, startPoint y: 294, endPoint x: 674, endPoint y: 344, distance: 55.1
click at [674, 344] on div "Rota 8 - Placa JBP9G64 08605070 - LUIZ PAULO DA SILVEI Atividade não roteirizad…" at bounding box center [657, 314] width 1315 height 629
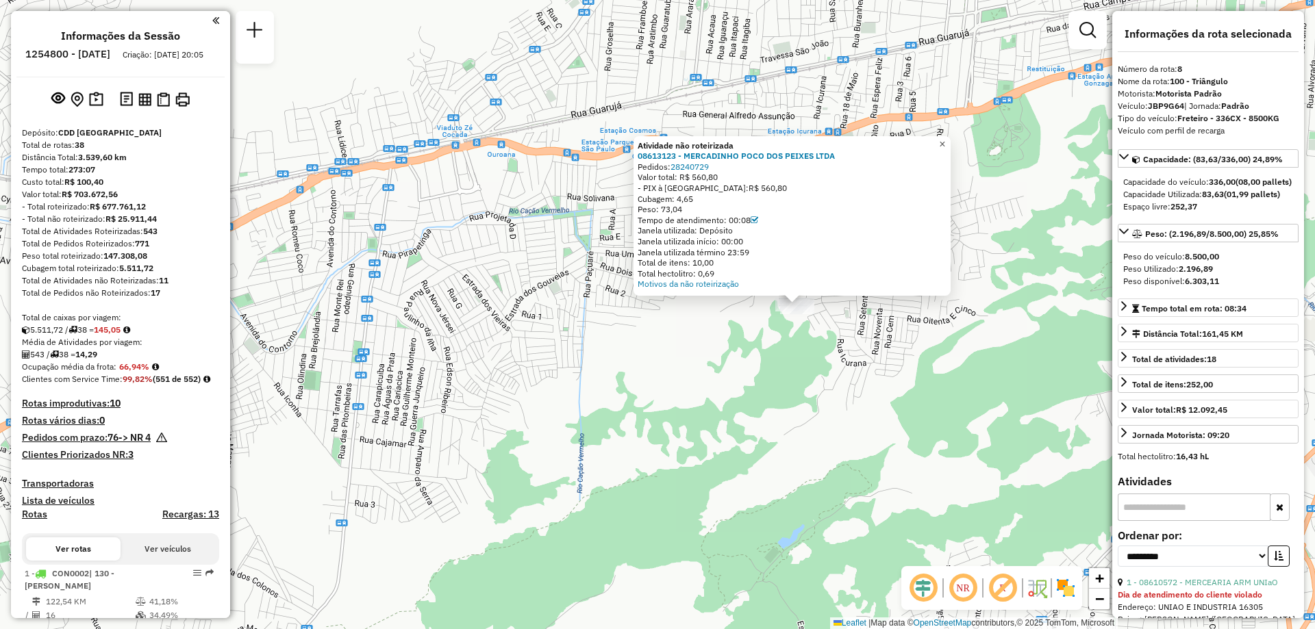
click at [946, 139] on link "×" at bounding box center [942, 144] width 16 height 16
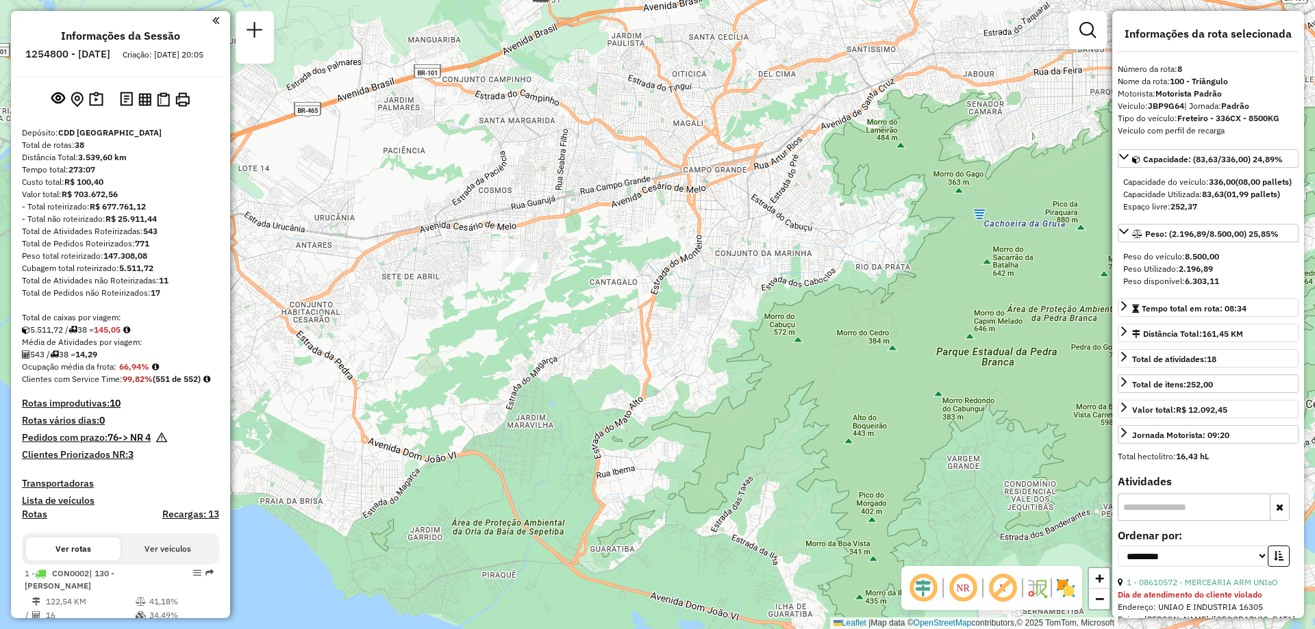
drag, startPoint x: 922, startPoint y: 425, endPoint x: 585, endPoint y: 323, distance: 352.0
click at [585, 323] on div "Rota 8 - Placa JBP9G64 08605070 - LUIZ PAULO DA SILVEI Janela de atendimento Gr…" at bounding box center [657, 314] width 1315 height 629
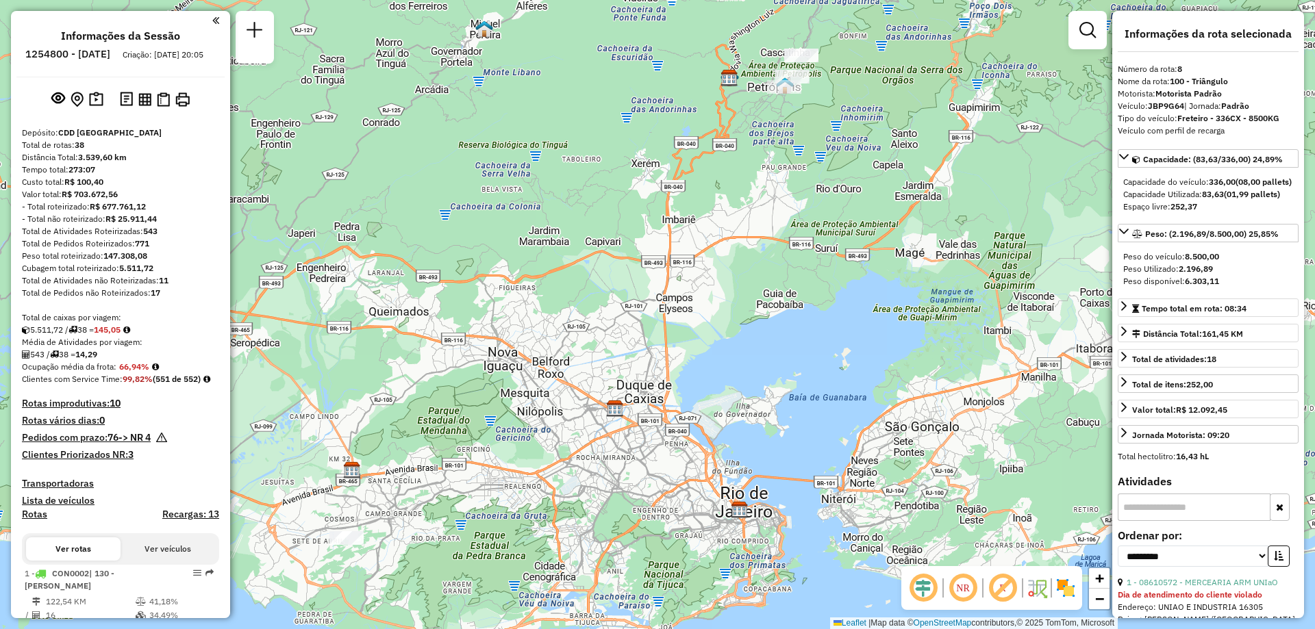
drag, startPoint x: 807, startPoint y: 235, endPoint x: 524, endPoint y: 472, distance: 368.9
click at [524, 472] on div "Rota 8 - Placa JBP9G64 08605070 - LUIZ PAULO DA SILVEI Janela de atendimento Gr…" at bounding box center [657, 314] width 1315 height 629
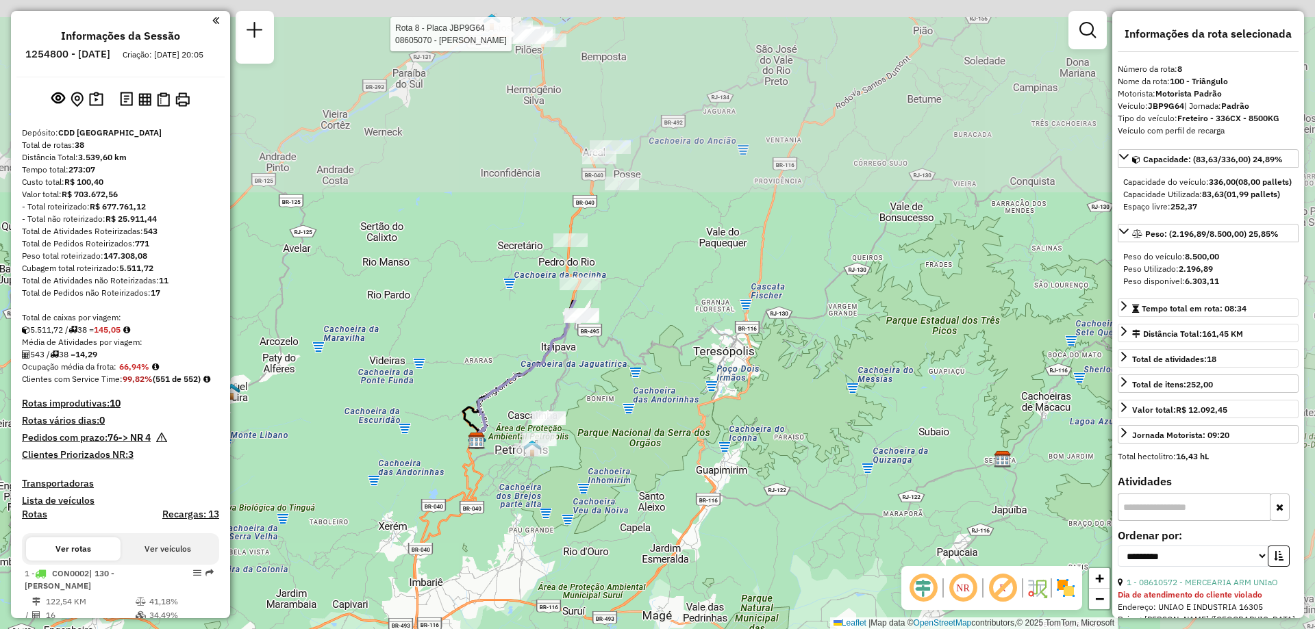
drag, startPoint x: 484, startPoint y: 79, endPoint x: 232, endPoint y: 443, distance: 442.4
click at [232, 443] on div "Rota 8 - Placa JBP9G64 08605070 - LUIZ PAULO DA SILVEI Janela de atendimento Gr…" at bounding box center [657, 314] width 1315 height 629
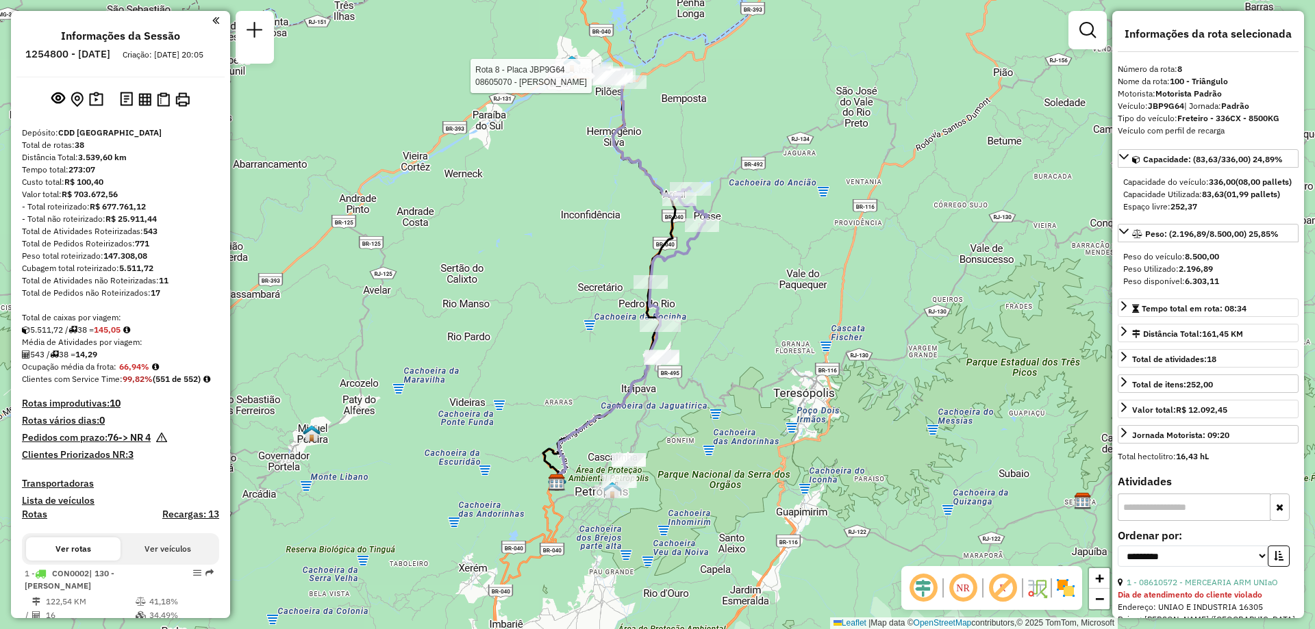
drag, startPoint x: 681, startPoint y: 346, endPoint x: 761, endPoint y: 388, distance: 90.4
click at [761, 388] on div "Rota 8 - Placa JBP9G64 08605070 - LUIZ PAULO DA SILVEI Janela de atendimento Gr…" at bounding box center [657, 314] width 1315 height 629
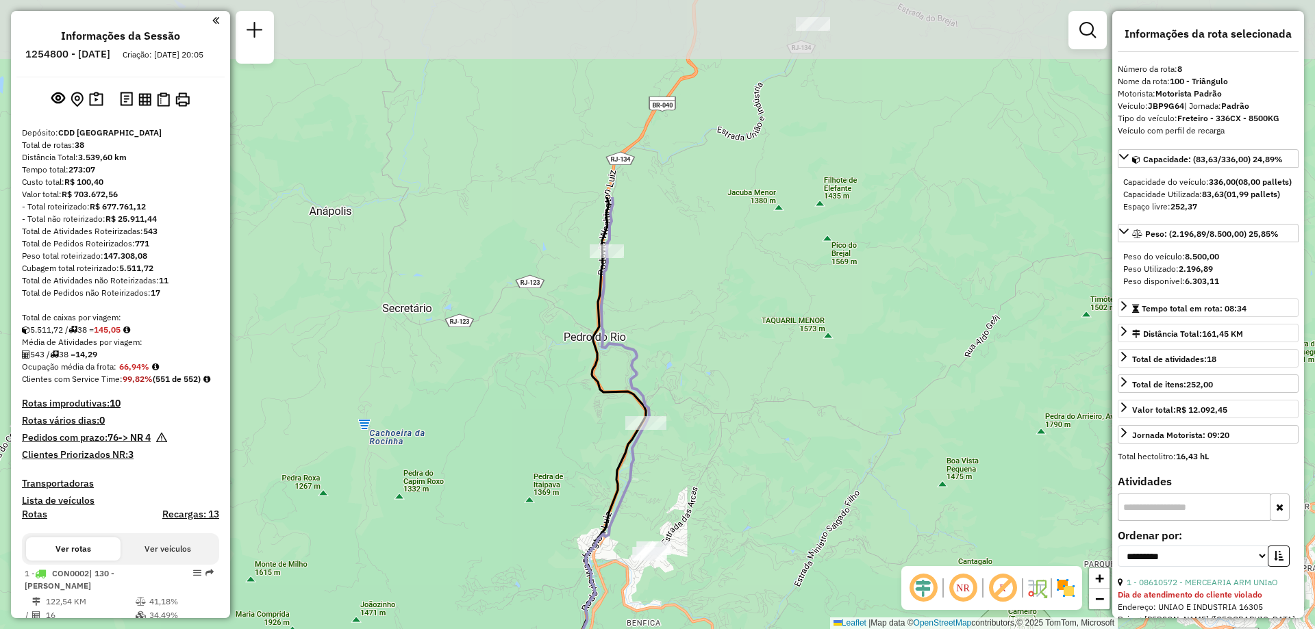
drag, startPoint x: 656, startPoint y: 142, endPoint x: 652, endPoint y: 402, distance: 260.2
click at [649, 402] on icon at bounding box center [625, 310] width 48 height 226
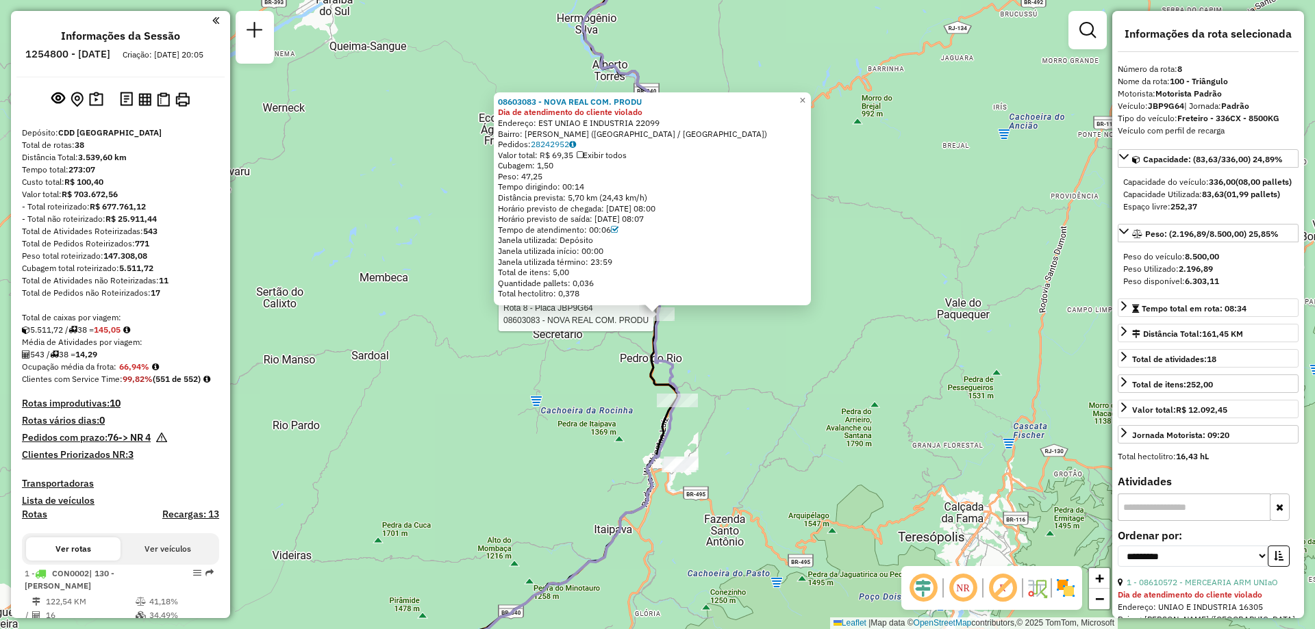
click at [82, 54] on h6 "1254800 - 28/08/2025" at bounding box center [67, 54] width 85 height 12
copy h6 "1254800"
click at [805, 99] on span "×" at bounding box center [802, 100] width 6 height 12
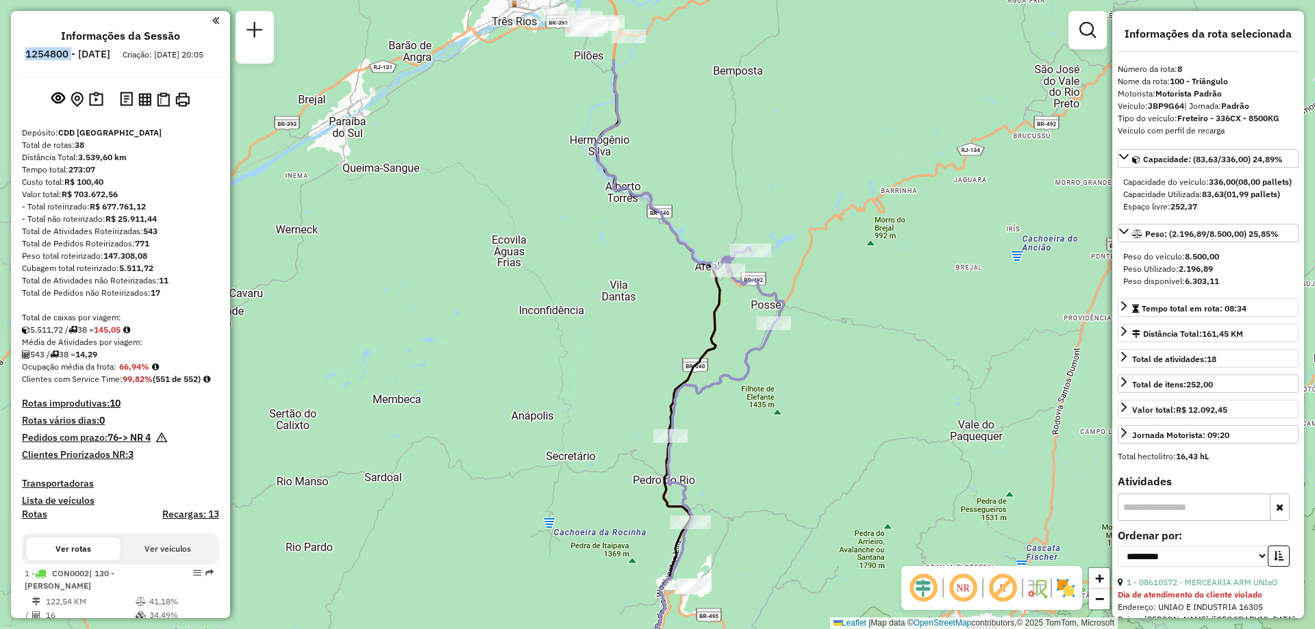
drag, startPoint x: 418, startPoint y: 239, endPoint x: 431, endPoint y: 361, distance: 122.6
click at [431, 361] on div "Janela de atendimento Grade de atendimento Capacidade Transportadoras Veículos …" at bounding box center [657, 314] width 1315 height 629
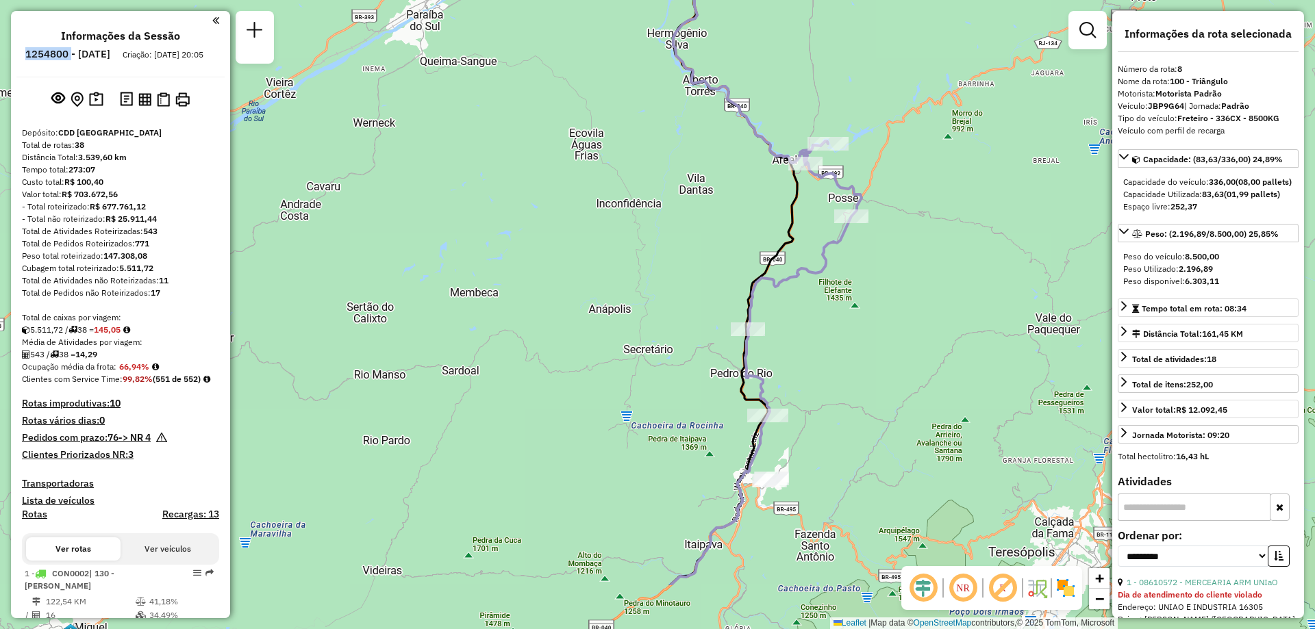
drag, startPoint x: 456, startPoint y: 531, endPoint x: 567, endPoint y: 440, distance: 144.0
click at [567, 440] on div "Janela de atendimento Grade de atendimento Capacidade Transportadoras Veículos …" at bounding box center [657, 314] width 1315 height 629
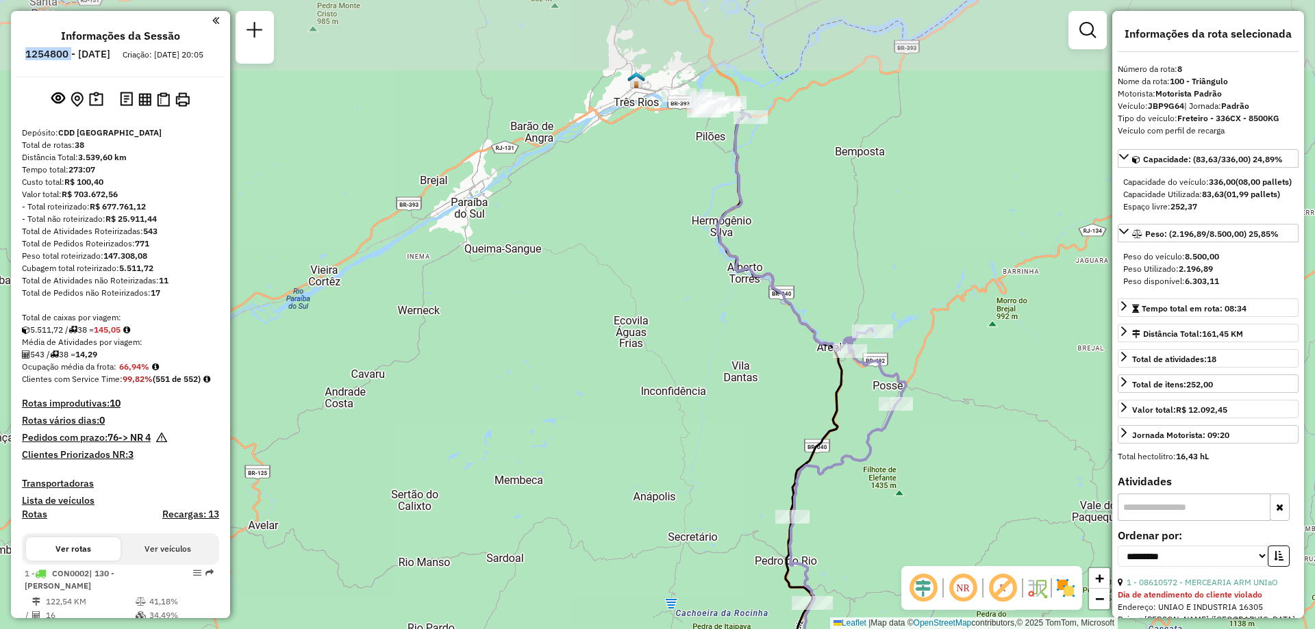
drag, startPoint x: 905, startPoint y: 112, endPoint x: 916, endPoint y: 284, distance: 172.9
click at [916, 284] on div "Janela de atendimento Grade de atendimento Capacidade Transportadoras Veículos …" at bounding box center [657, 314] width 1315 height 629
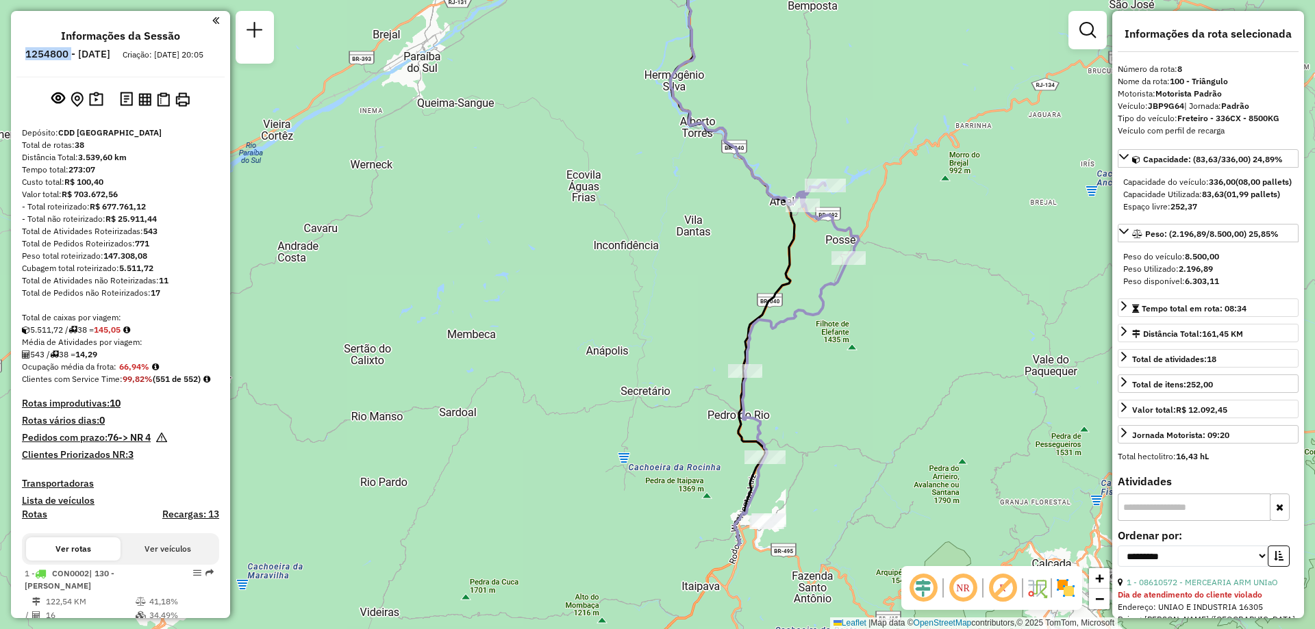
drag, startPoint x: 559, startPoint y: 444, endPoint x: 509, endPoint y: 290, distance: 162.0
click at [509, 290] on div "Janela de atendimento Grade de atendimento Capacidade Transportadoras Veículos …" at bounding box center [657, 314] width 1315 height 629
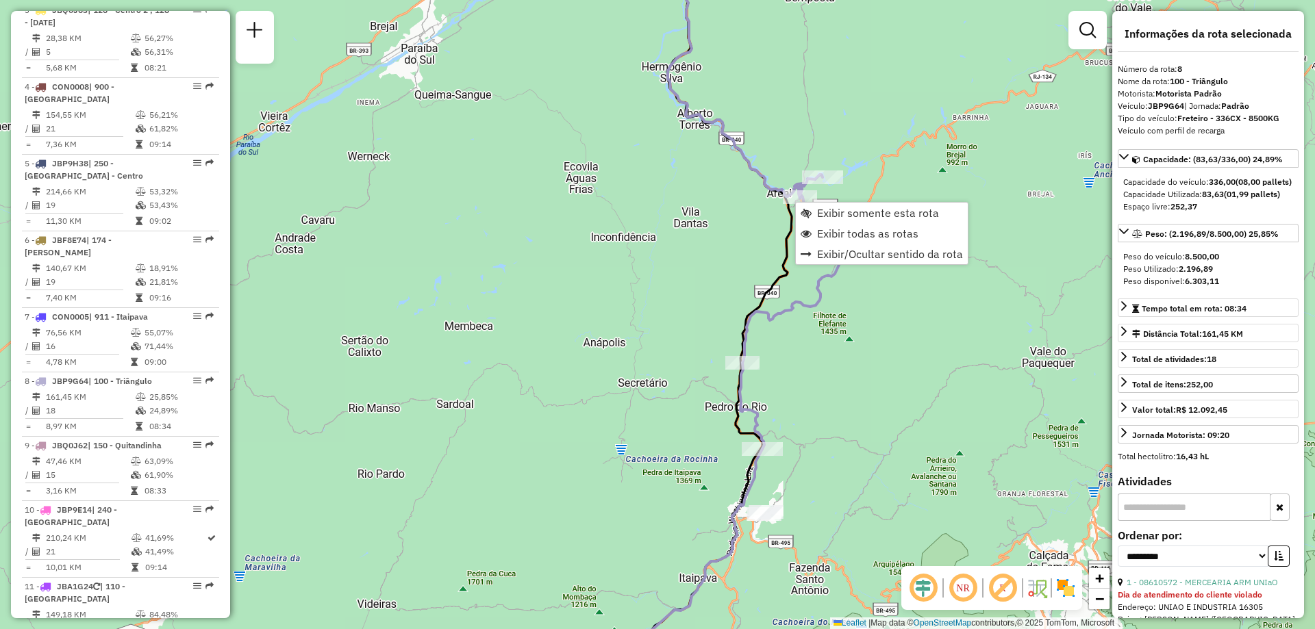
scroll to position [1103, 0]
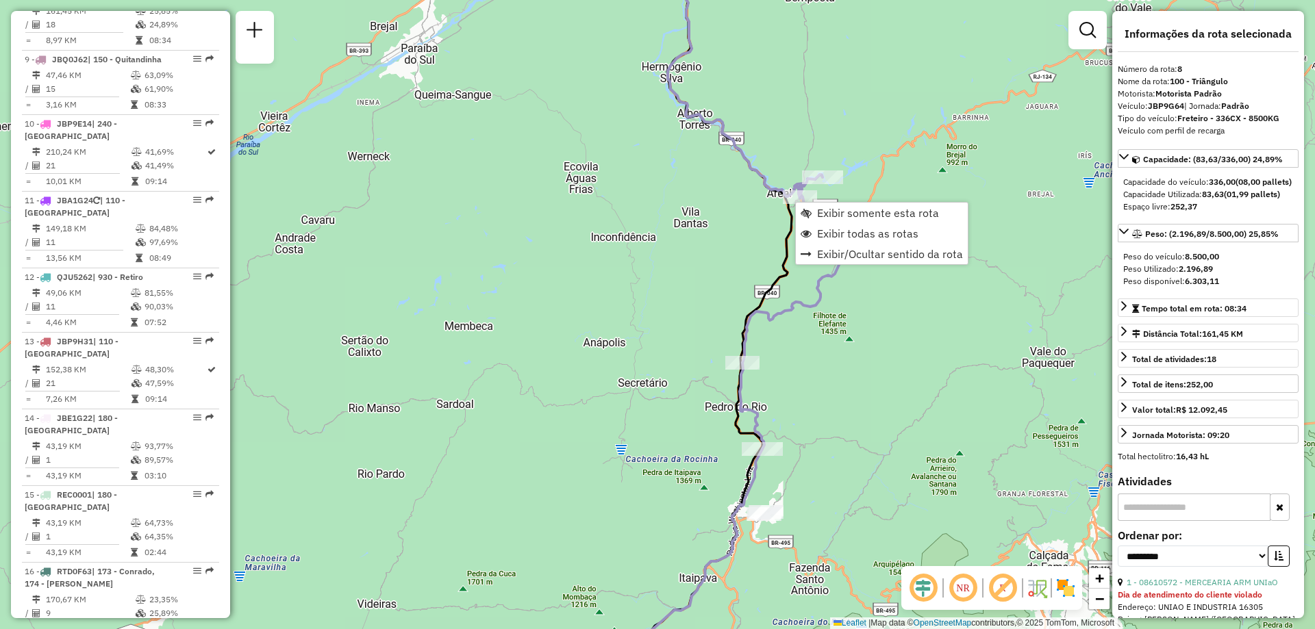
click at [685, 285] on div "Janela de atendimento Grade de atendimento Capacidade Transportadoras Veículos …" at bounding box center [657, 314] width 1315 height 629
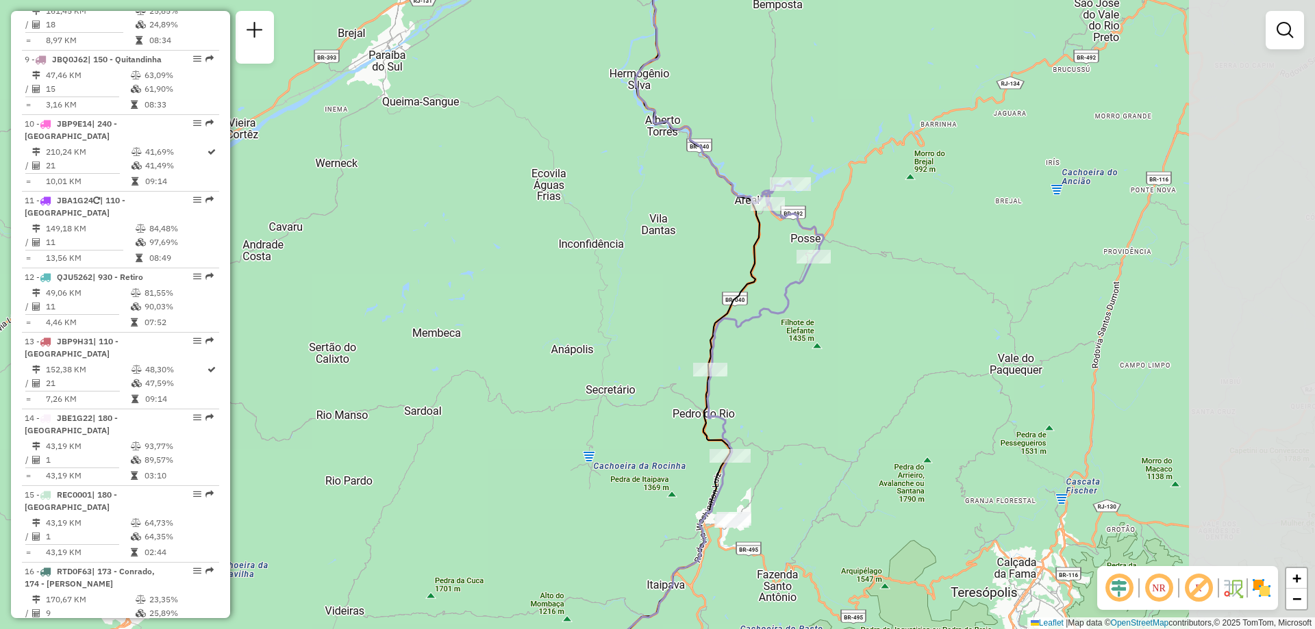
drag, startPoint x: 787, startPoint y: 273, endPoint x: 615, endPoint y: 273, distance: 172.6
click at [615, 273] on div "Janela de atendimento Grade de atendimento Capacidade Transportadoras Veículos …" at bounding box center [657, 314] width 1315 height 629
